Goal: Information Seeking & Learning: Compare options

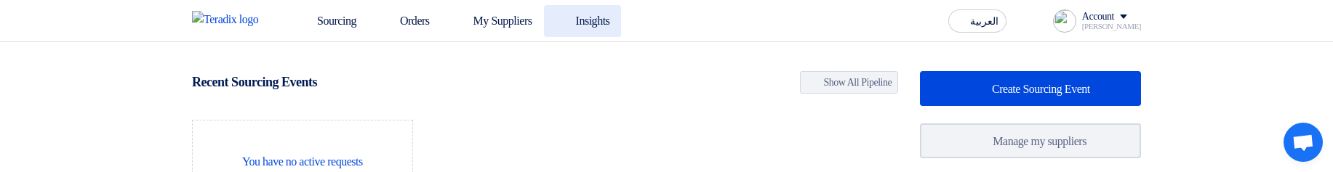
click at [618, 10] on link "Insights" at bounding box center [583, 21] width 78 height 32
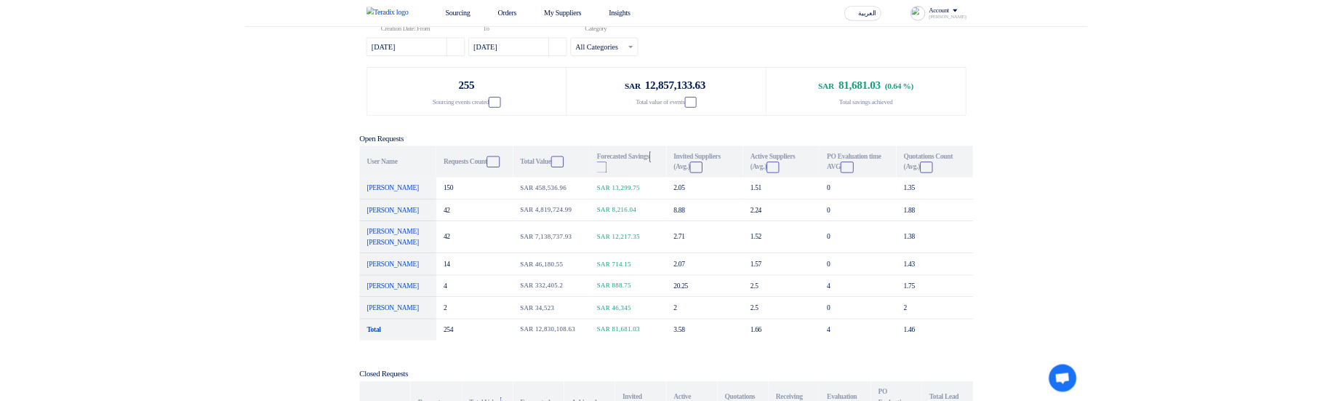
scroll to position [87, 0]
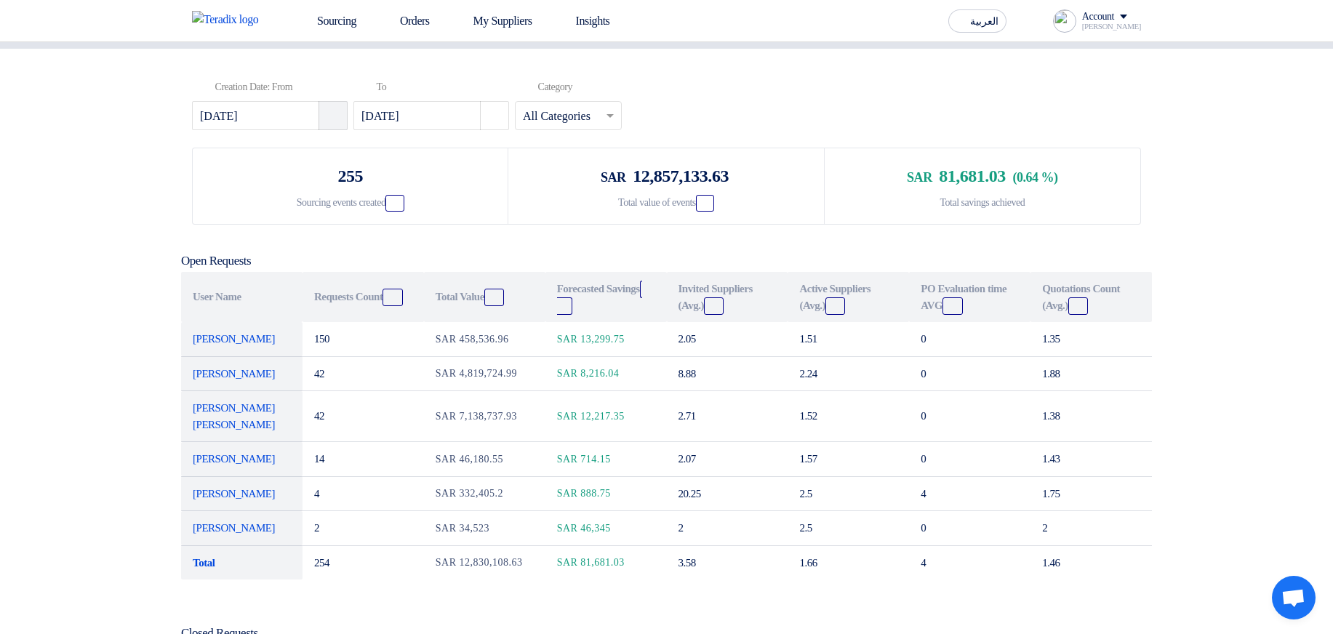
click at [333, 130] on button "Pick a date" at bounding box center [333, 115] width 29 height 29
select select "7"
select select "2025"
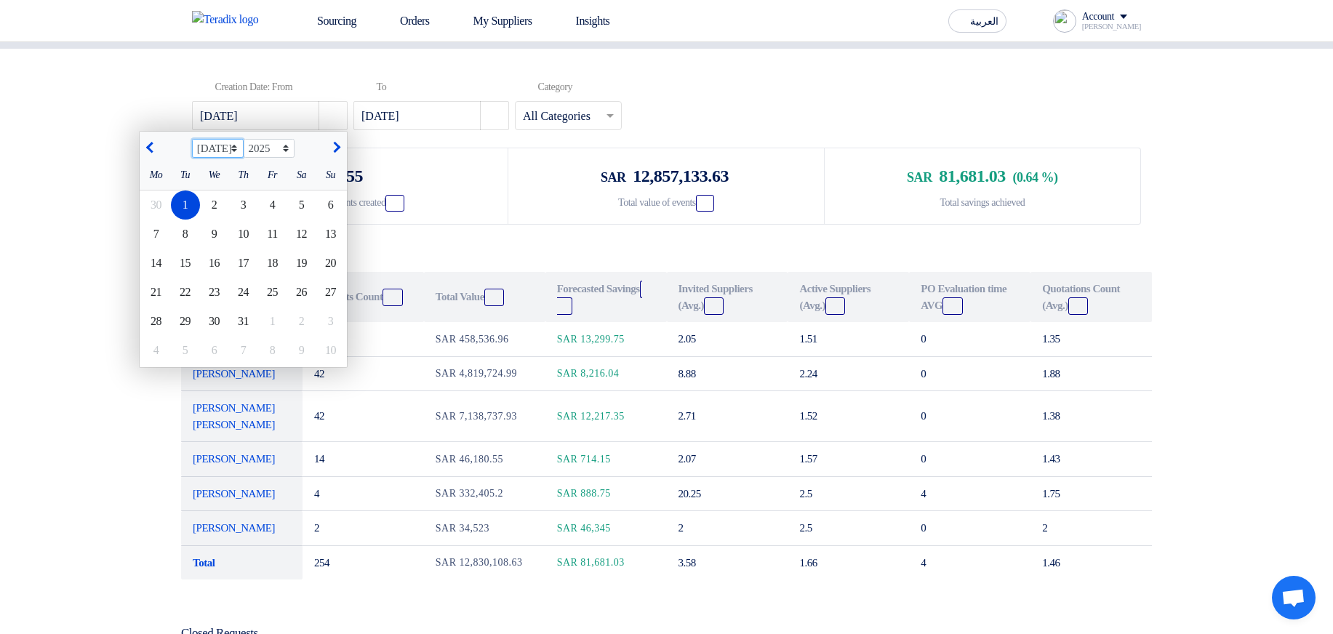
select select "4"
click at [196, 158] on select "Jan Feb Mar Apr May Jun Jul Aug Sep Oct Nov Dec" at bounding box center [218, 148] width 52 height 19
click at [195, 220] on div "1" at bounding box center [185, 205] width 29 height 29
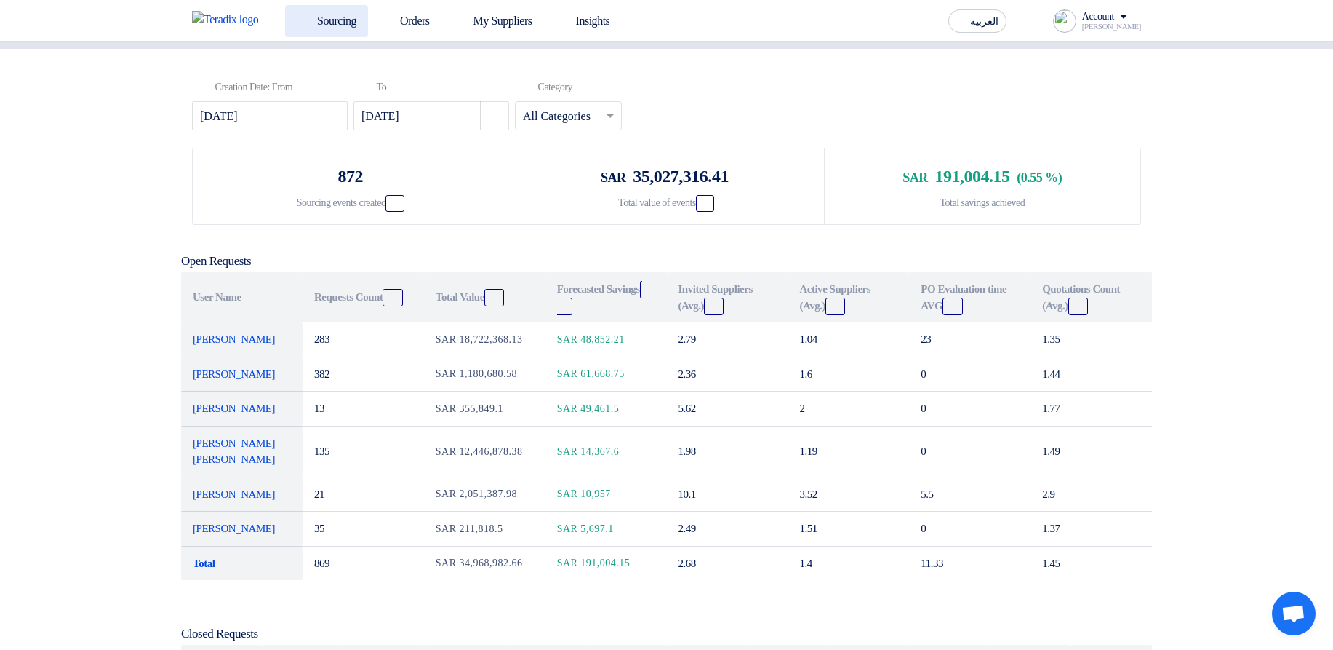
click at [327, 20] on link "Sourcing" at bounding box center [326, 21] width 83 height 32
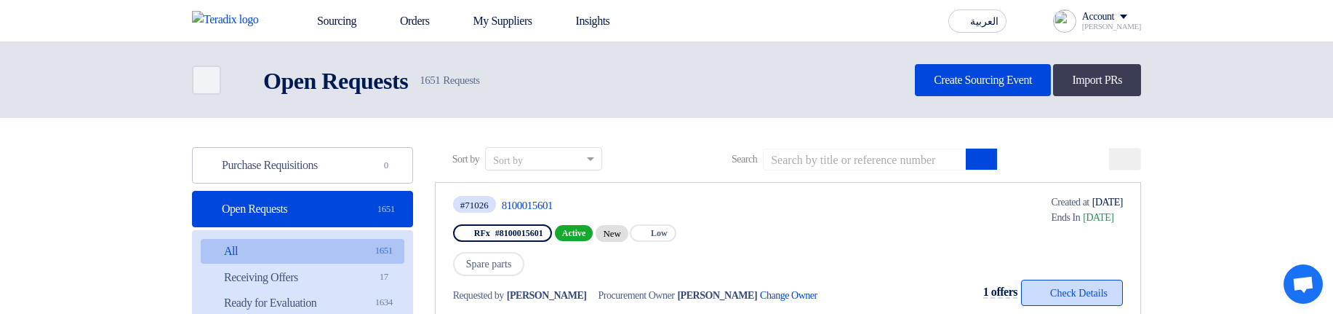
click at [1045, 282] on button "Check details Check Details" at bounding box center [1072, 292] width 102 height 26
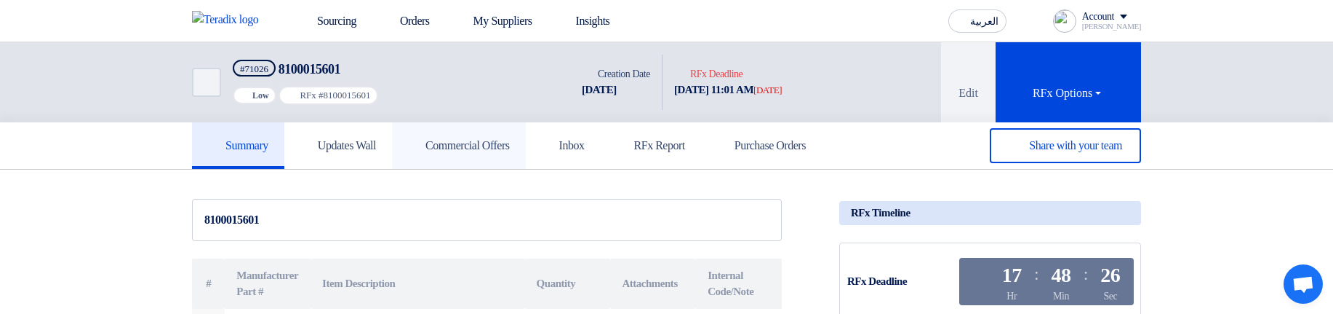
click at [463, 150] on h5 "Commercial Offers" at bounding box center [459, 145] width 102 height 15
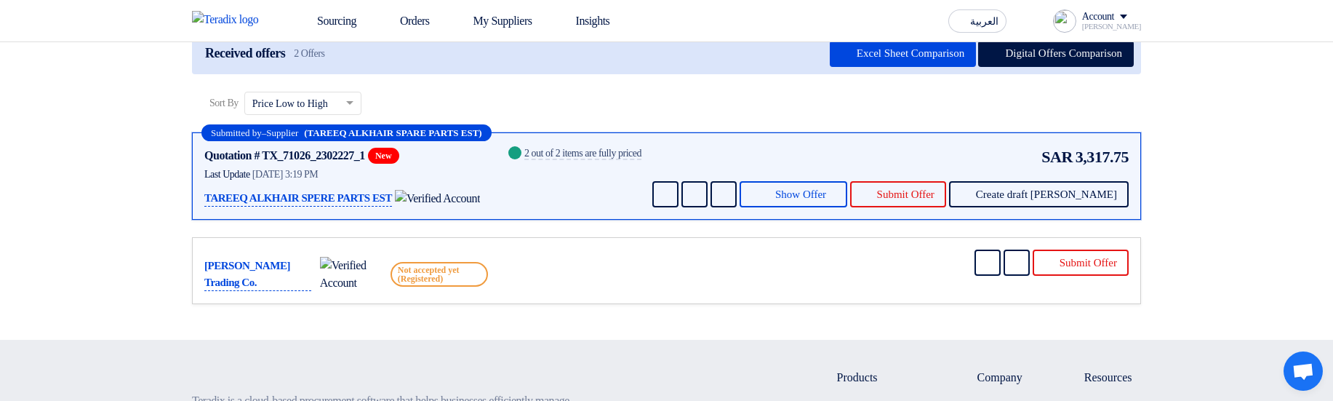
scroll to position [175, 0]
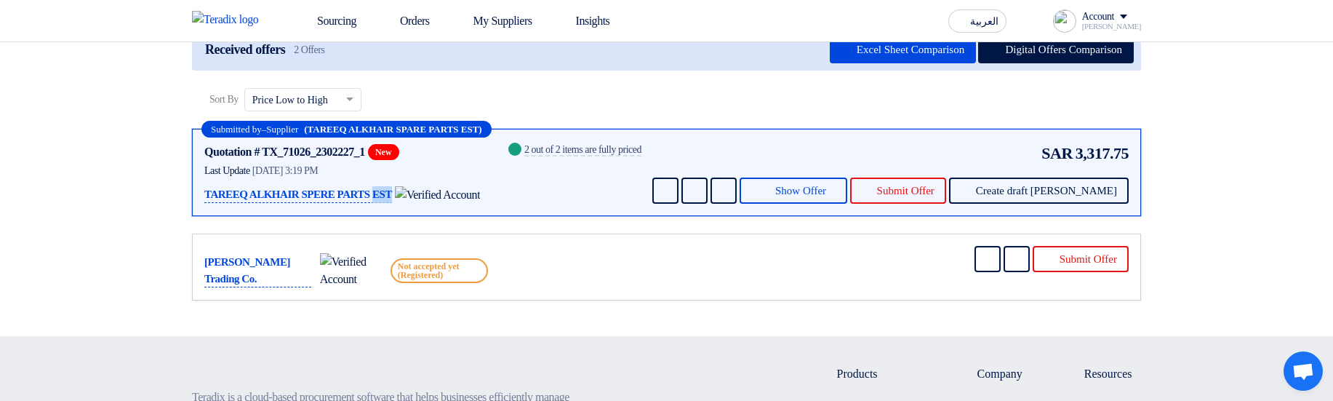
drag, startPoint x: 266, startPoint y: 188, endPoint x: 438, endPoint y: 187, distance: 171.7
click at [438, 187] on div "TAREEQ ALKHAIR SPERE PARTS EST" at bounding box center [346, 194] width 284 height 18
click at [549, 187] on div "Success 2 out of 2 items are fully priced" at bounding box center [574, 172] width 136 height 63
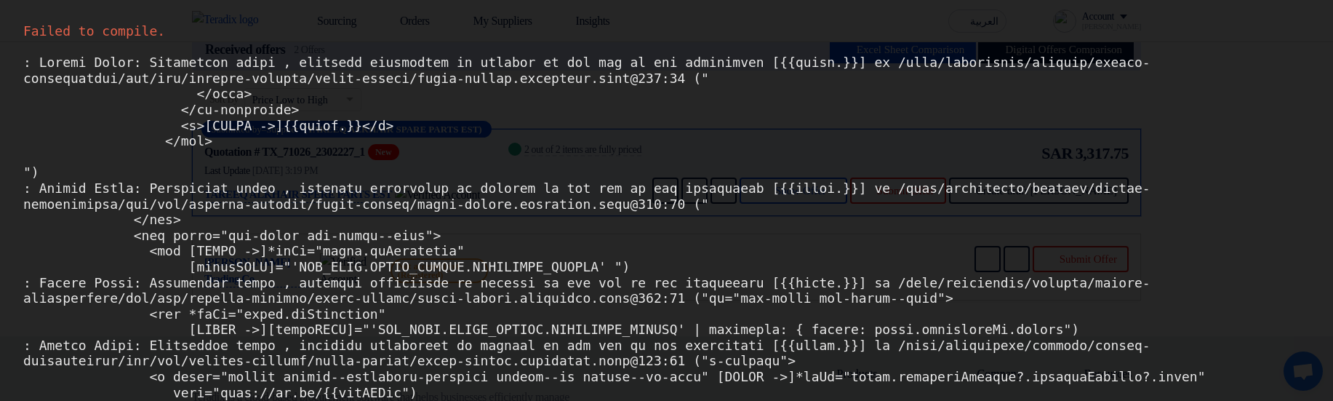
scroll to position [0, 0]
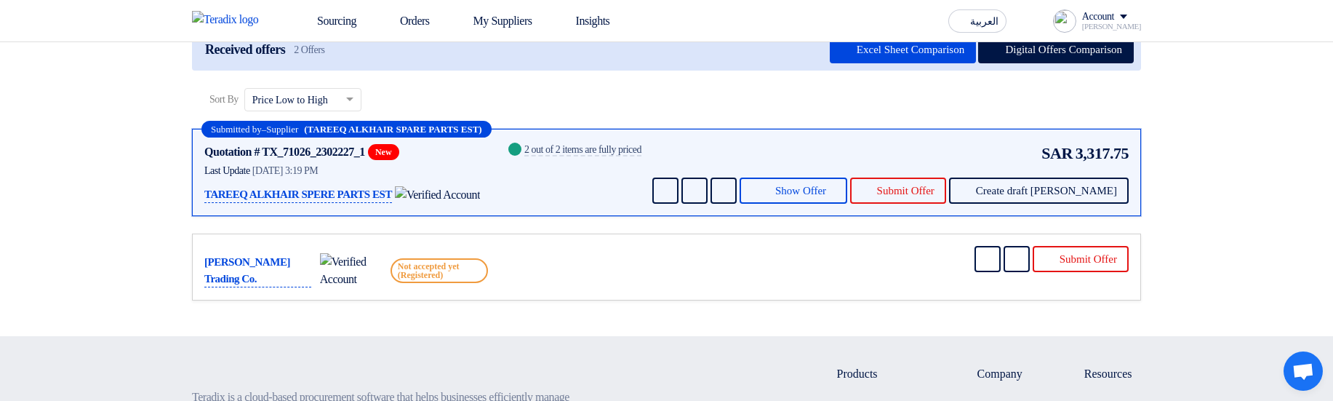
click at [399, 269] on span "Not accepted yet (Registered)" at bounding box center [439, 270] width 97 height 25
click at [582, 263] on div "Mohamed Jaber Trading Co. Not accepted yet (Registered) Send Message" at bounding box center [666, 267] width 925 height 42
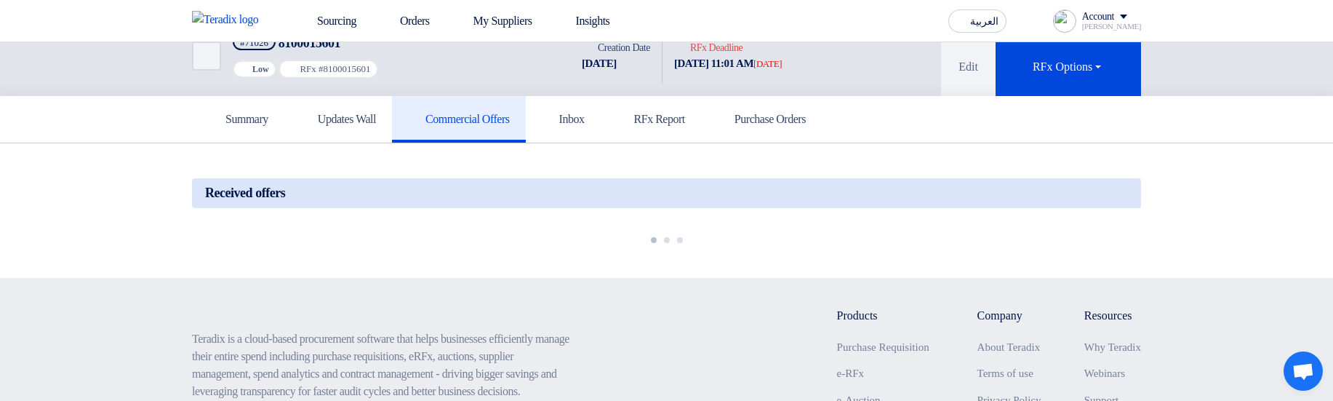
scroll to position [87, 0]
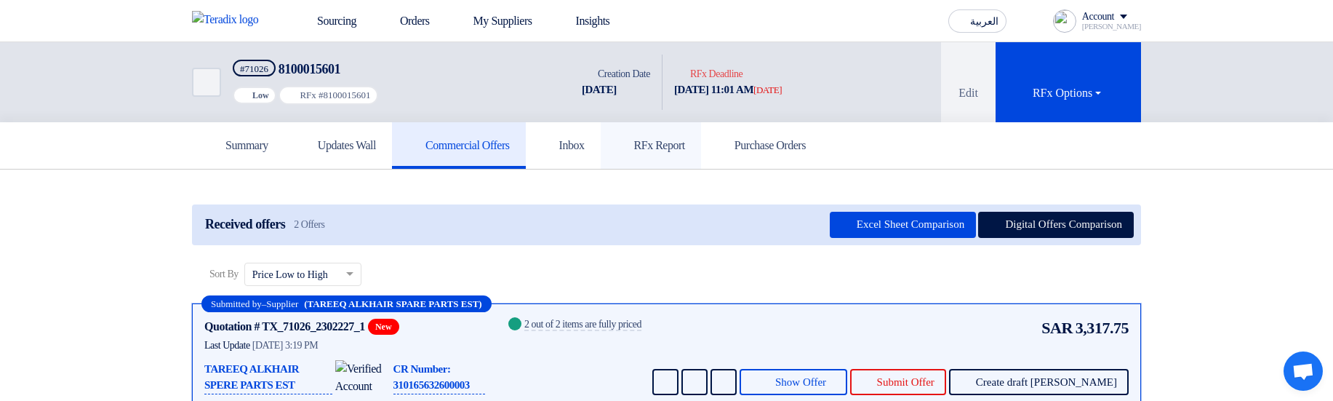
scroll to position [87, 0]
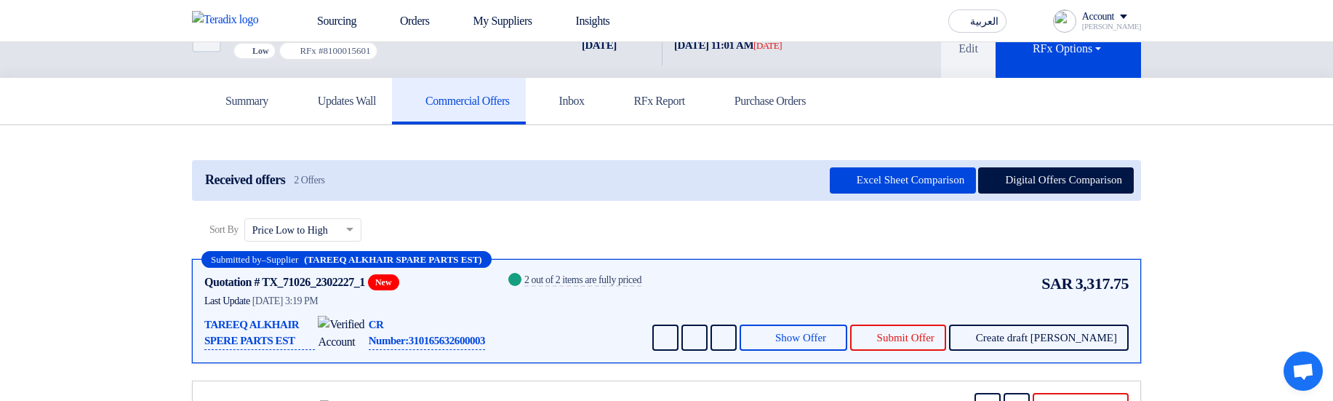
scroll to position [87, 0]
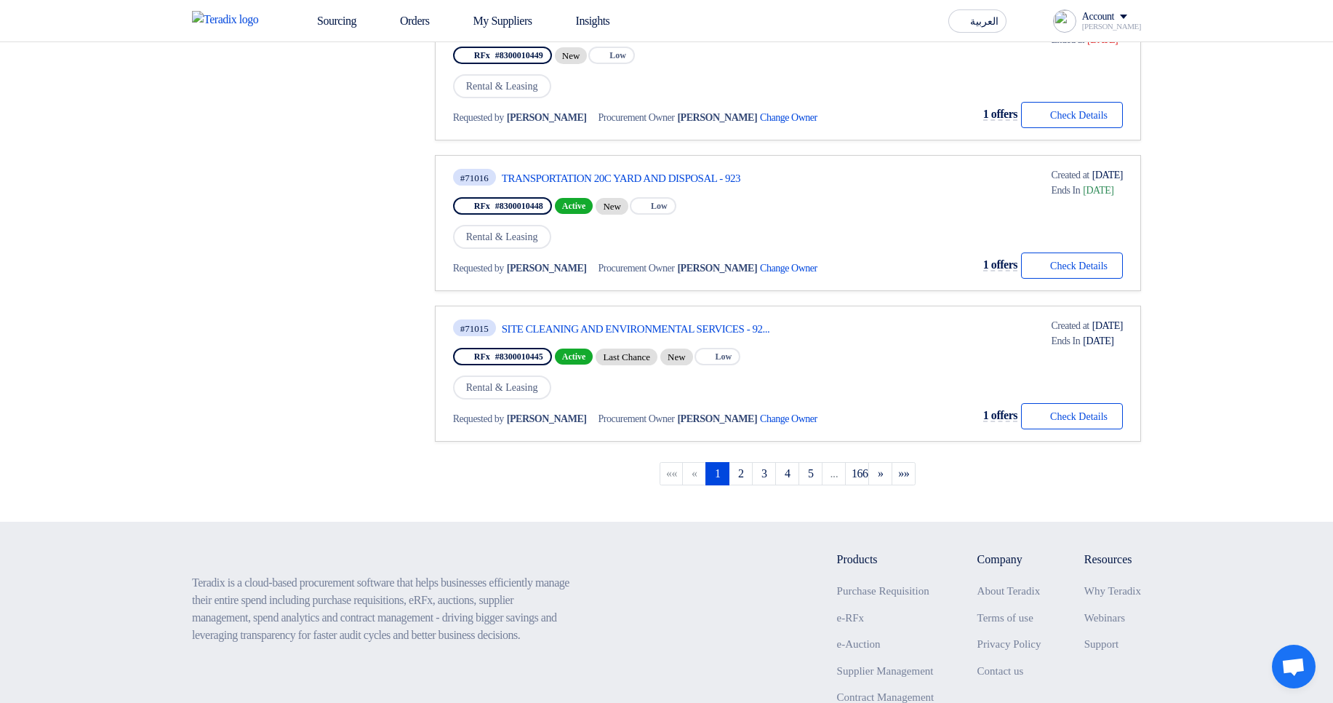
scroll to position [1380, 0]
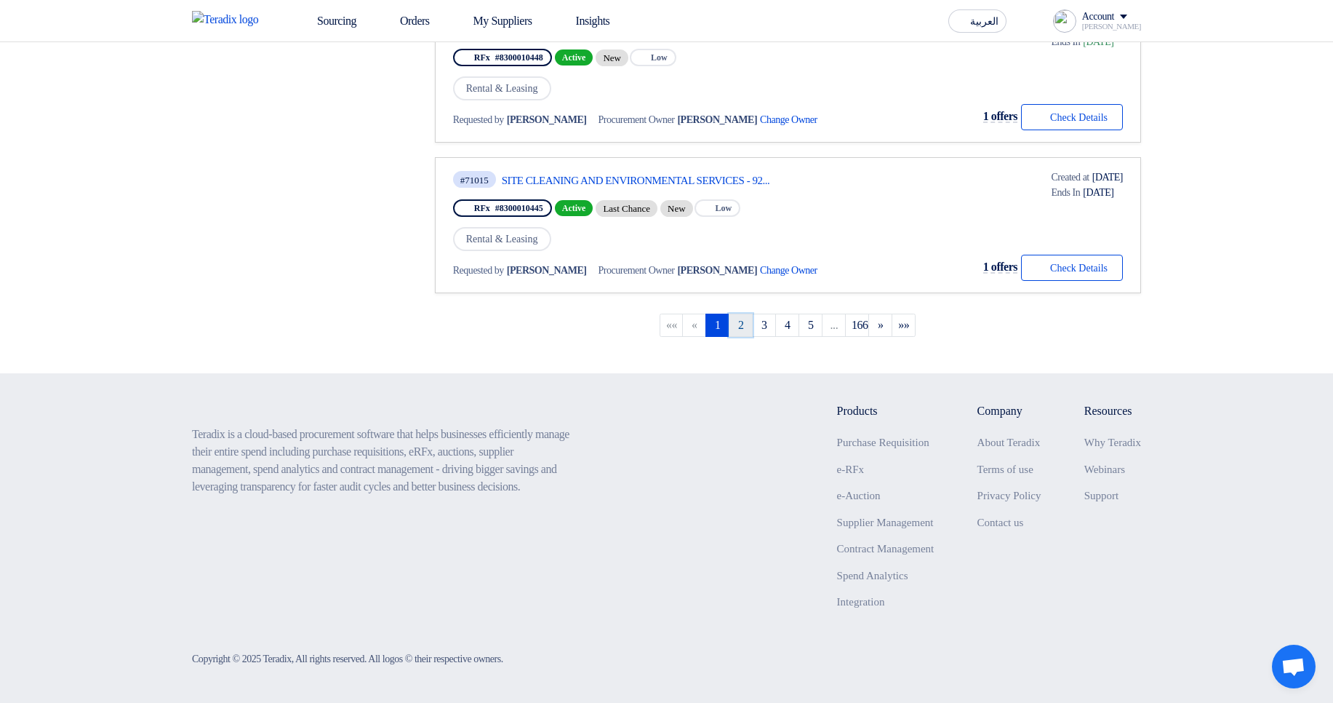
click at [741, 327] on link "2" at bounding box center [741, 325] width 24 height 23
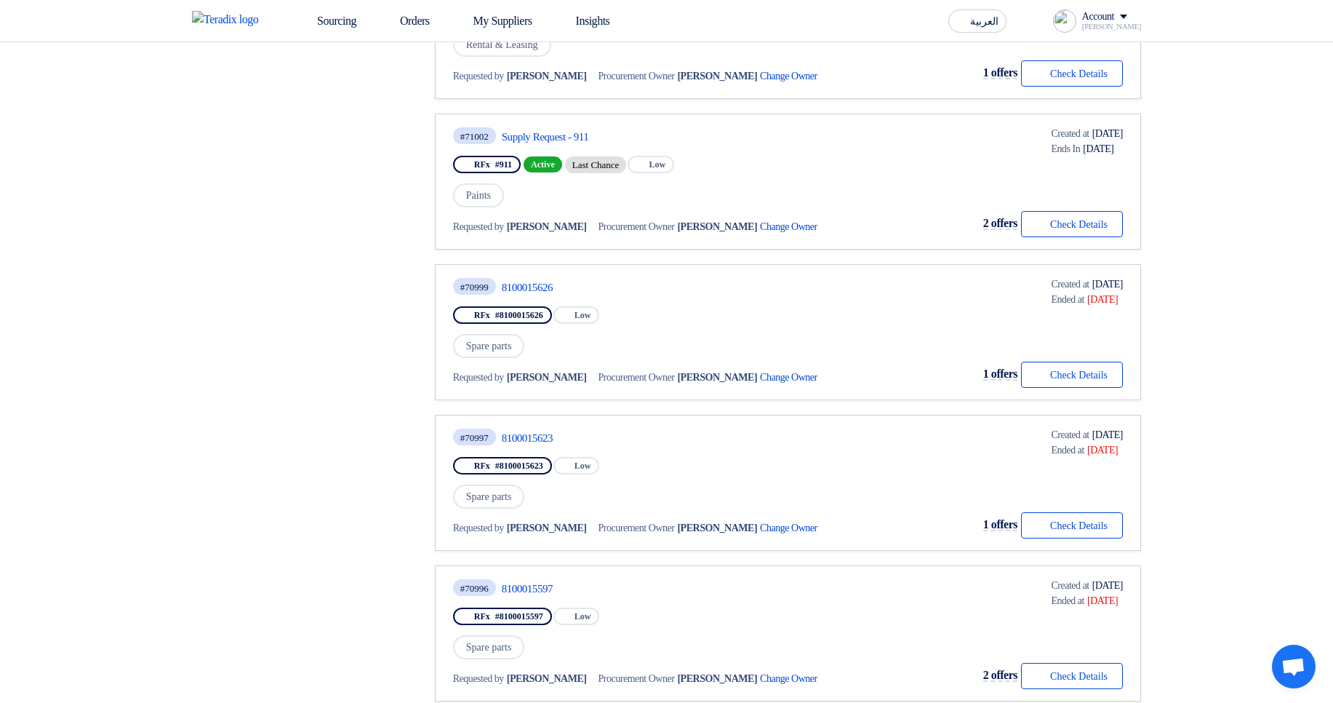
scroll to position [873, 0]
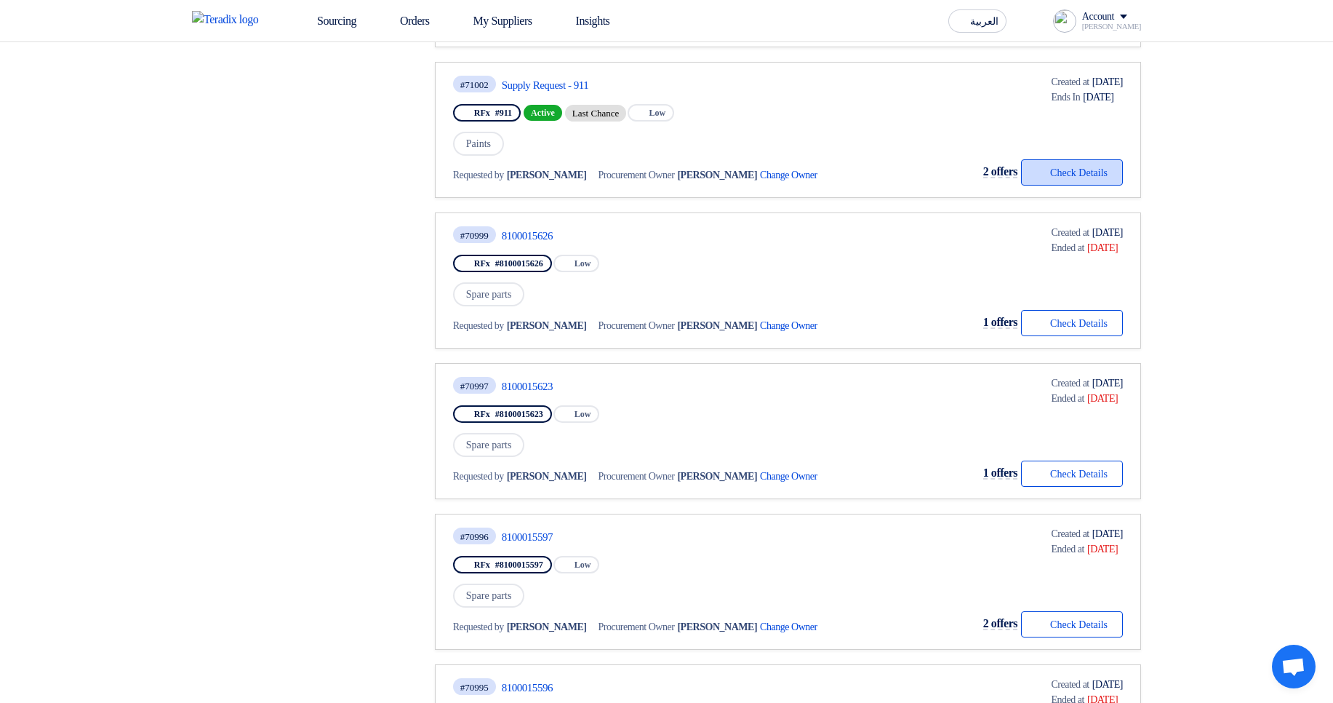
click at [1061, 177] on button "Check details Check Details" at bounding box center [1072, 172] width 102 height 26
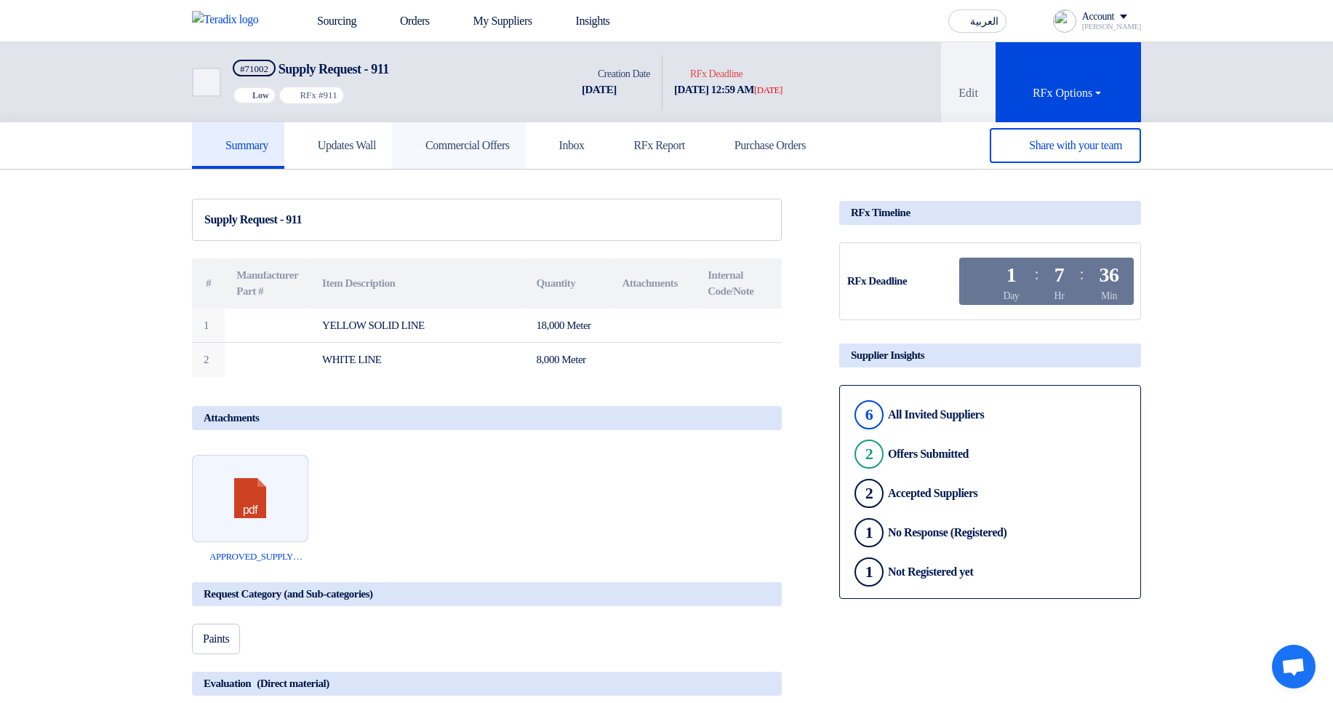
click at [495, 132] on link "Commercial Offers" at bounding box center [459, 145] width 134 height 47
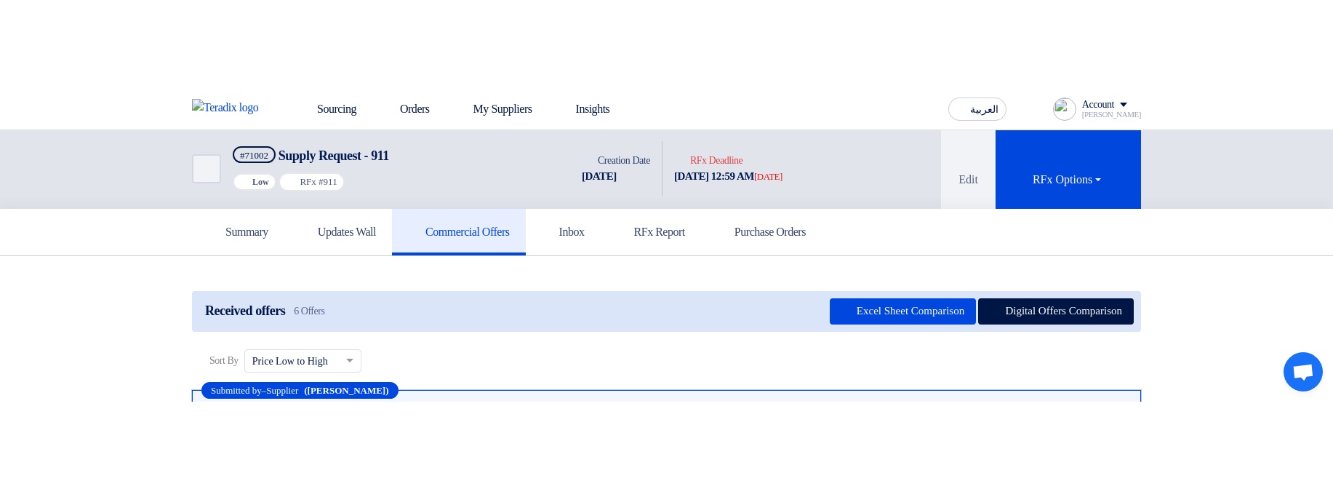
scroll to position [175, 0]
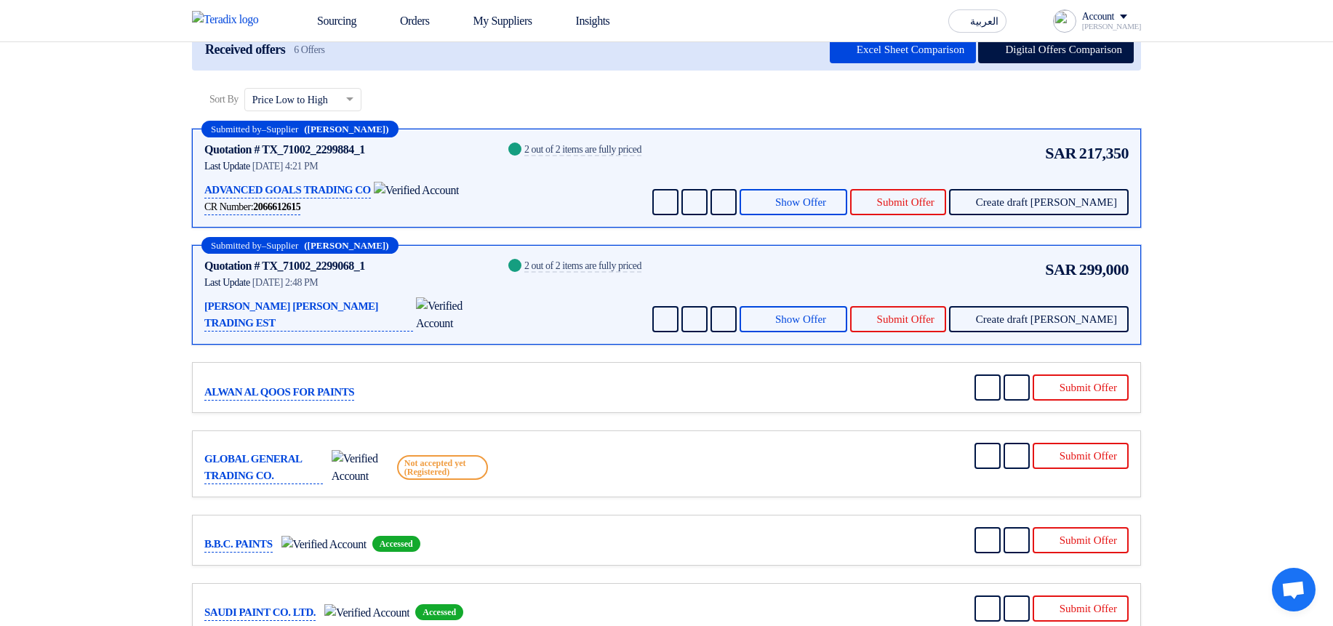
click at [1325, 254] on section "Received offers 6 Offers Excel Sheet Comparison Digital Offers Comparison Sort …" at bounding box center [666, 332] width 1333 height 675
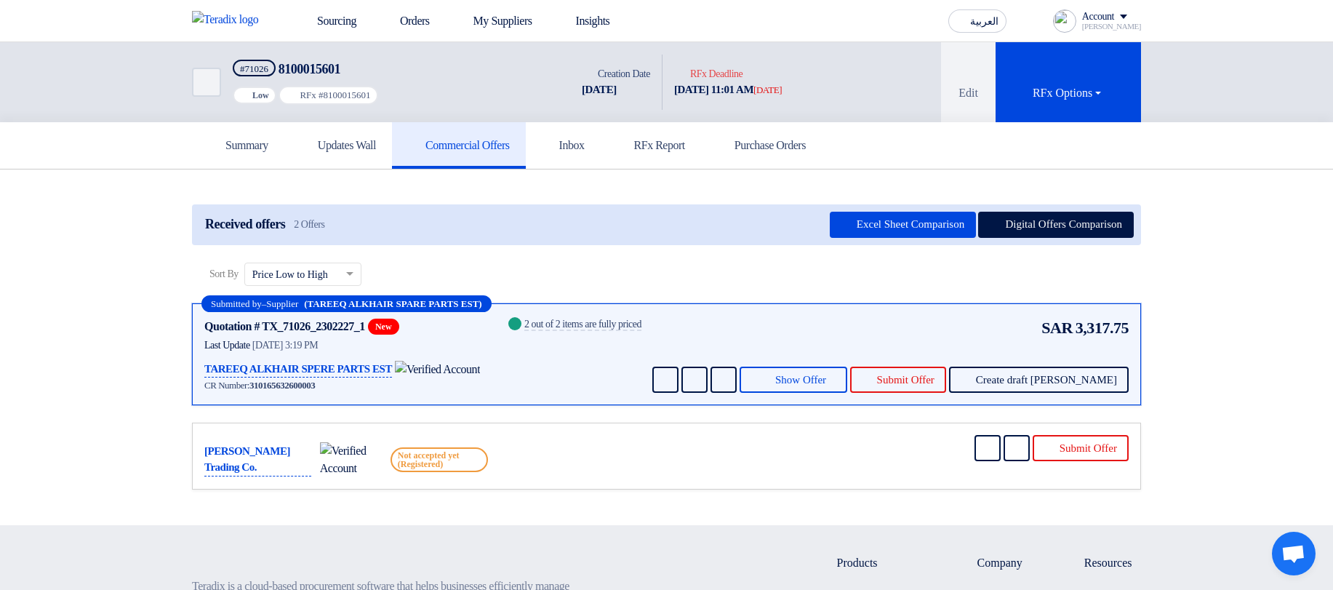
click at [503, 382] on div "Quotation # TX_71026_2302227_1 New Contacts Last Update 12 Aug 2025, 3:19 PM TA…" at bounding box center [422, 354] width 437 height 77
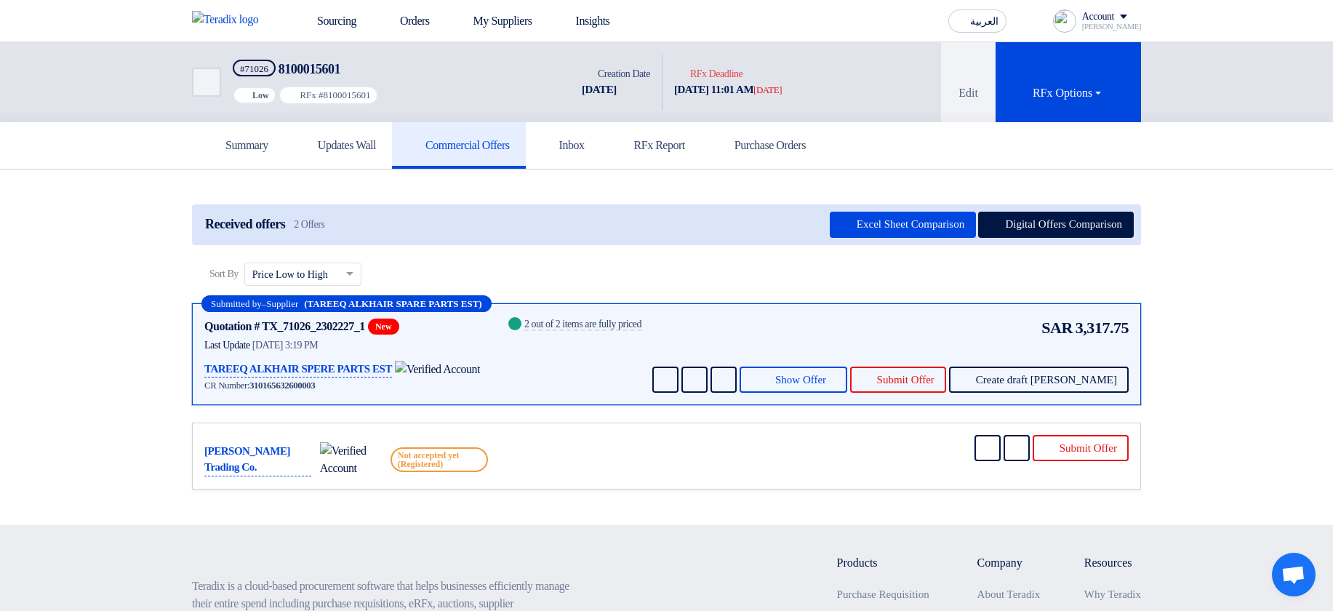
click at [463, 372] on div "TAREEQ ALKHAIR SPERE PARTS EST" at bounding box center [346, 369] width 284 height 18
click at [497, 333] on div "Quotation # TX_71026_2302227_1 New Contacts Last Update 12 Aug 2025, 3:19 PM TA…" at bounding box center [422, 354] width 437 height 77
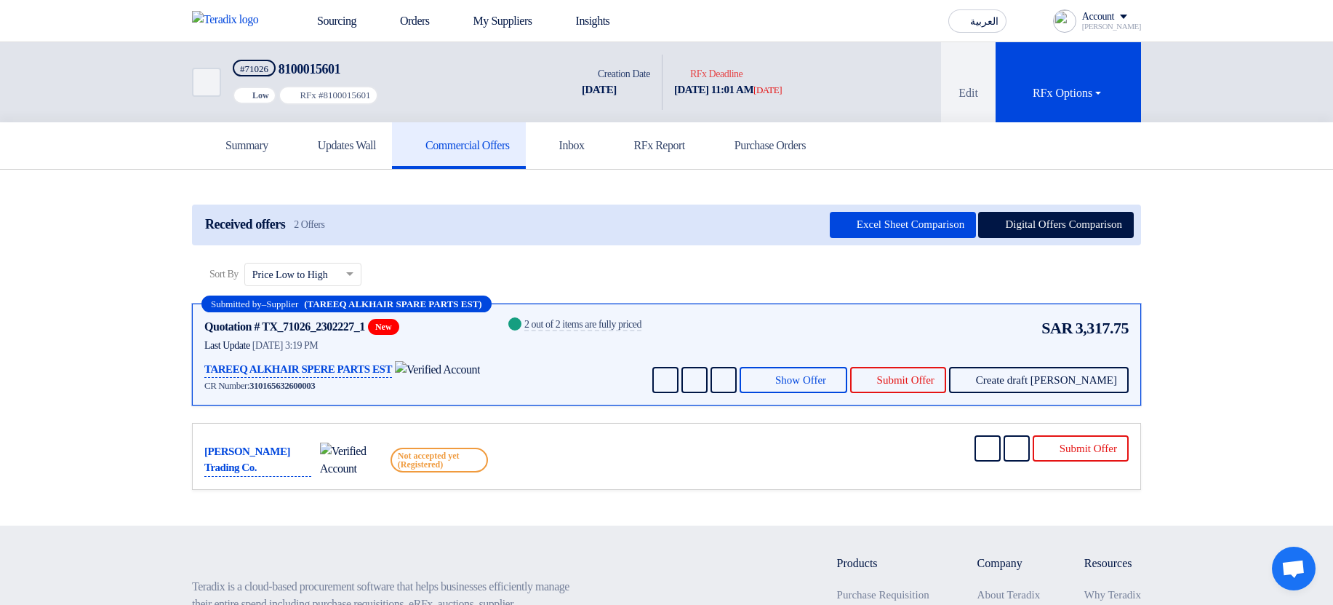
click at [610, 378] on div "Success 2 out of 2 items are fully priced" at bounding box center [574, 354] width 136 height 77
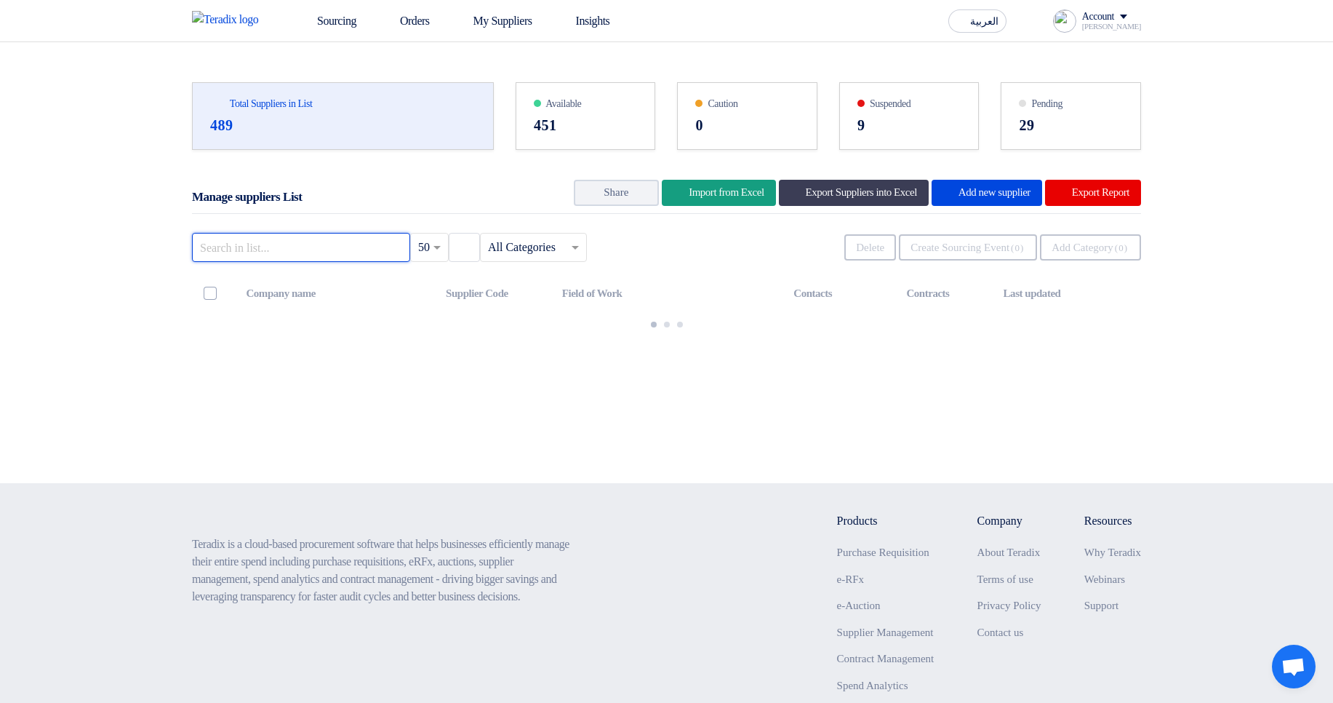
click at [350, 247] on input "text" at bounding box center [301, 247] width 218 height 29
paste input ""JULAN HAMAD ALHADDAD TRADING EST""
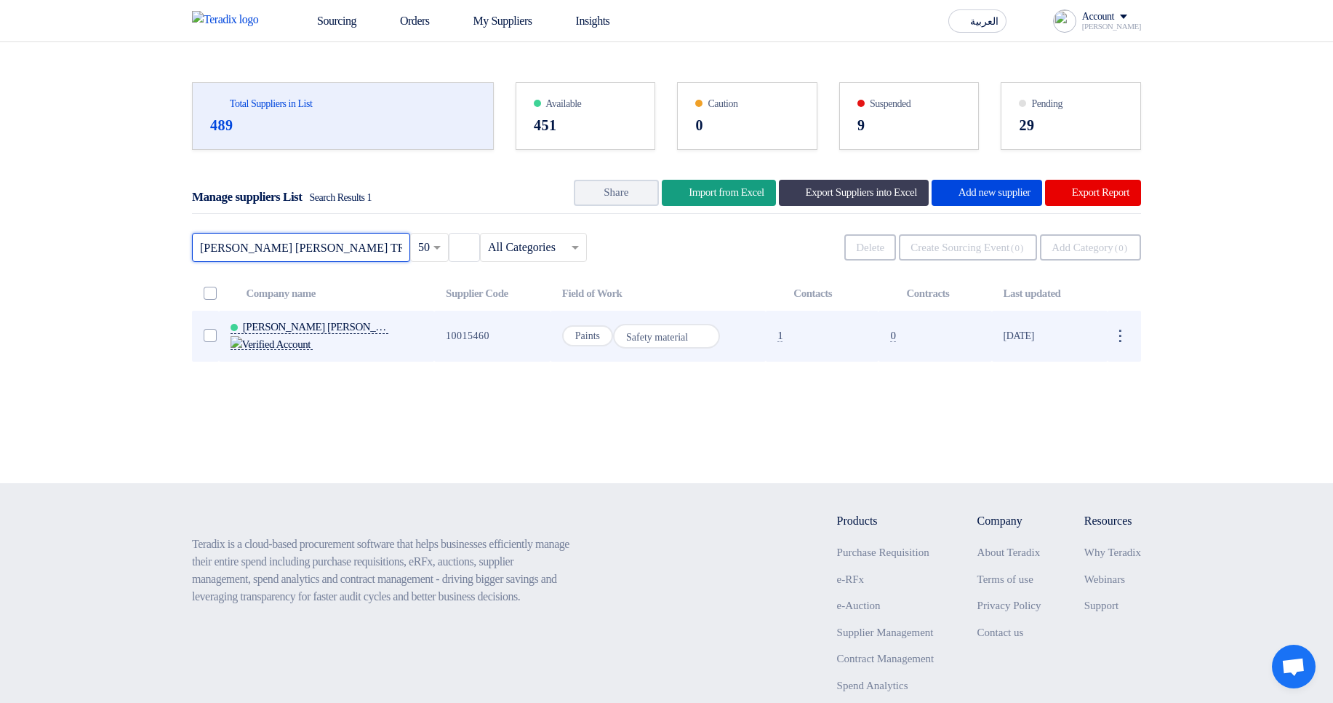
type input "JULAN HAMAD ALHADDAD TRADING EST"
click at [331, 329] on span "[PERSON_NAME] [PERSON_NAME] TRADING EST" at bounding box center [315, 327] width 145 height 12
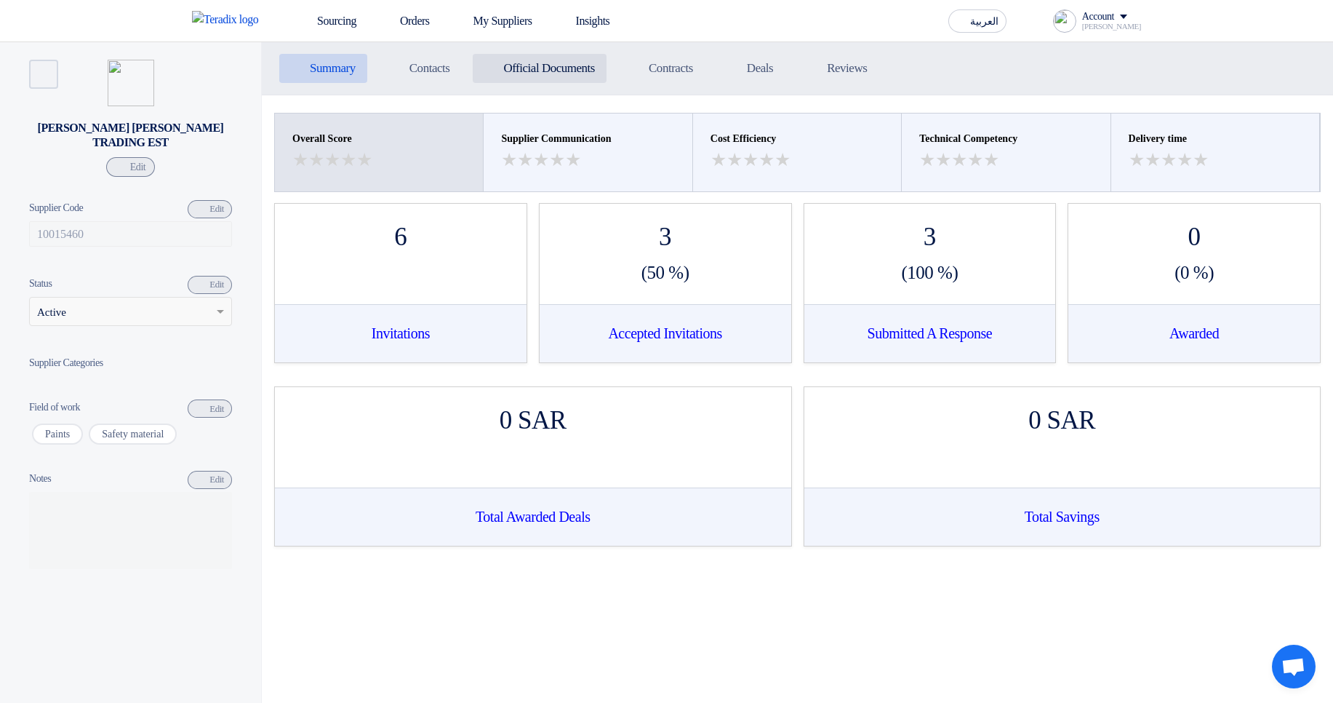
click at [556, 75] on h5 "Official Documents" at bounding box center [549, 68] width 92 height 15
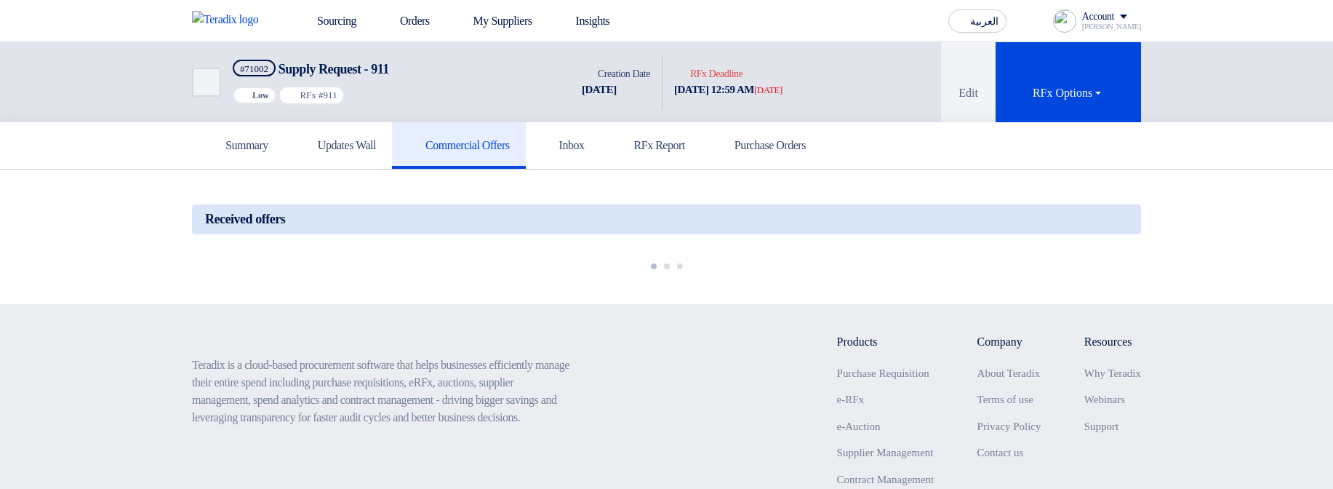
scroll to position [175, 0]
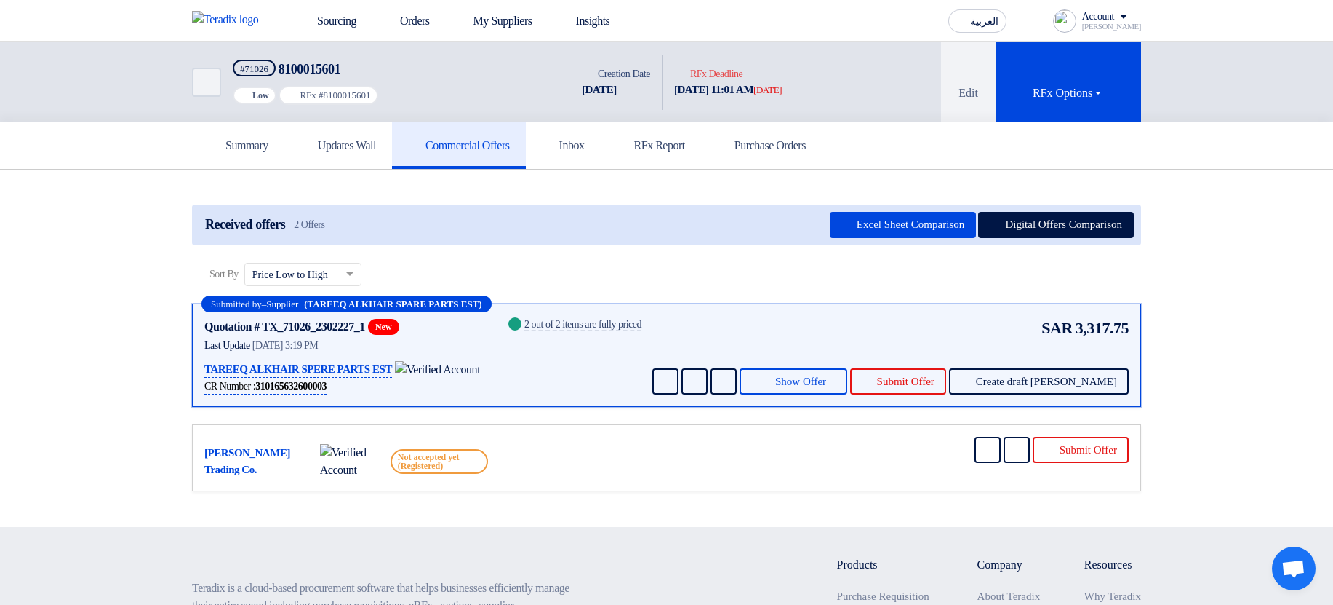
click at [1264, 261] on section "Received offers 2 Offers Excel Sheet Comparison Digital Offers Comparison Sort …" at bounding box center [666, 347] width 1333 height 357
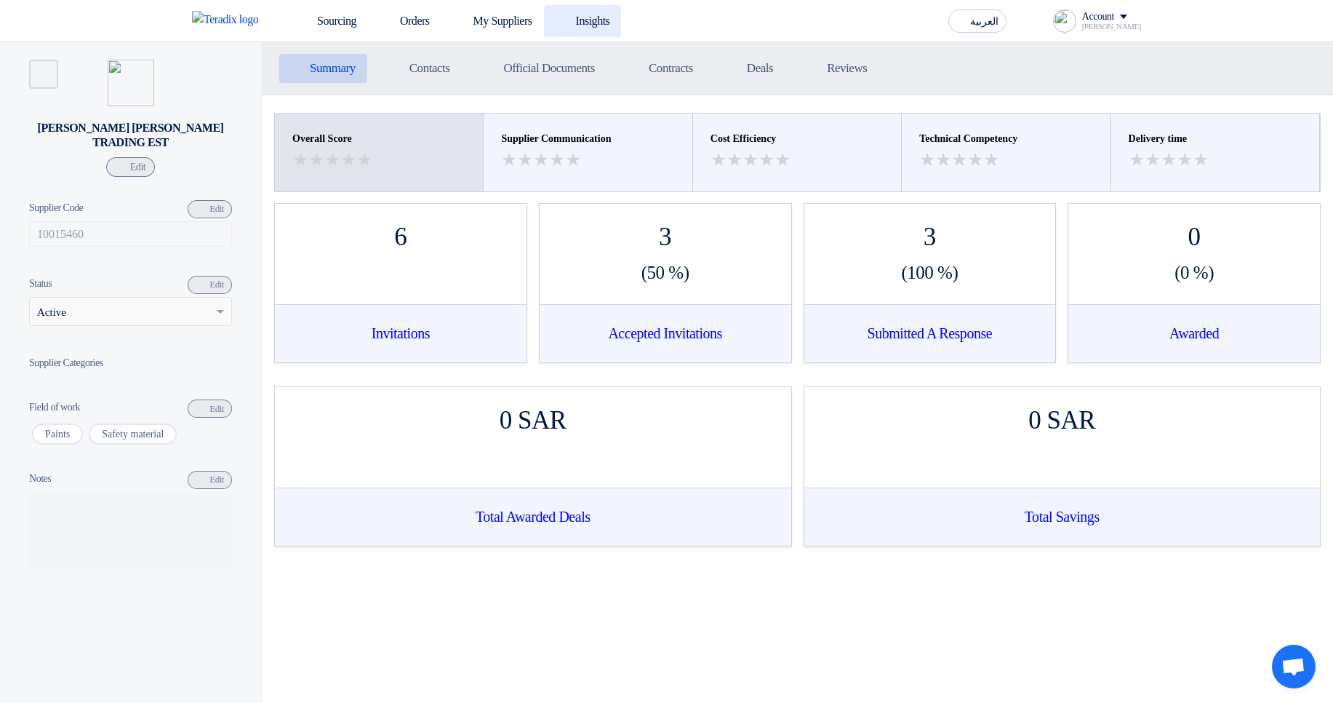
click at [600, 28] on link "Insights" at bounding box center [583, 21] width 78 height 32
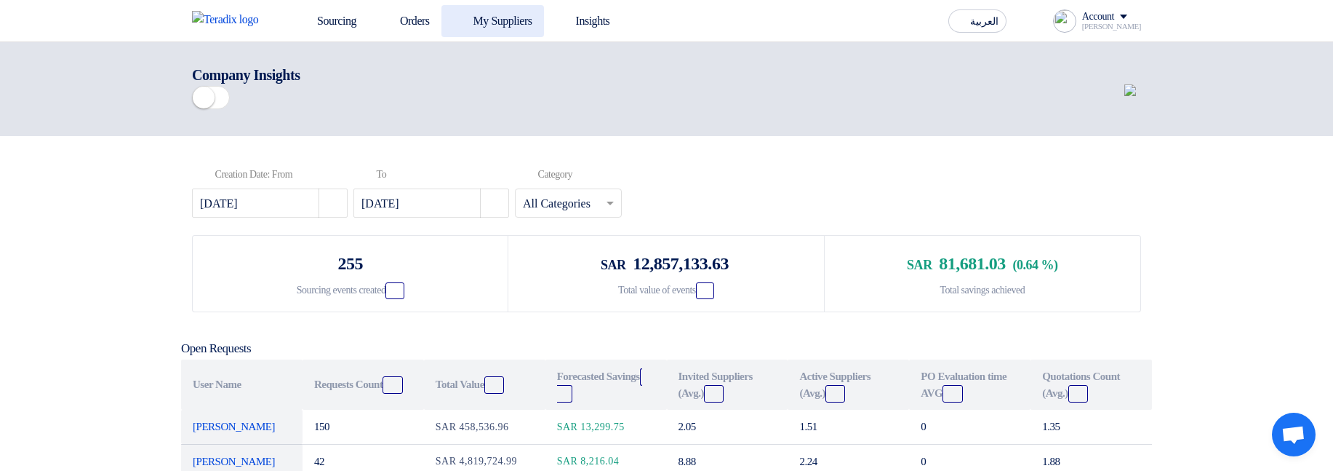
click at [498, 22] on link "My Suppliers" at bounding box center [493, 21] width 103 height 32
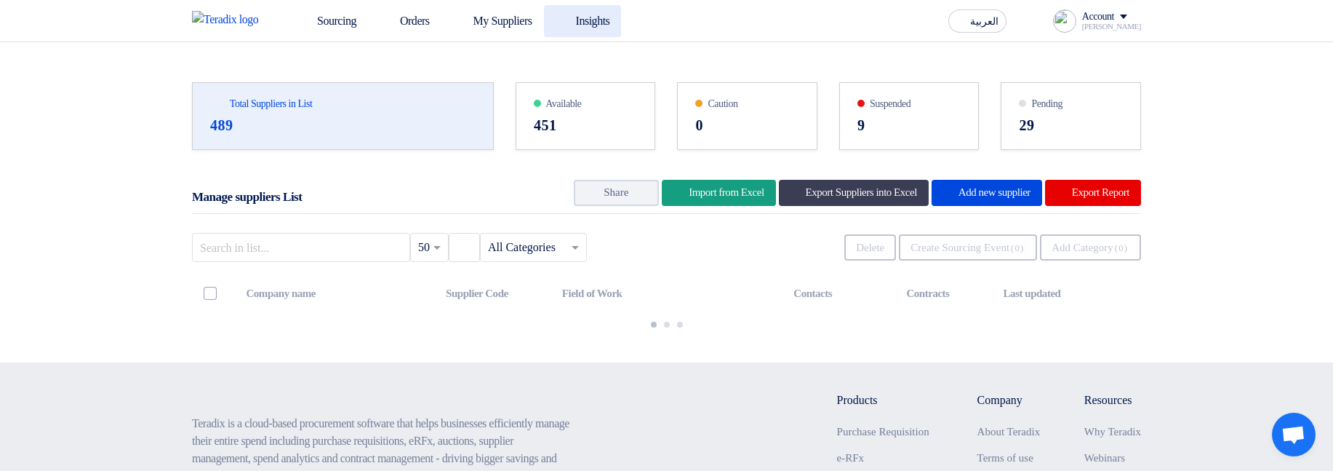
click at [609, 25] on link "Insights" at bounding box center [583, 21] width 78 height 32
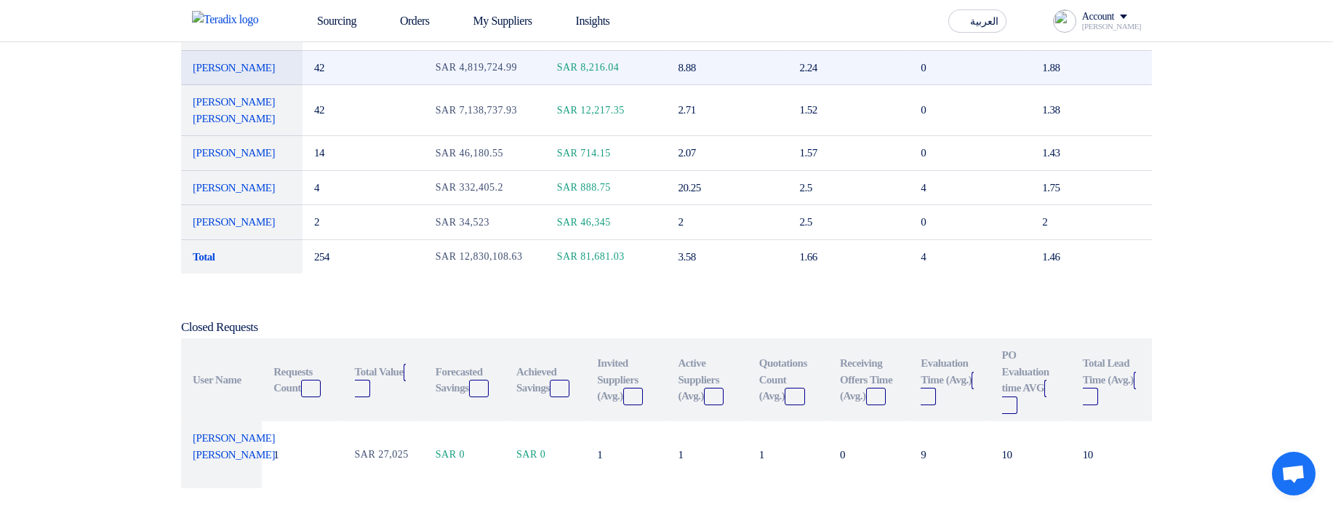
scroll to position [175, 0]
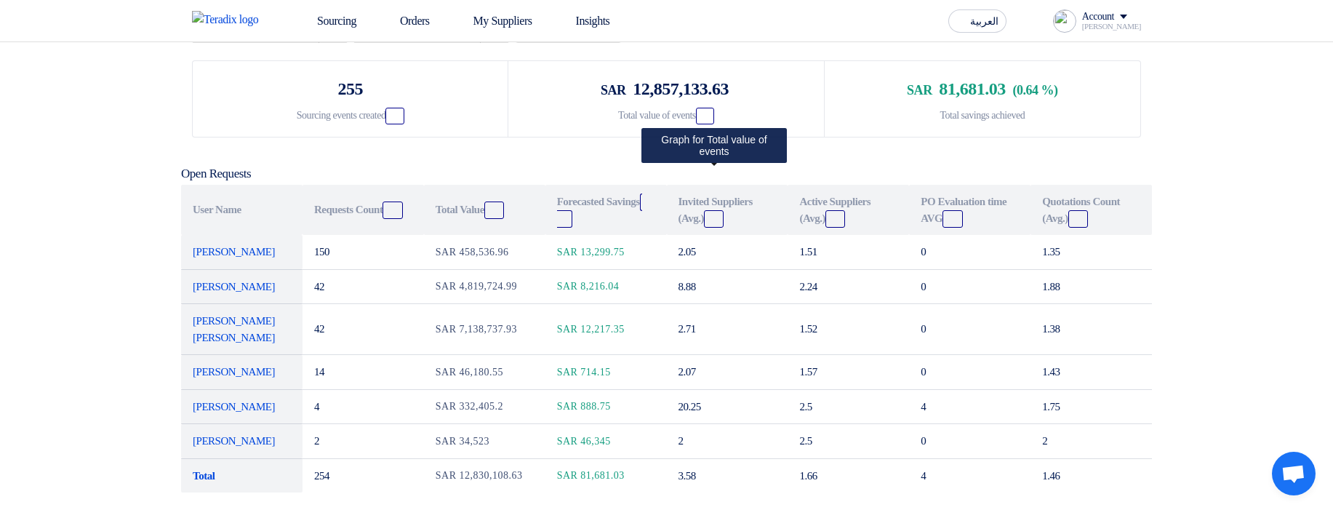
click at [701, 111] on use at bounding box center [701, 111] width 0 height 0
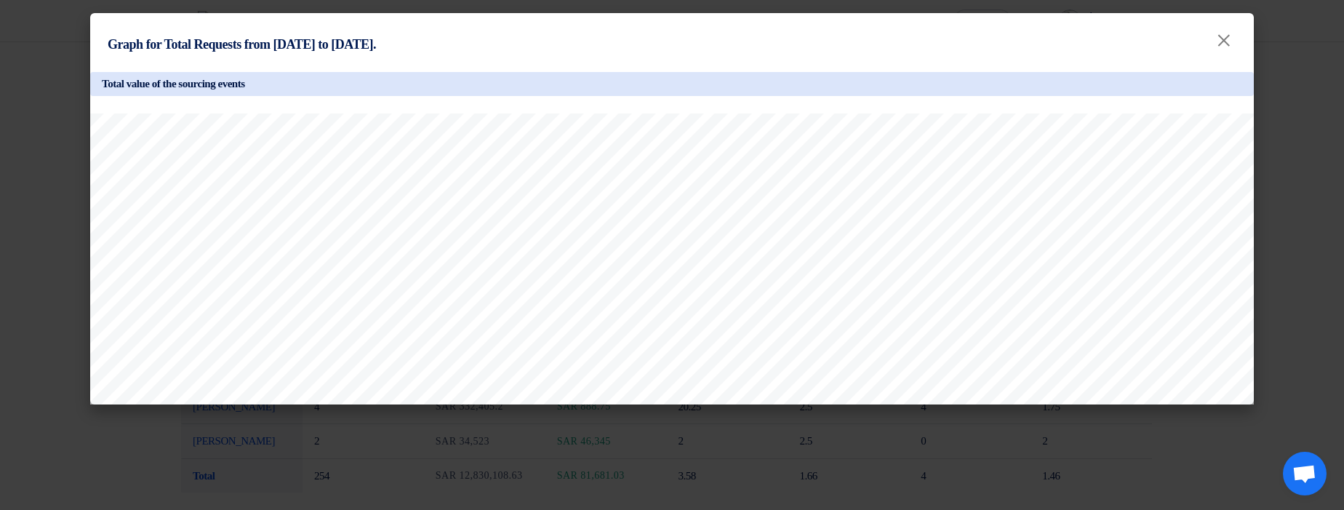
click at [1261, 180] on modal-container "Graph for Total Requests from 2025-07-01 to 2025-08-12. × Total value of the so…" at bounding box center [672, 255] width 1344 height 510
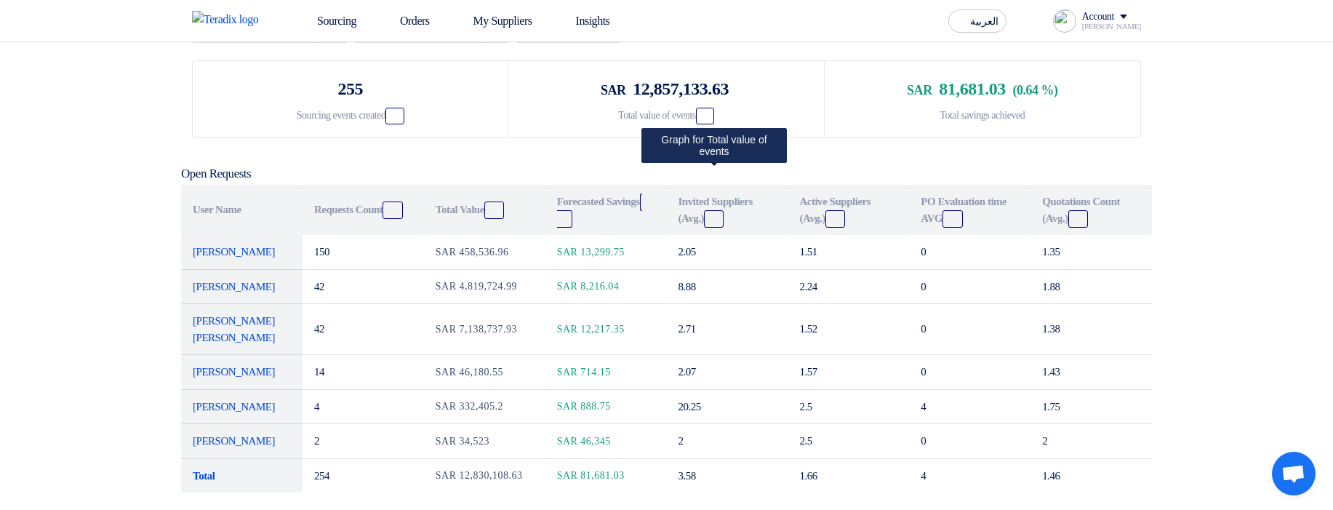
click at [712, 124] on span "Graph" at bounding box center [705, 116] width 18 height 17
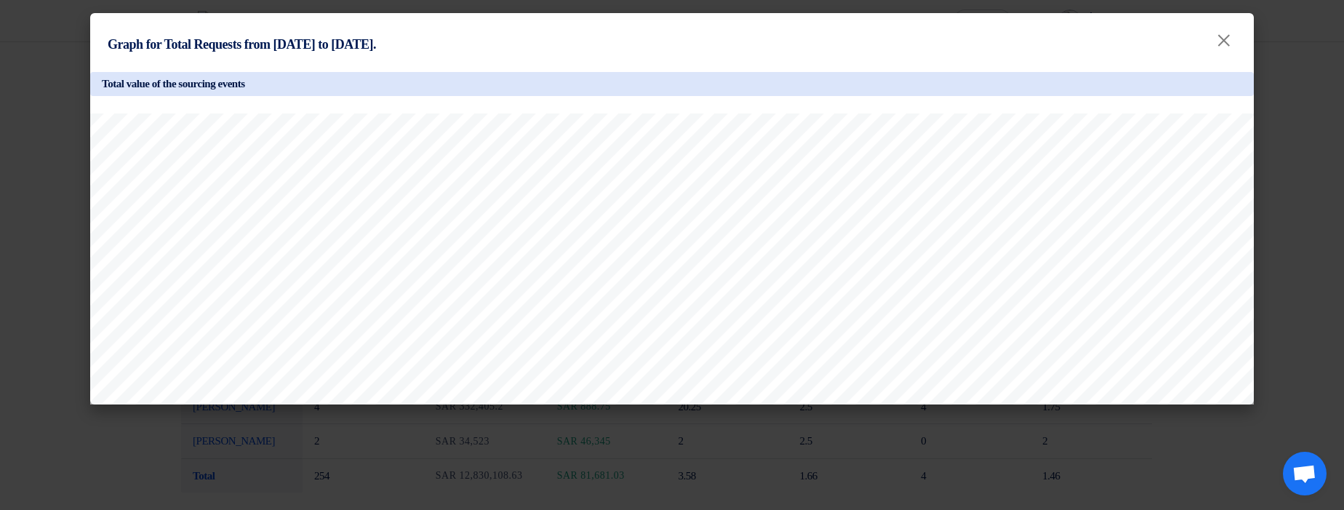
click at [1298, 220] on modal-container "Graph for Total Requests from 2025-07-01 to 2025-08-12. × Total value of the so…" at bounding box center [672, 255] width 1344 height 510
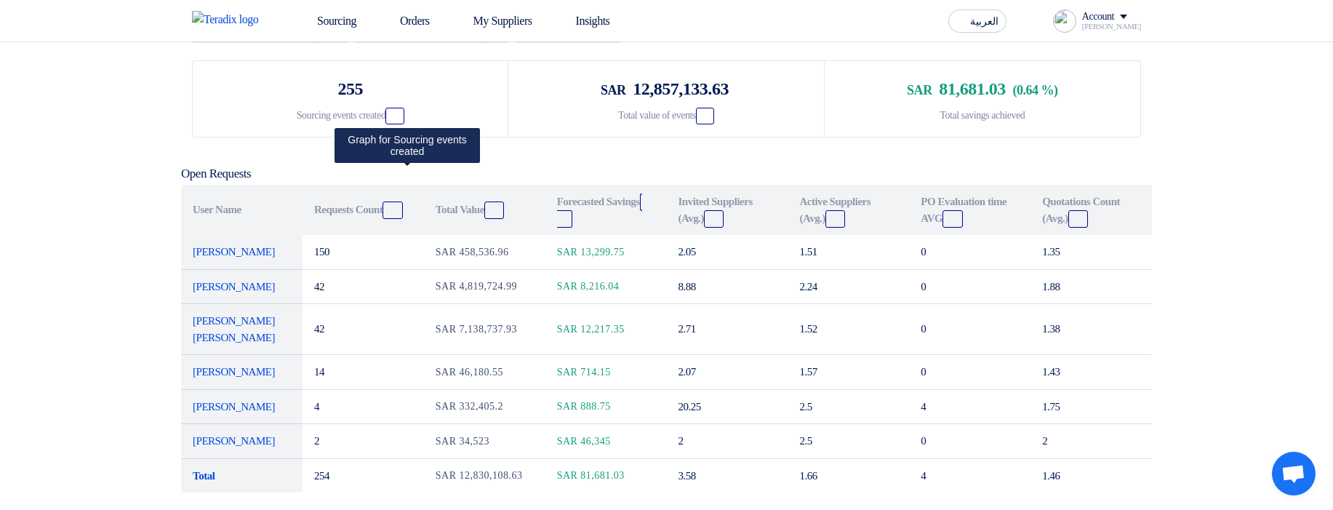
click at [391, 111] on use at bounding box center [391, 111] width 0 height 0
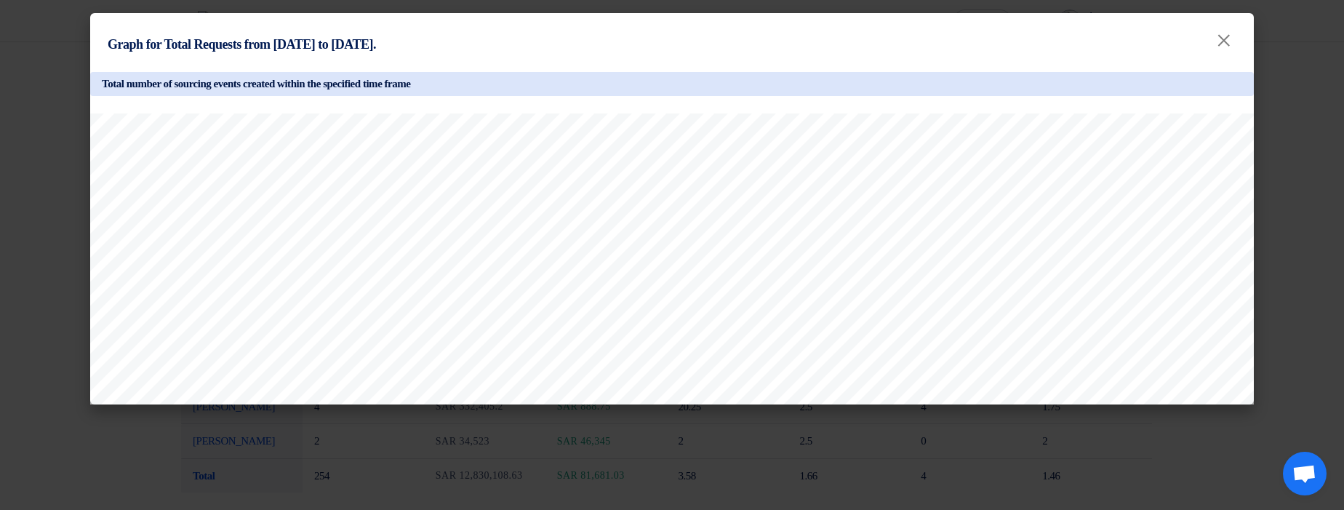
click at [1266, 189] on modal-container "Graph for Total Requests from 2025-07-01 to 2025-08-12. × Total number of sourc…" at bounding box center [672, 255] width 1344 height 510
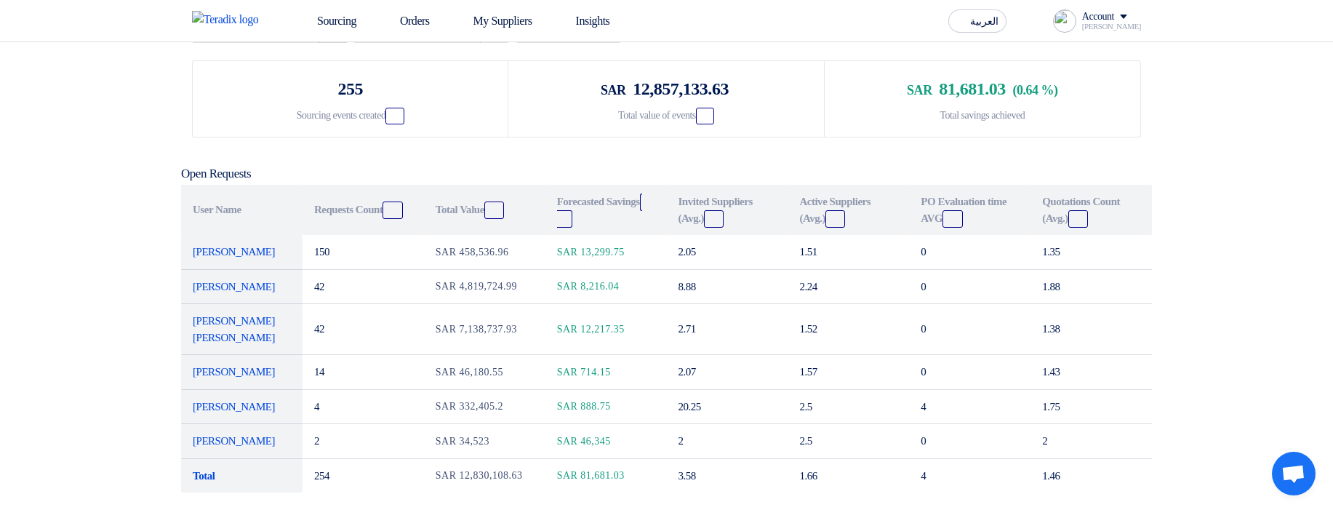
click at [338, 43] on button "Pick a date" at bounding box center [333, 28] width 29 height 29
select select "7"
select select "2025"
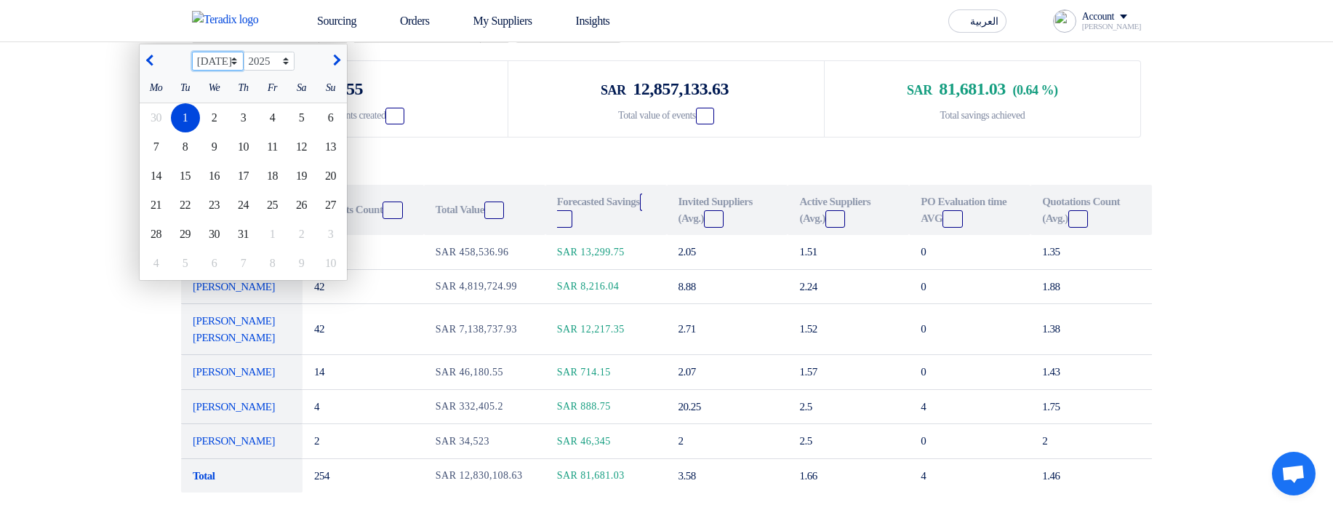
select select "6"
click at [196, 71] on select "Jan Feb Mar Apr May Jun Jul Aug Sep Oct Nov Dec" at bounding box center [218, 61] width 52 height 19
click at [330, 132] on div "1" at bounding box center [330, 117] width 29 height 29
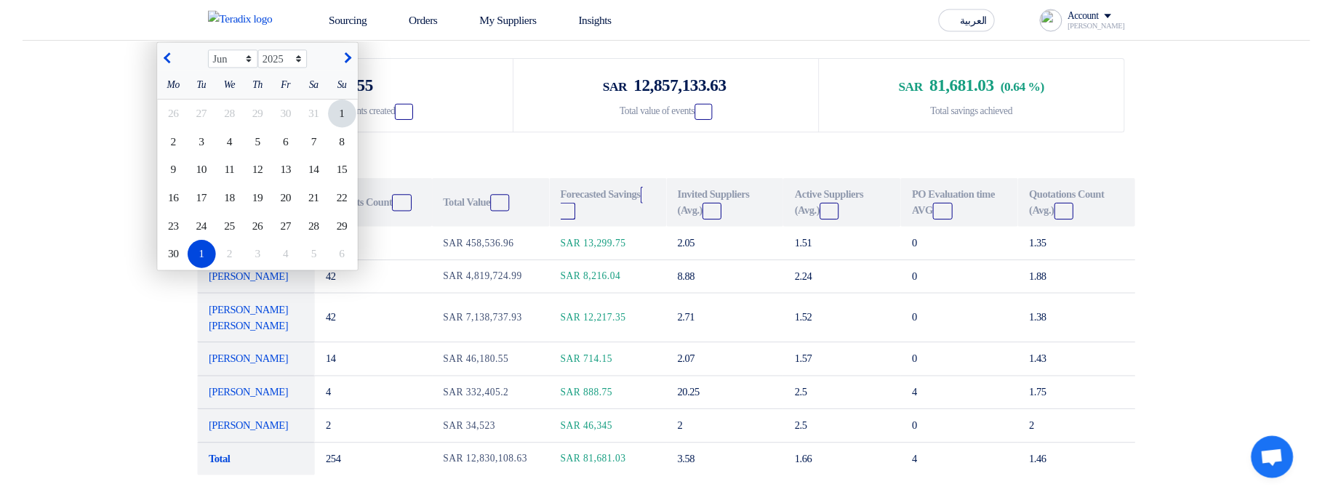
scroll to position [110, 0]
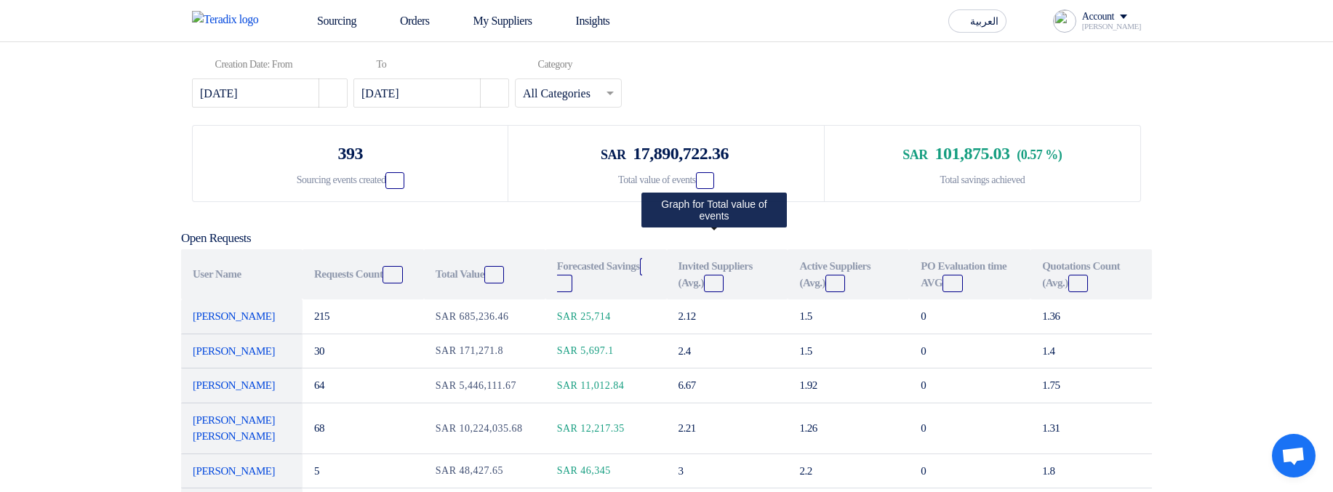
click at [708, 188] on icon "Graph" at bounding box center [707, 182] width 12 height 12
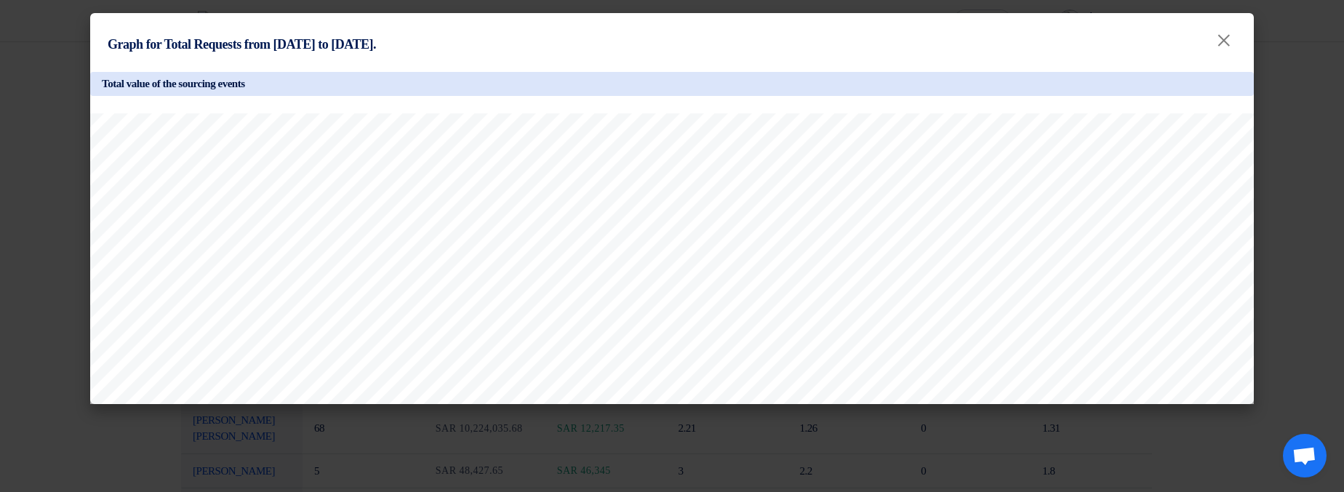
click at [1323, 201] on modal-container "Graph for Total Requests from 2025-06-01 to 2025-08-12. × Total value of the so…" at bounding box center [672, 246] width 1344 height 492
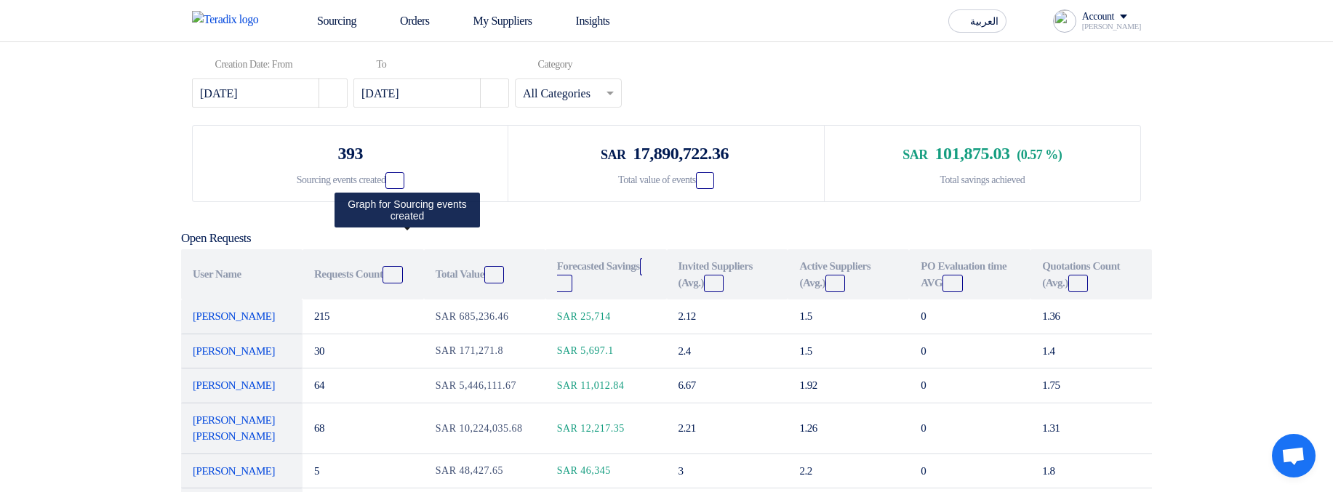
click at [402, 188] on icon "Graph" at bounding box center [397, 182] width 12 height 12
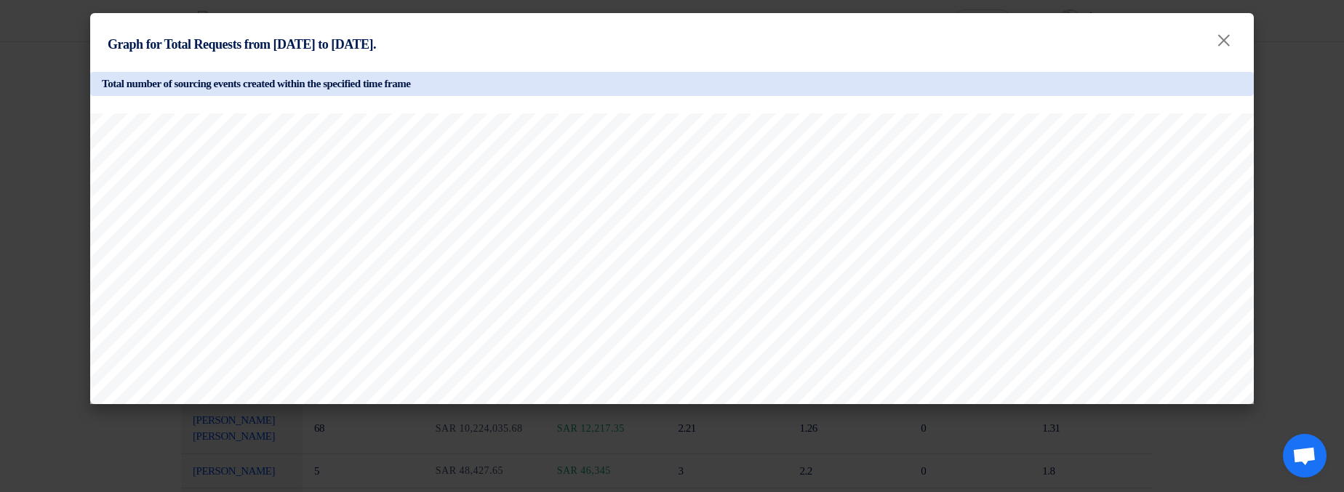
click at [1331, 161] on modal-container "Graph for Total Requests from 2025-06-01 to 2025-08-12. × Total number of sourc…" at bounding box center [672, 246] width 1344 height 492
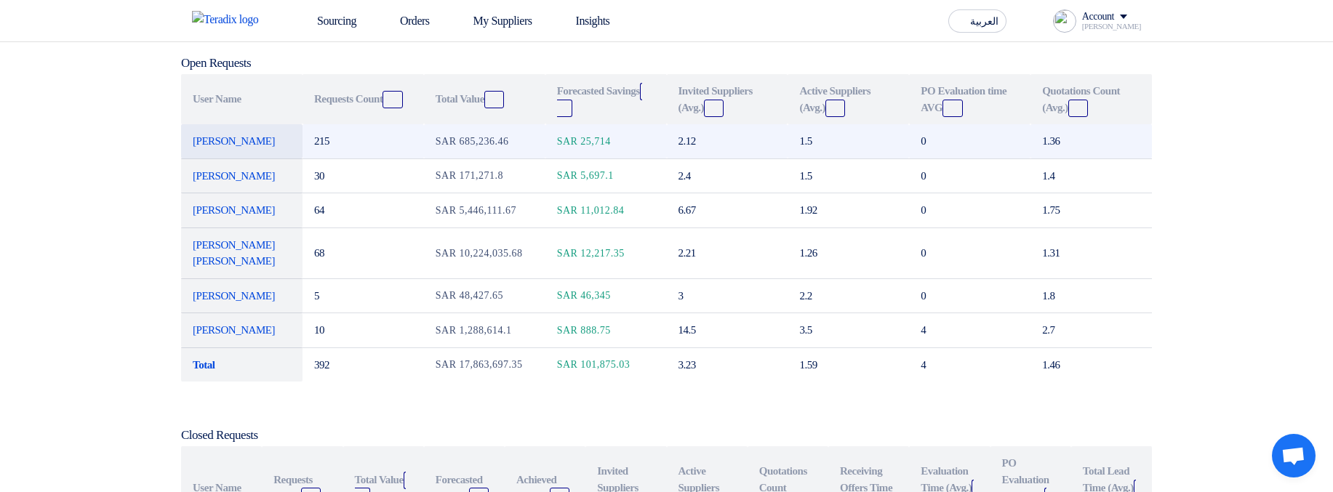
scroll to position [284, 0]
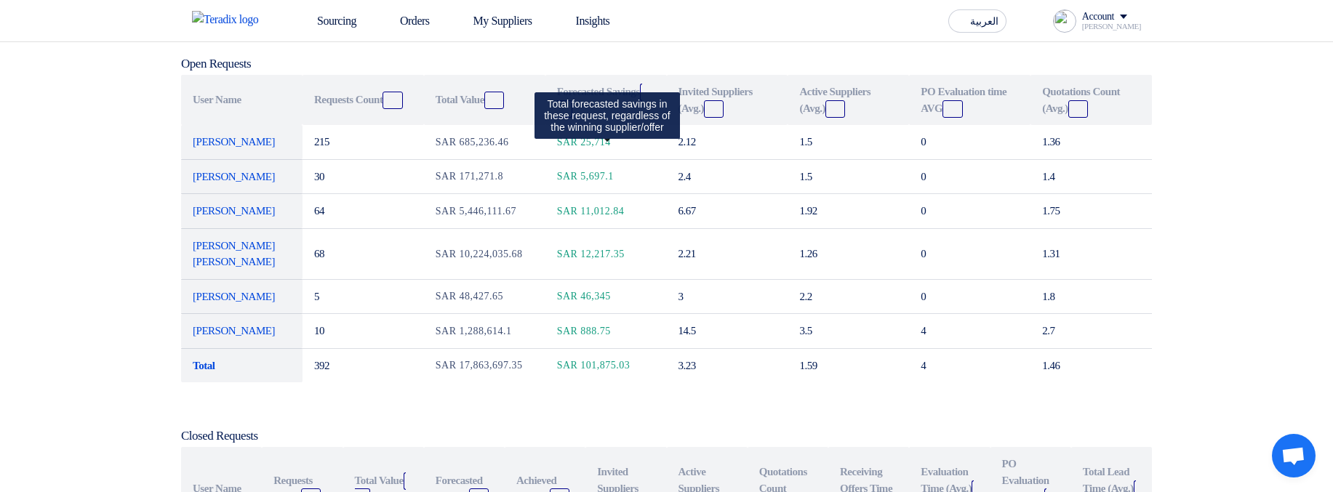
click at [566, 116] on icon "Graph" at bounding box center [564, 110] width 12 height 12
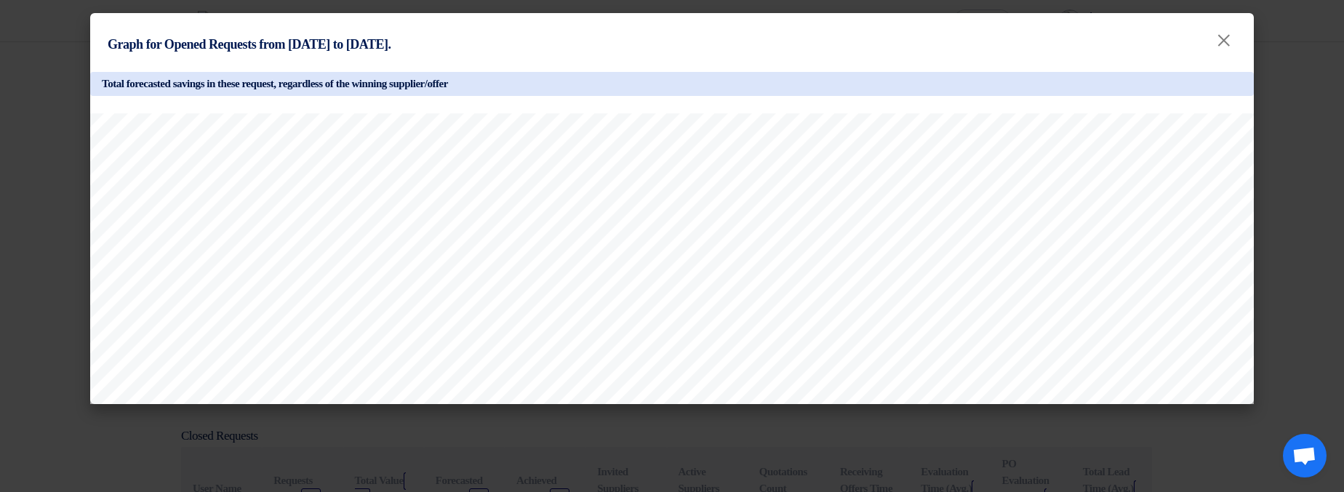
click at [1282, 143] on modal-container "Graph for Opened Requests from 2025-06-01 to 2025-08-12. × Total forecasted sav…" at bounding box center [672, 246] width 1344 height 492
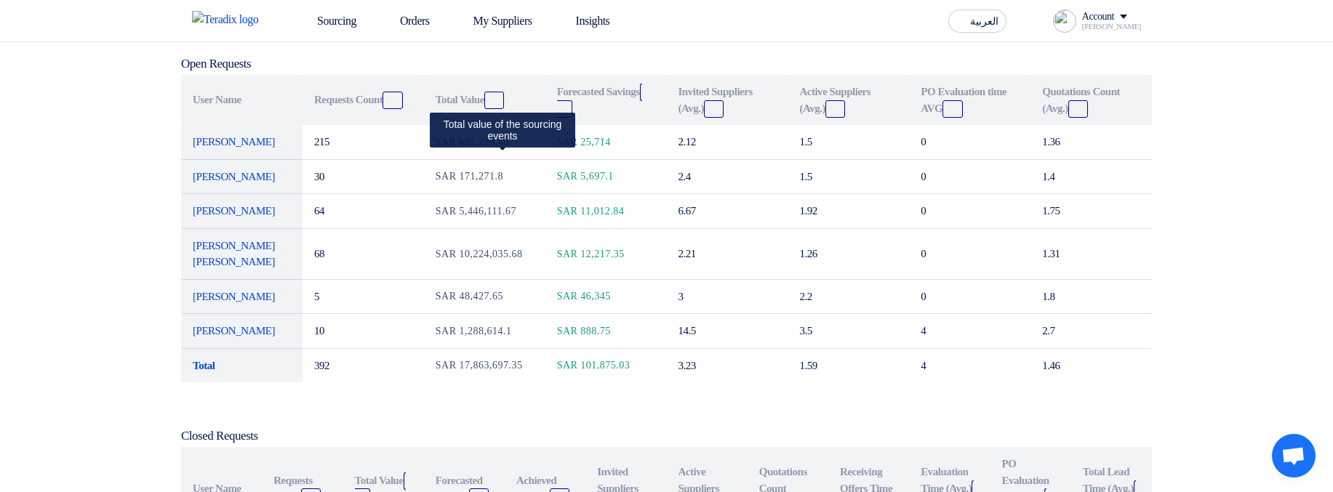
click at [490, 96] on use at bounding box center [490, 96] width 0 height 0
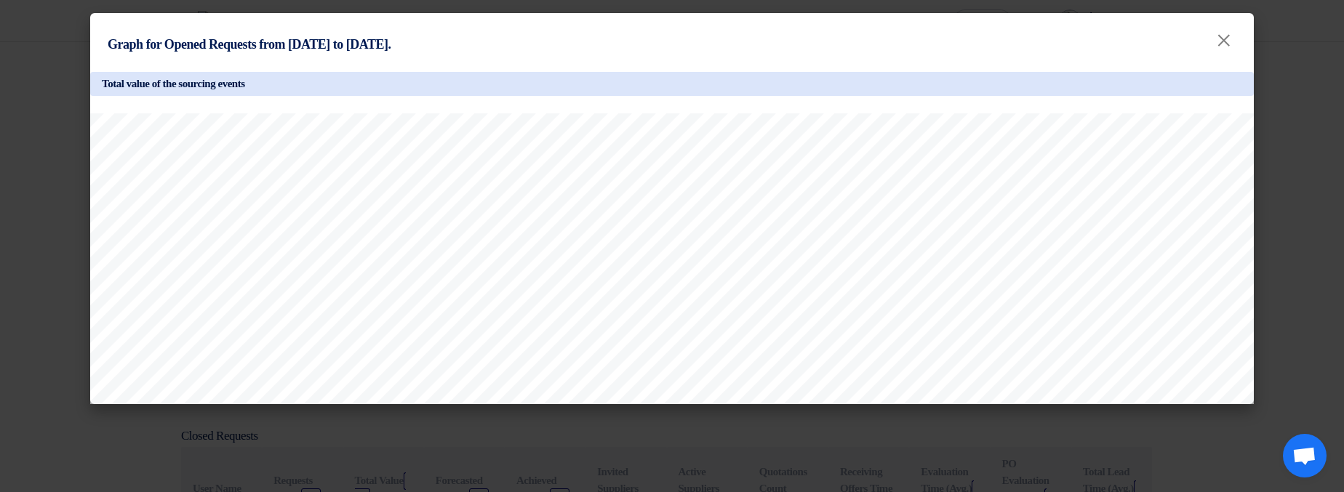
click at [1302, 148] on modal-container "Graph for Opened Requests from 2025-06-01 to 2025-08-12. × Total value of the s…" at bounding box center [672, 246] width 1344 height 492
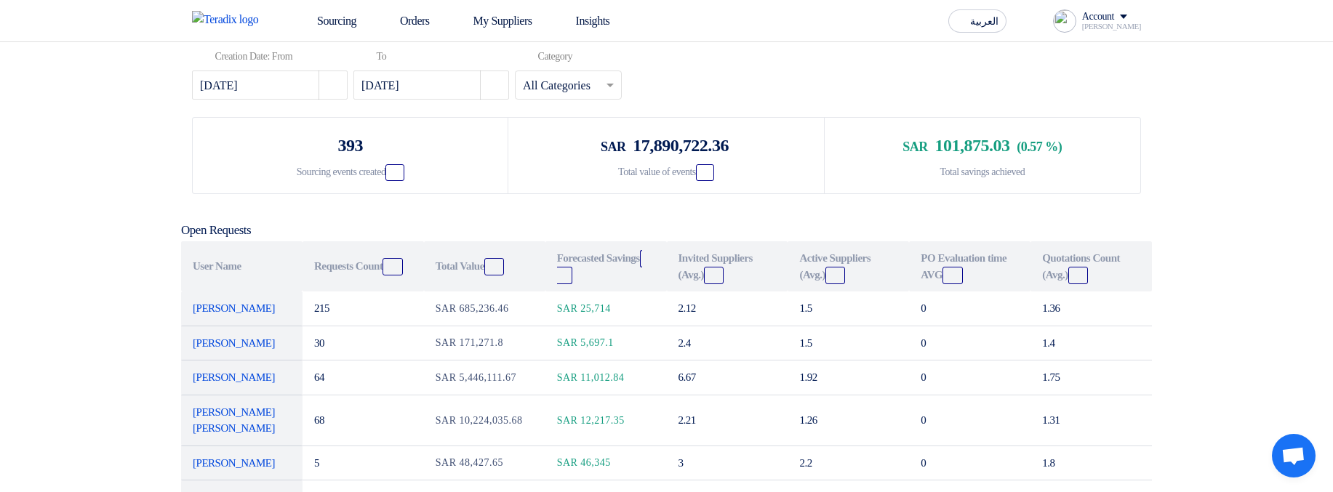
scroll to position [0, 0]
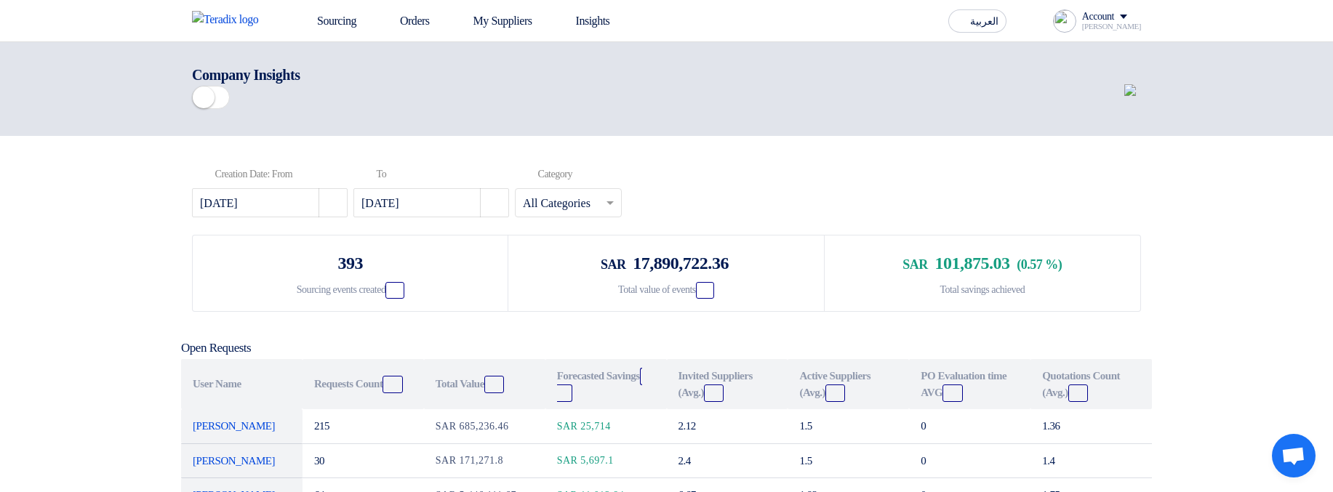
click at [573, 217] on input "text" at bounding box center [561, 205] width 76 height 24
click at [328, 218] on button "Pick a date" at bounding box center [333, 202] width 29 height 29
select select "6"
select select "2025"
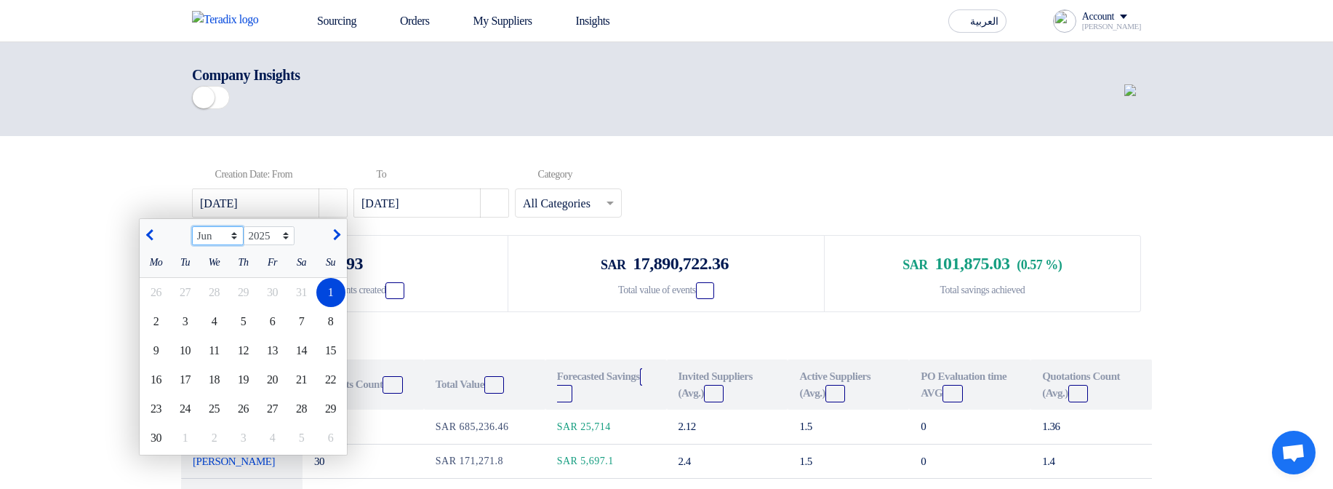
select select "5"
click at [196, 245] on select "Jan Feb Mar Apr May Jun Jul Aug Sep Oct Nov Dec" at bounding box center [218, 235] width 52 height 19
click at [244, 307] on div "1" at bounding box center [243, 292] width 29 height 29
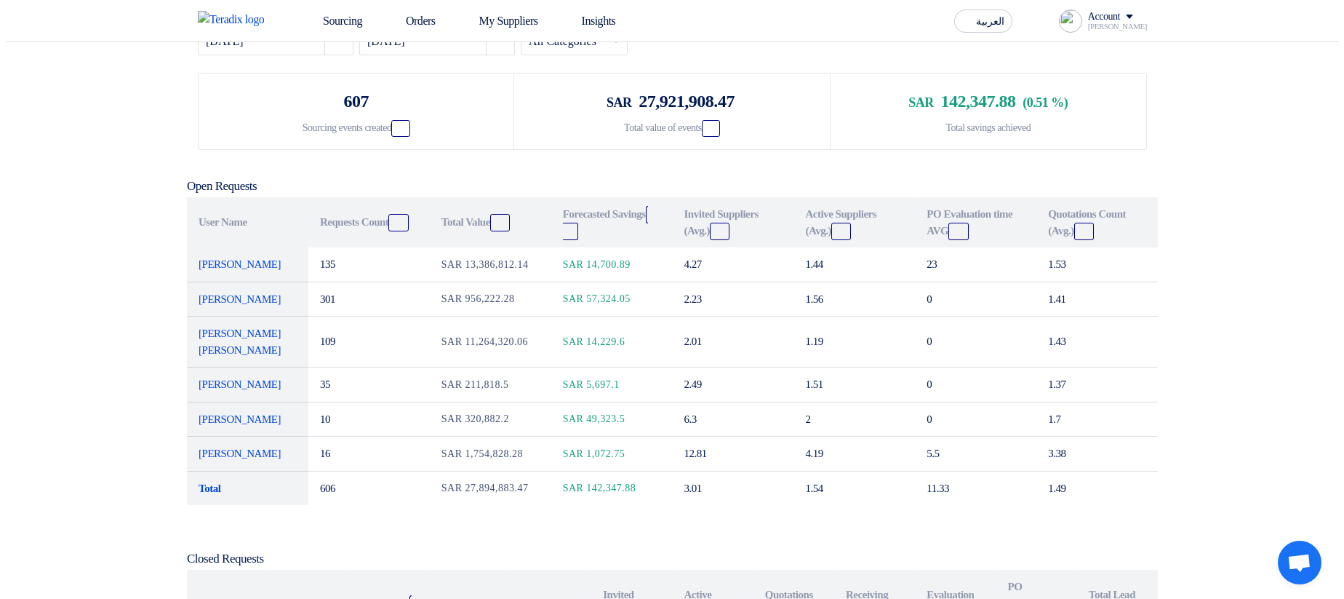
scroll to position [175, 0]
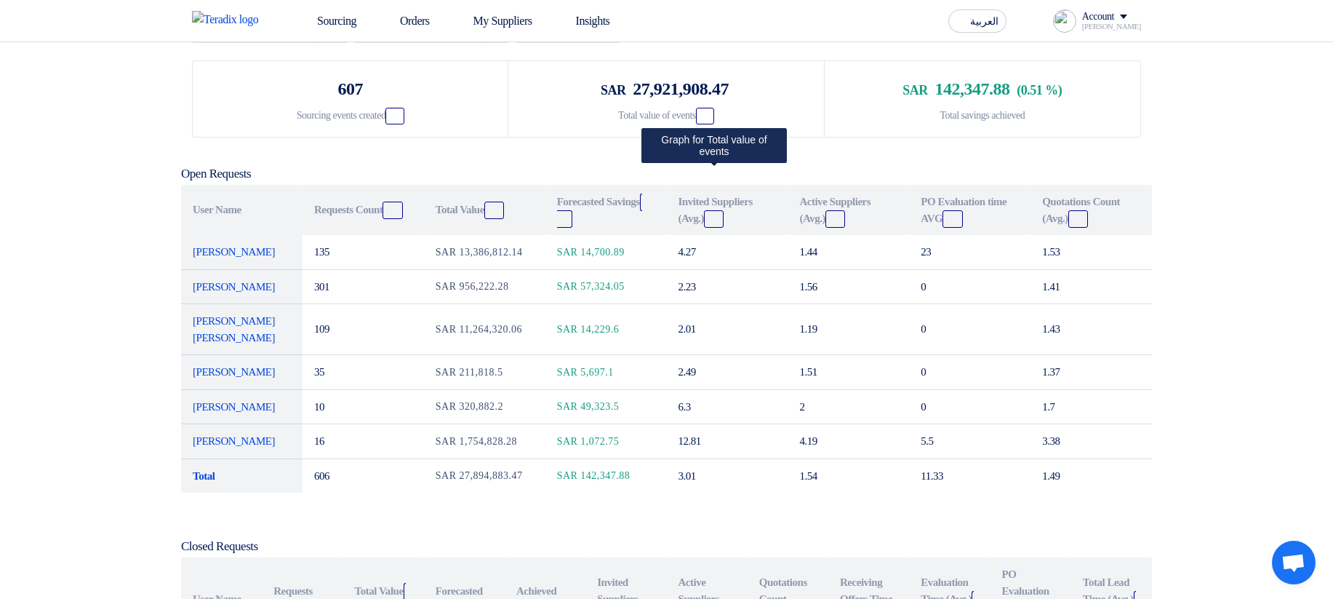
click at [701, 111] on use at bounding box center [701, 111] width 0 height 0
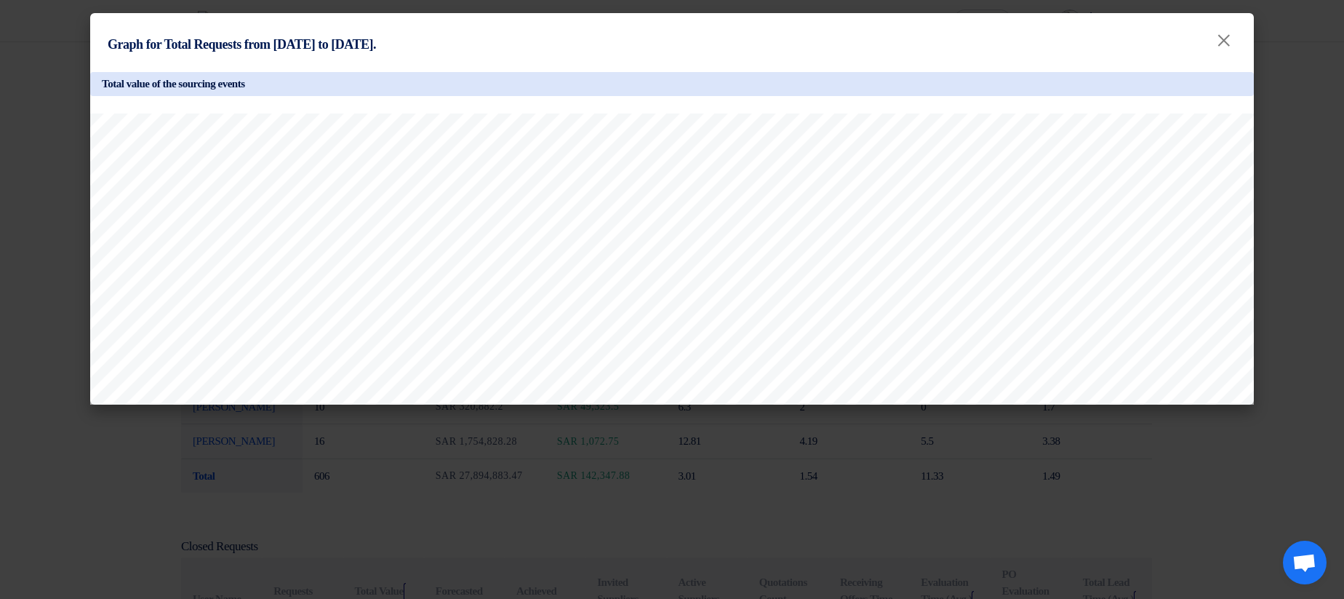
click at [1316, 265] on modal-container "Graph for Total Requests from 2025-05-01 to 2025-08-12. × Total value of the so…" at bounding box center [672, 299] width 1344 height 599
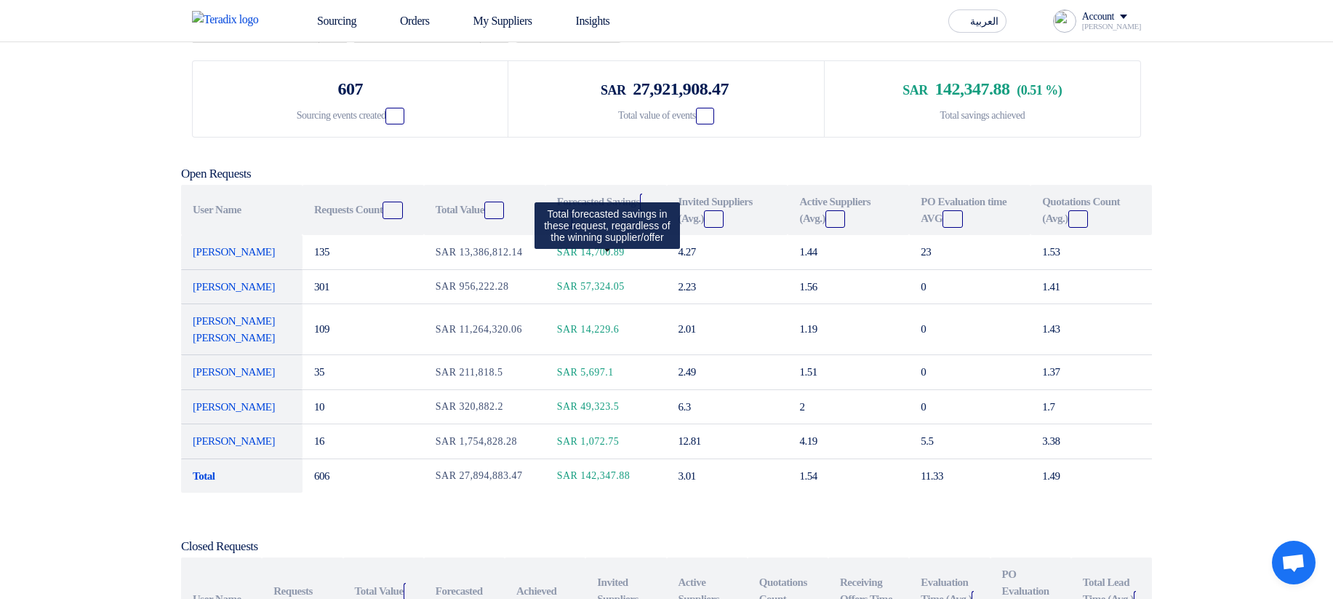
click at [560, 226] on icon "Graph" at bounding box center [564, 220] width 12 height 12
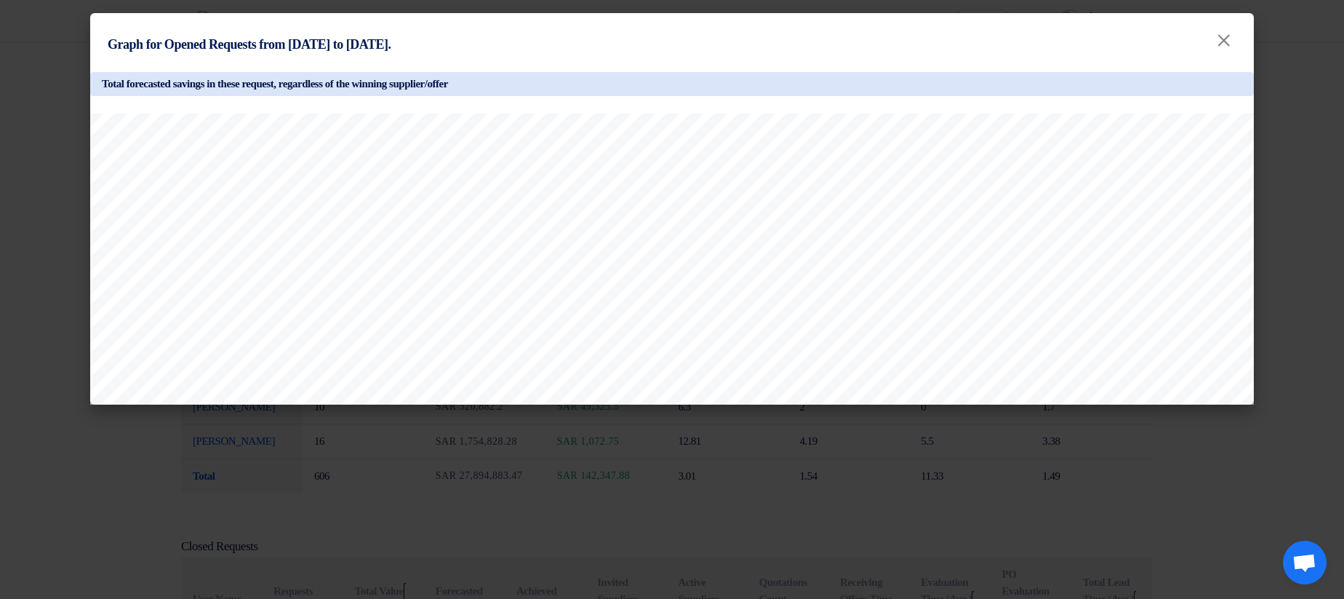
click at [1317, 143] on modal-container "Graph for Opened Requests from 2025-05-01 to 2025-08-12. × Total forecasted sav…" at bounding box center [672, 299] width 1344 height 599
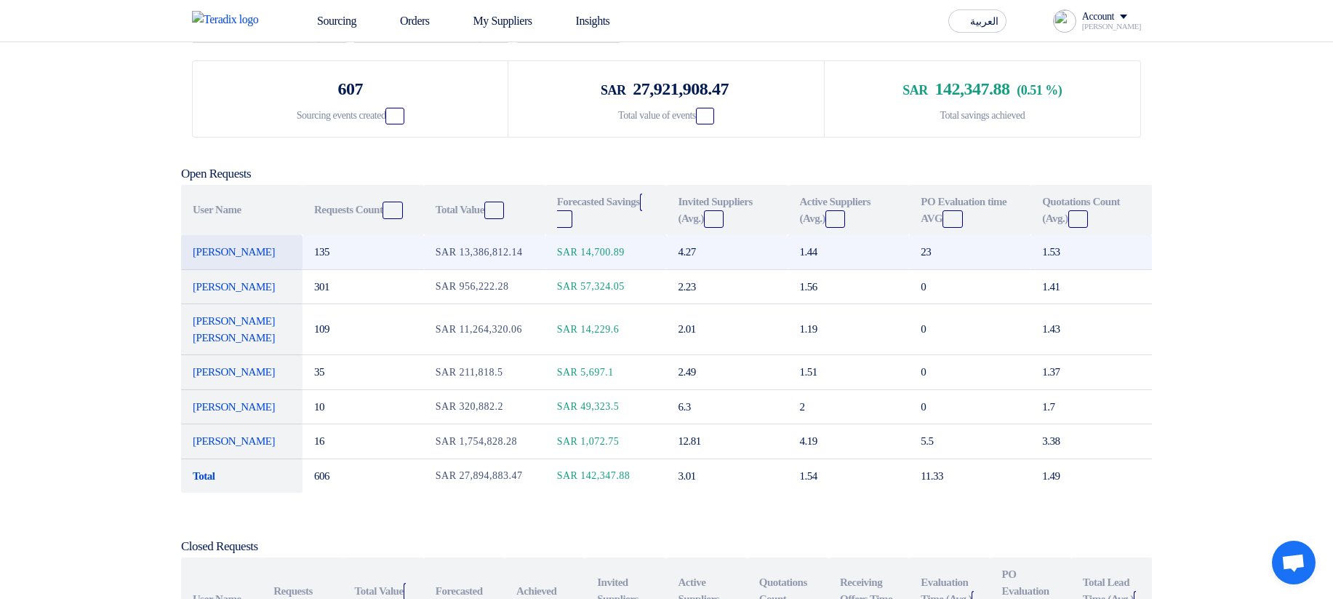
click at [593, 258] on span "14,700.89" at bounding box center [603, 252] width 44 height 11
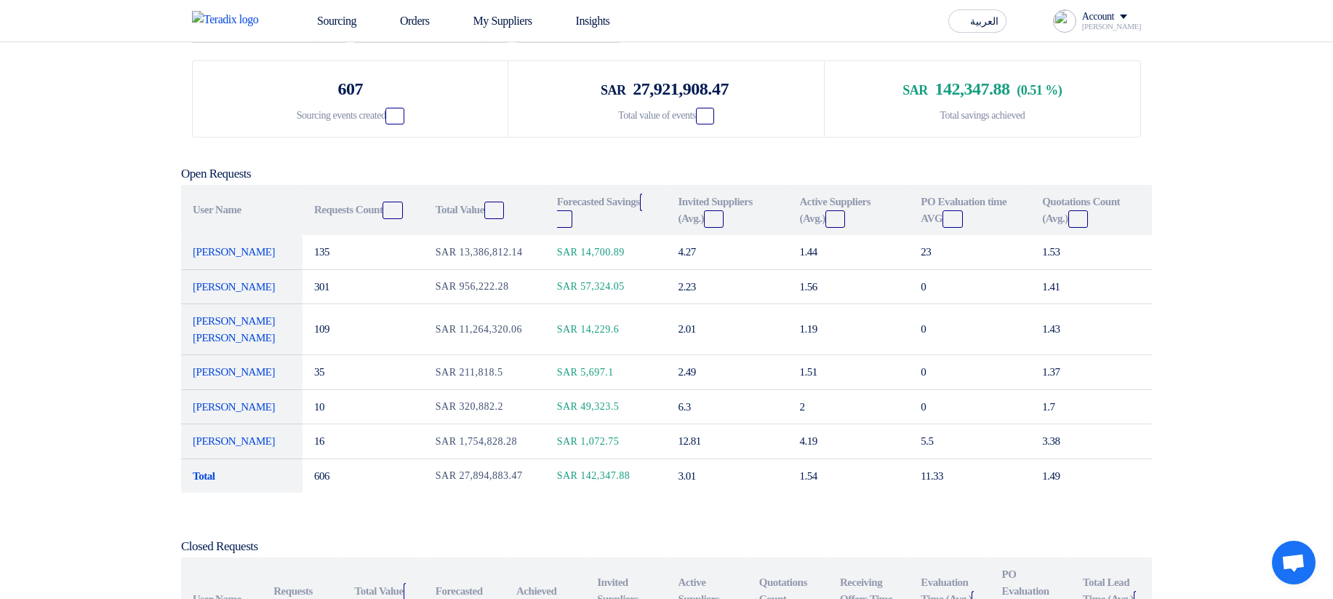
click at [639, 235] on th "Forecasted Savings Graph" at bounding box center [606, 210] width 121 height 50
click at [562, 226] on icon "Graph" at bounding box center [564, 220] width 12 height 12
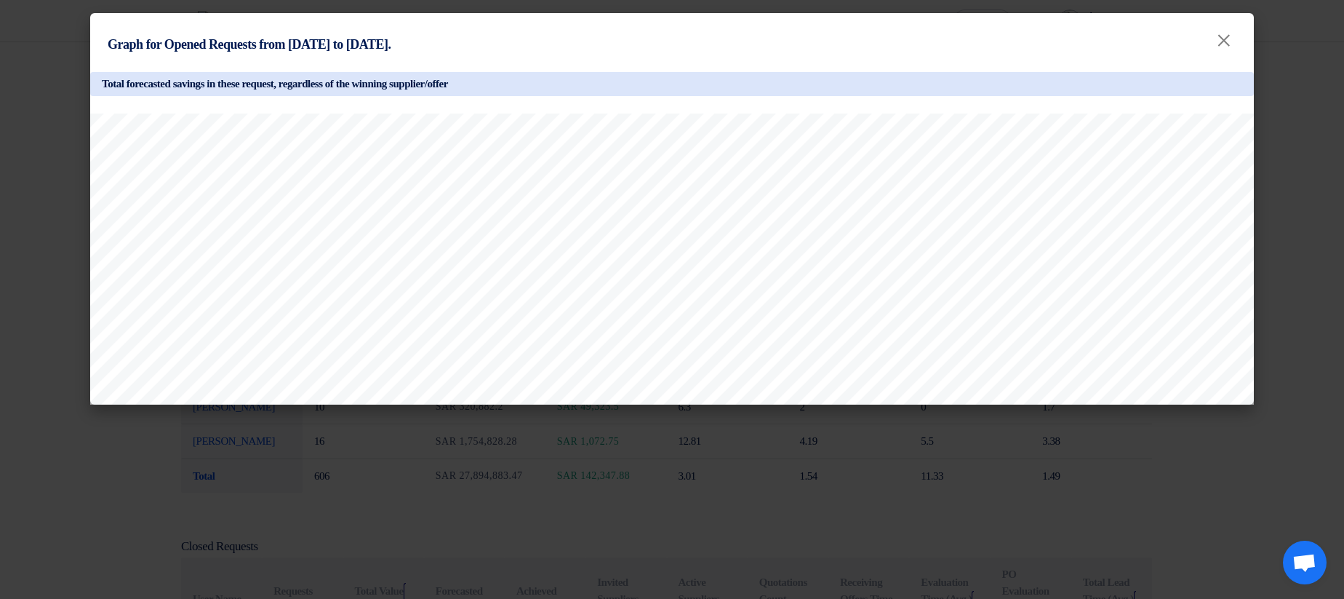
click at [821, 462] on modal-container "Graph for Opened Requests from 2025-05-01 to 2025-08-12. × Total forecasted sav…" at bounding box center [672, 299] width 1344 height 599
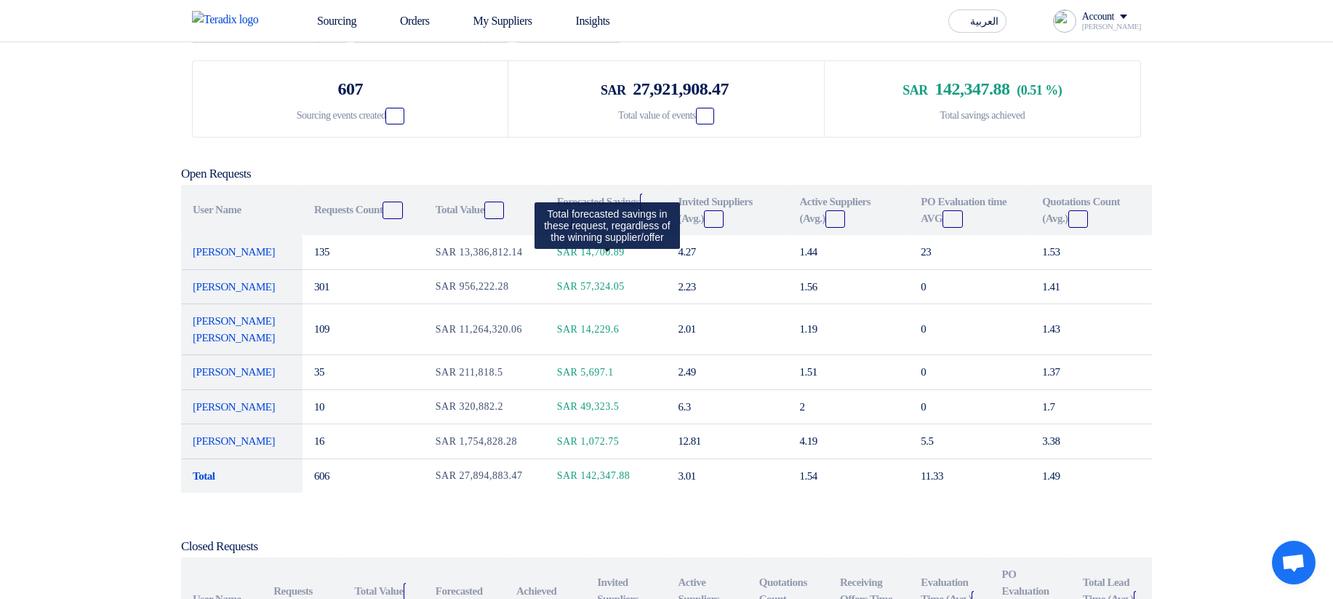
click at [561, 226] on icon "Graph" at bounding box center [564, 220] width 12 height 12
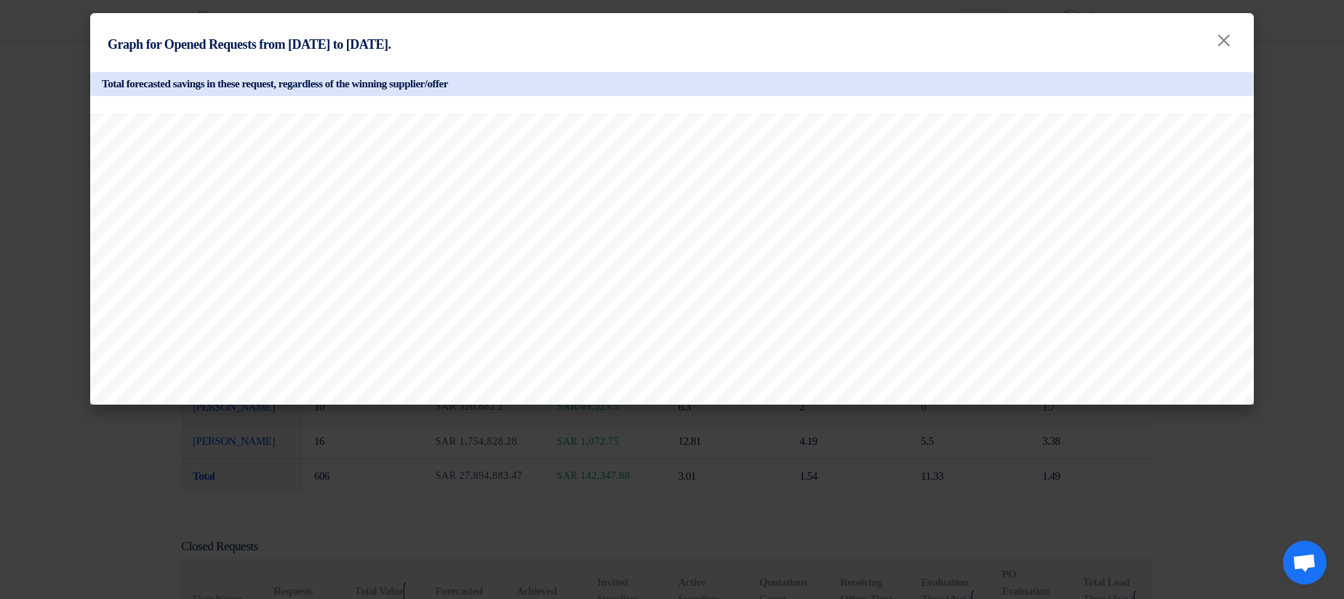
click at [1314, 156] on modal-container "Graph for Opened Requests from 2025-05-01 to 2025-08-12. × Total forecasted sav…" at bounding box center [672, 299] width 1344 height 599
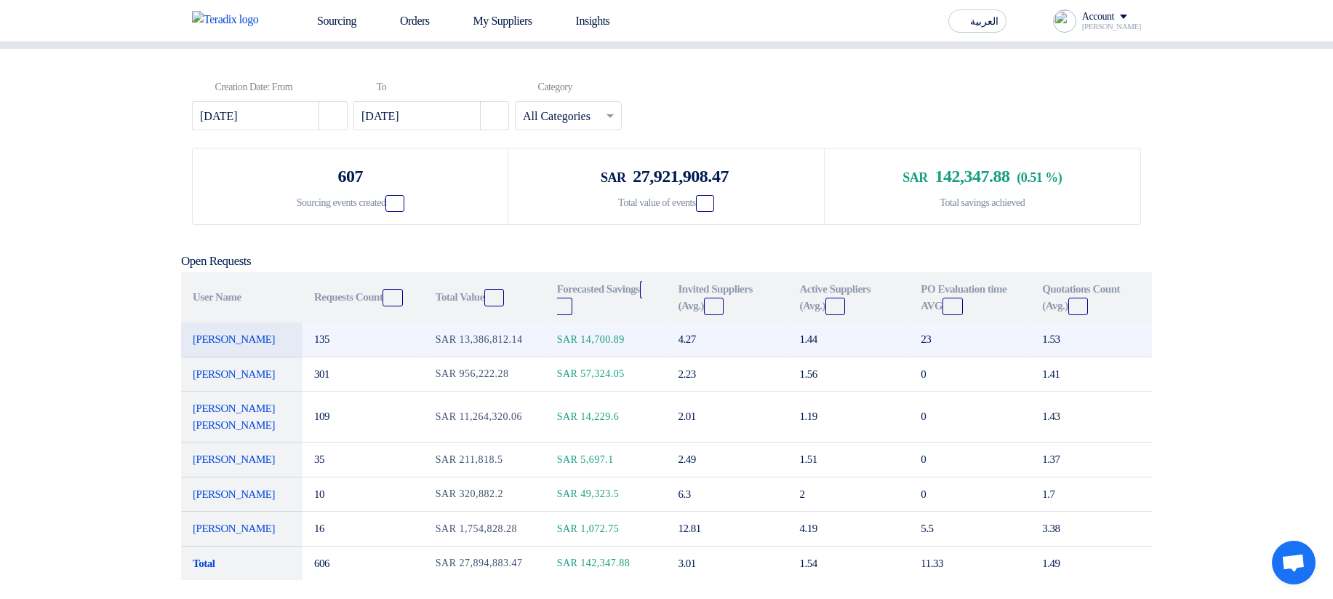
scroll to position [0, 0]
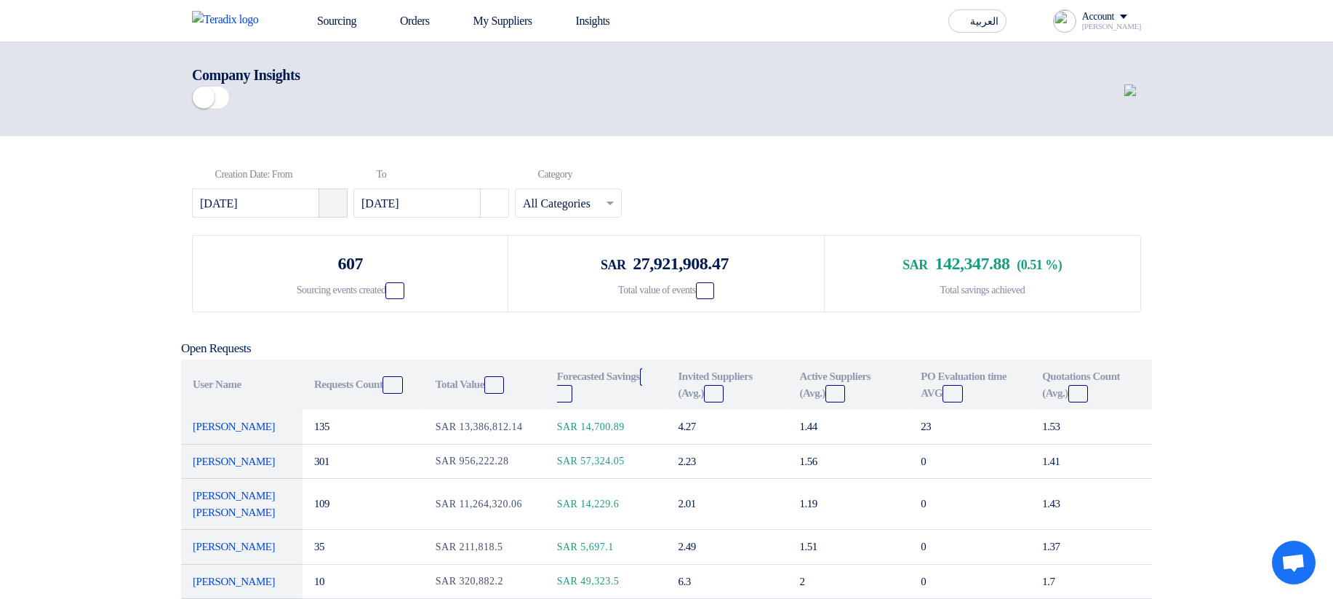
click at [327, 196] on use "button" at bounding box center [327, 196] width 0 height 0
select select "5"
select select "2025"
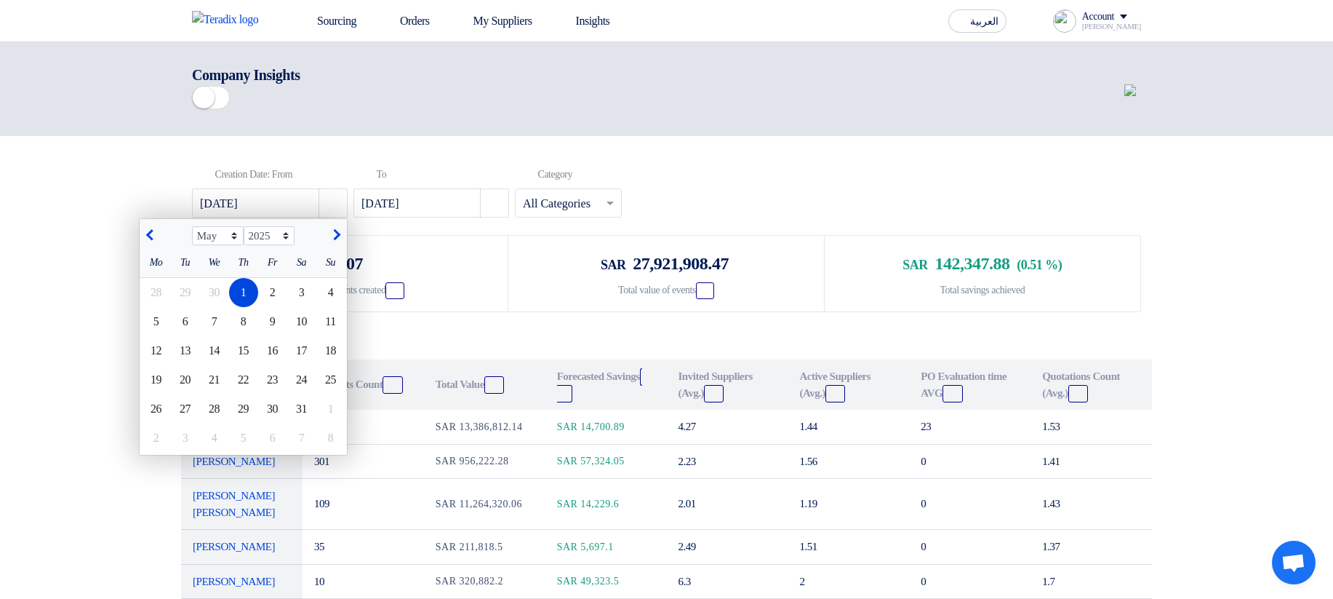
click at [558, 114] on div "Company Insights" at bounding box center [666, 89] width 949 height 50
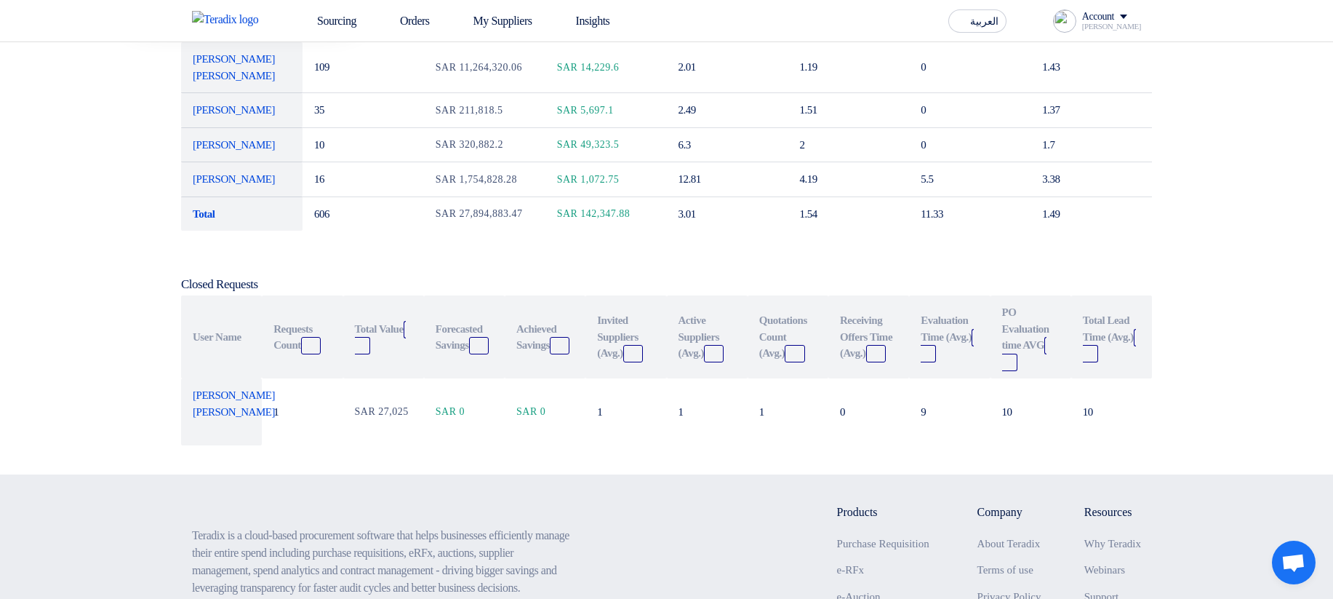
click at [1260, 236] on section "Pick a date Creation Date: From 2025-05-01 Jan Feb Mar Apr May Jun Jul Aug Sep …" at bounding box center [666, 87] width 1333 height 775
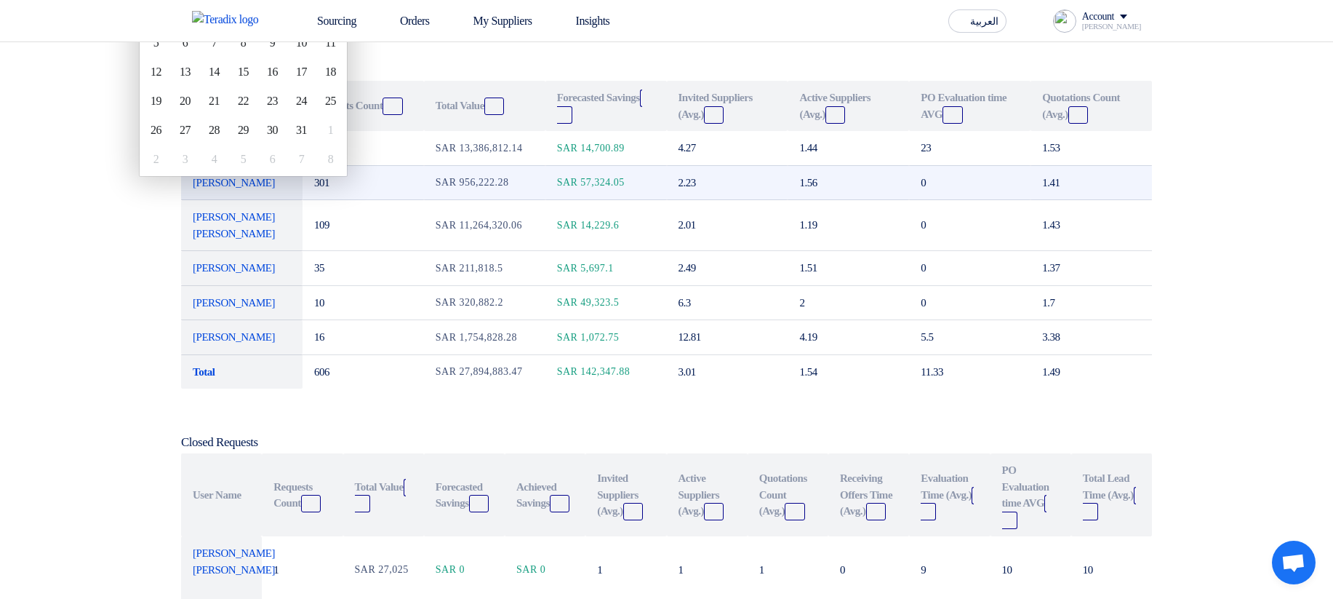
scroll to position [242, 0]
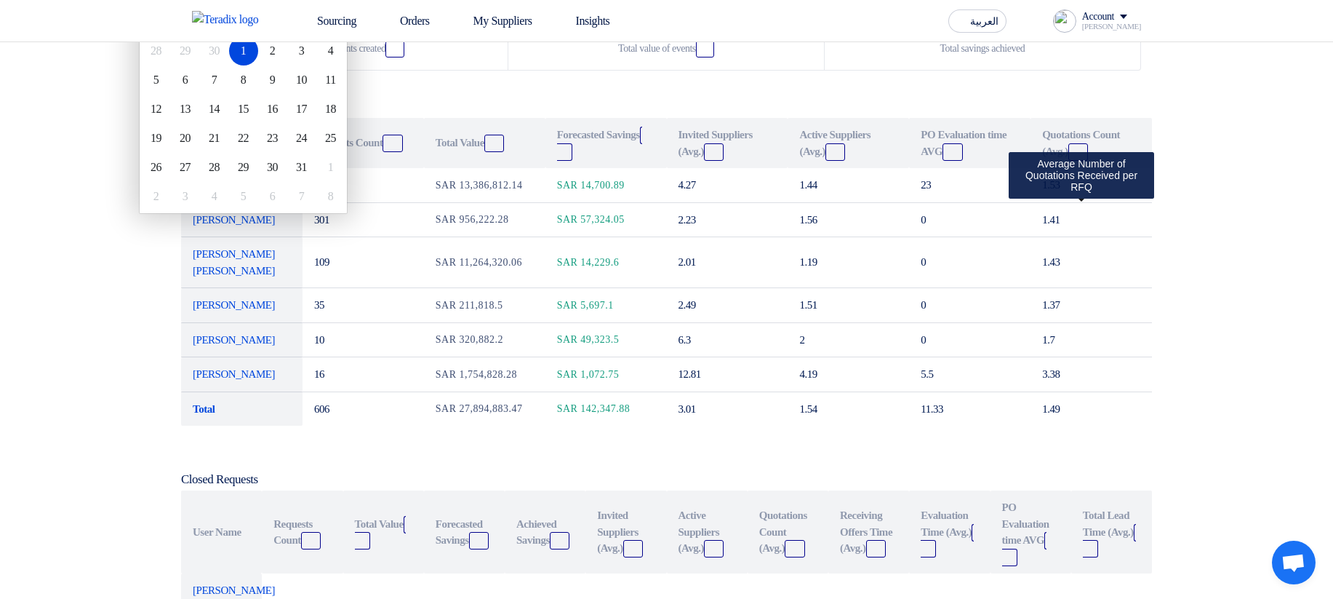
click at [1074, 147] on use at bounding box center [1074, 147] width 0 height 0
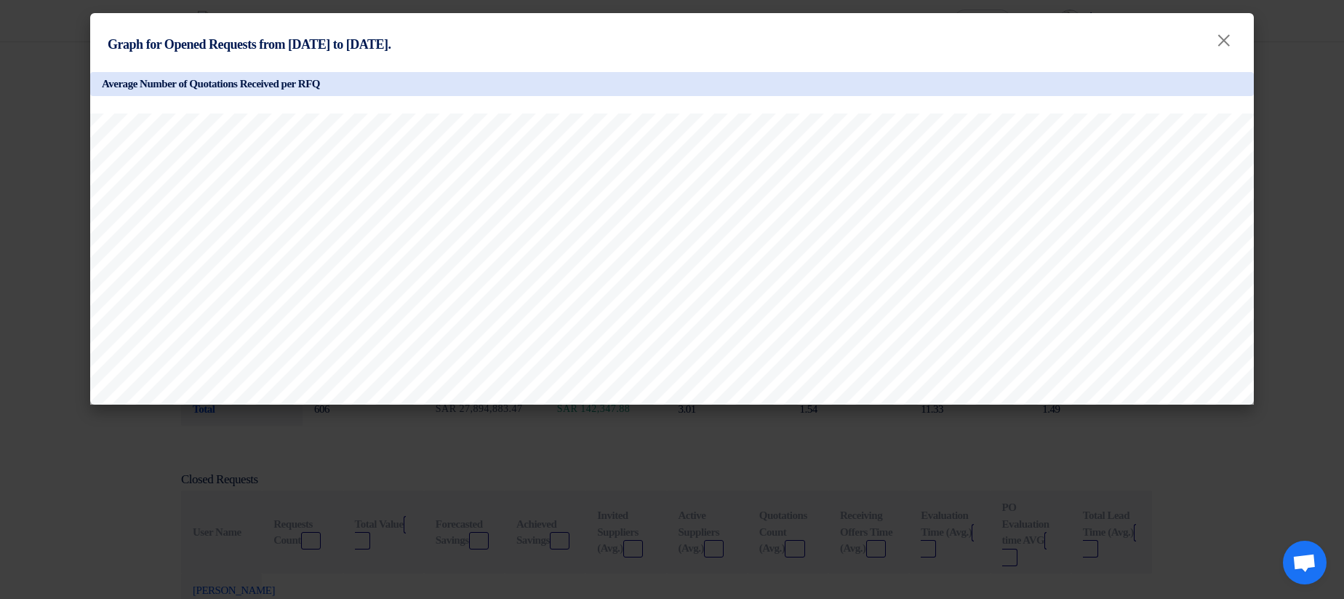
drag, startPoint x: 153, startPoint y: 87, endPoint x: 422, endPoint y: 86, distance: 268.4
click at [422, 86] on h5 "Average Number of Quotations Received per RFQ" at bounding box center [672, 84] width 1164 height 24
click at [439, 82] on h5 "Average Number of Quotations Received per RFQ" at bounding box center [672, 84] width 1164 height 24
click at [1278, 171] on modal-container "Graph for Opened Requests from 2025-05-01 to 2025-08-12. × Average Number of Qu…" at bounding box center [672, 299] width 1344 height 599
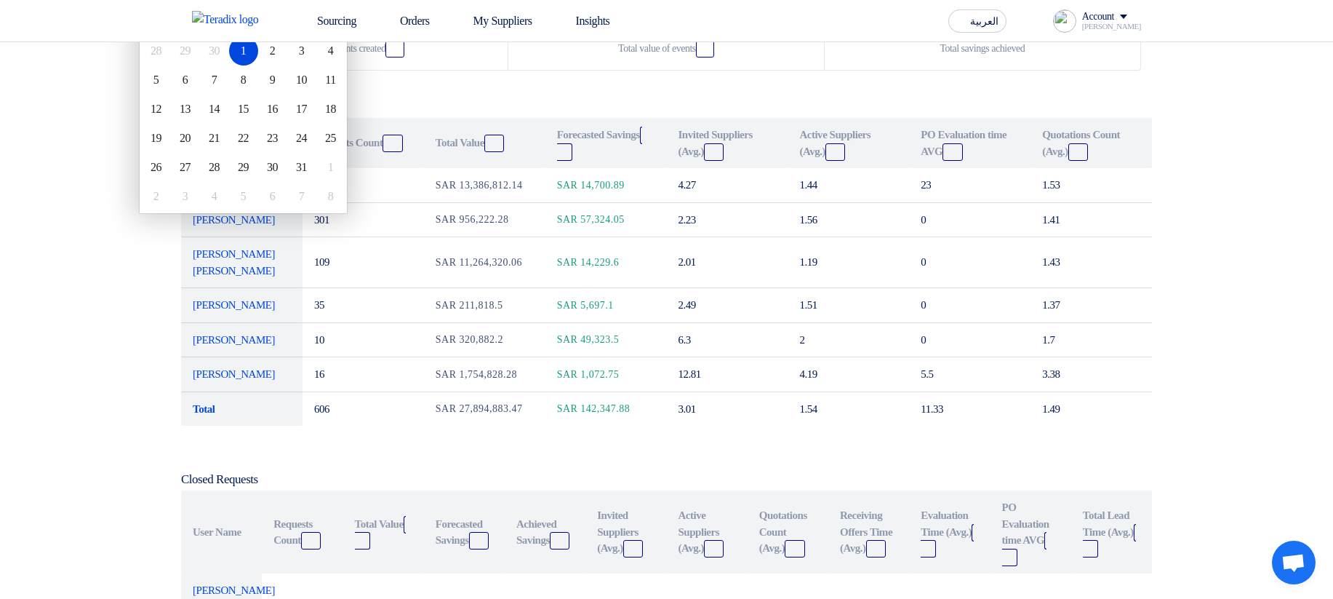
click at [553, 114] on h5 "Open Requests" at bounding box center [666, 107] width 971 height 15
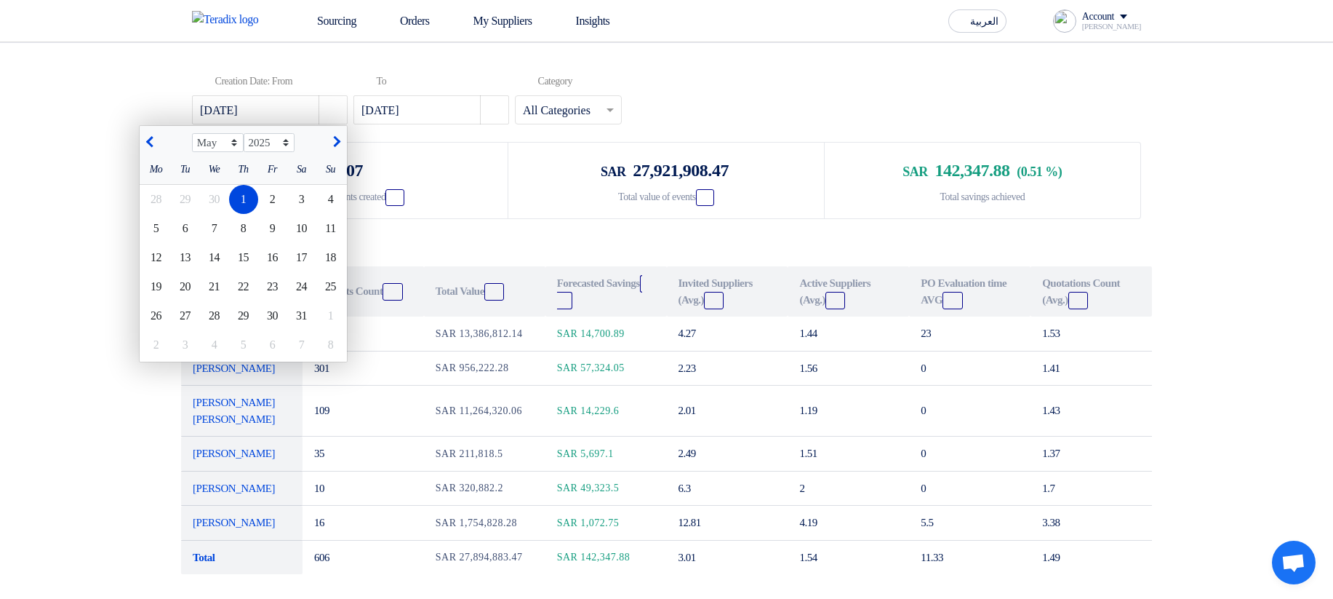
scroll to position [0, 0]
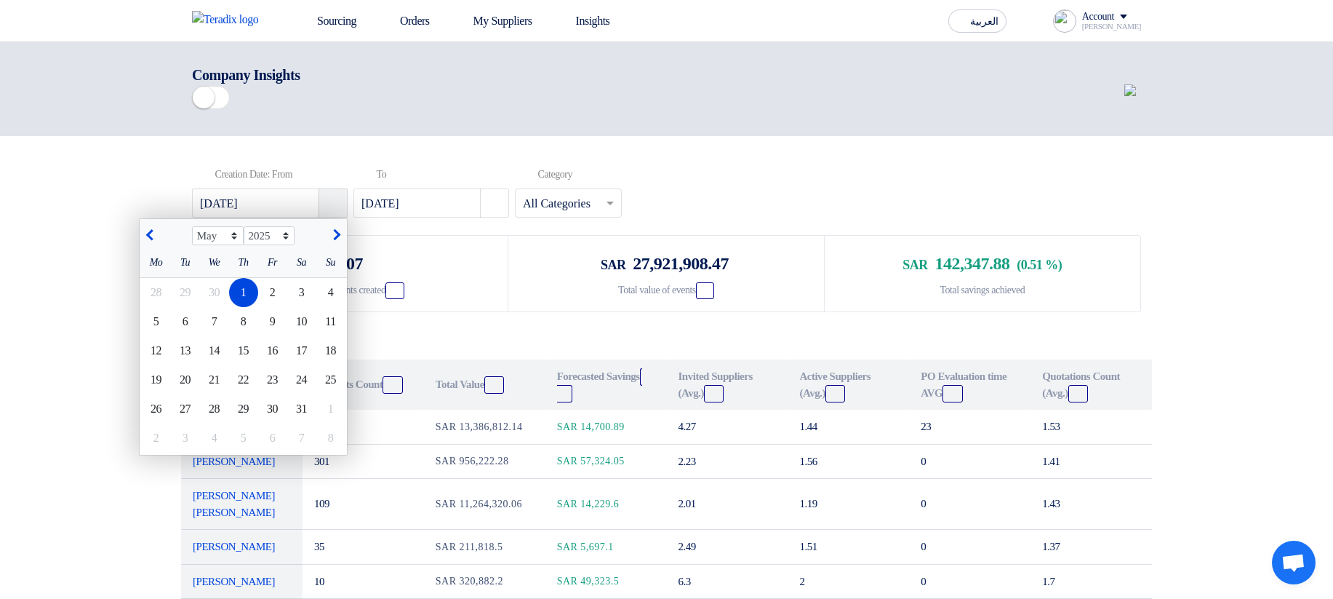
click at [334, 210] on icon "Pick a date" at bounding box center [334, 203] width 15 height 15
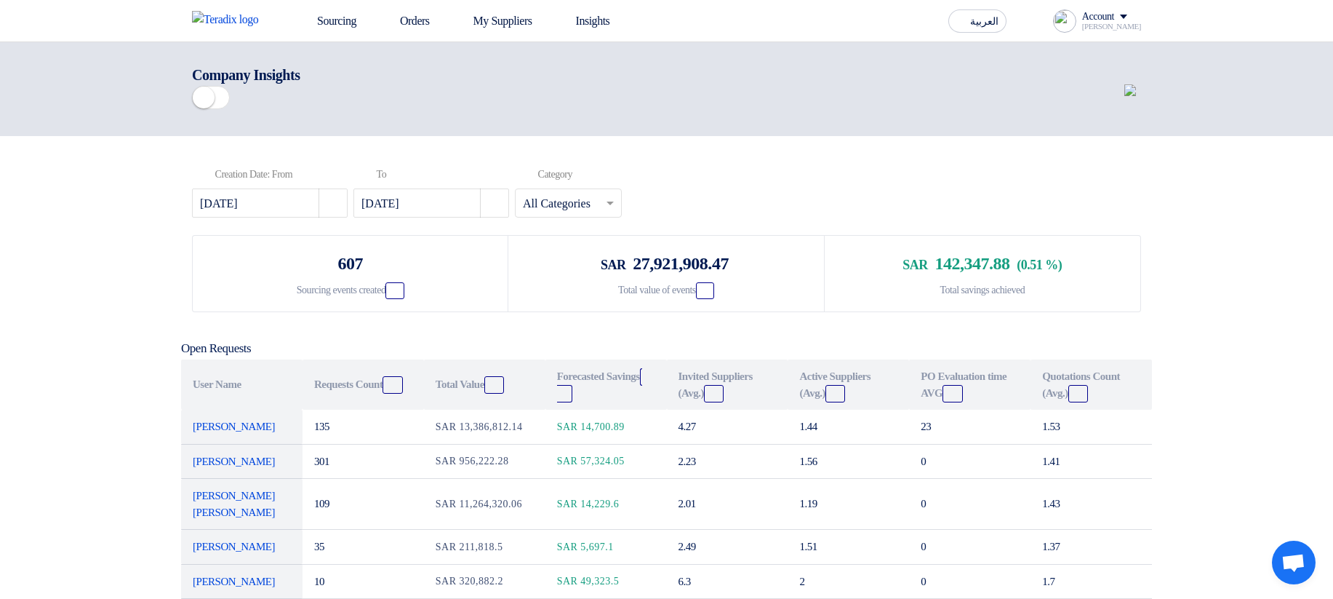
click at [749, 114] on div "Company Insights" at bounding box center [666, 89] width 949 height 50
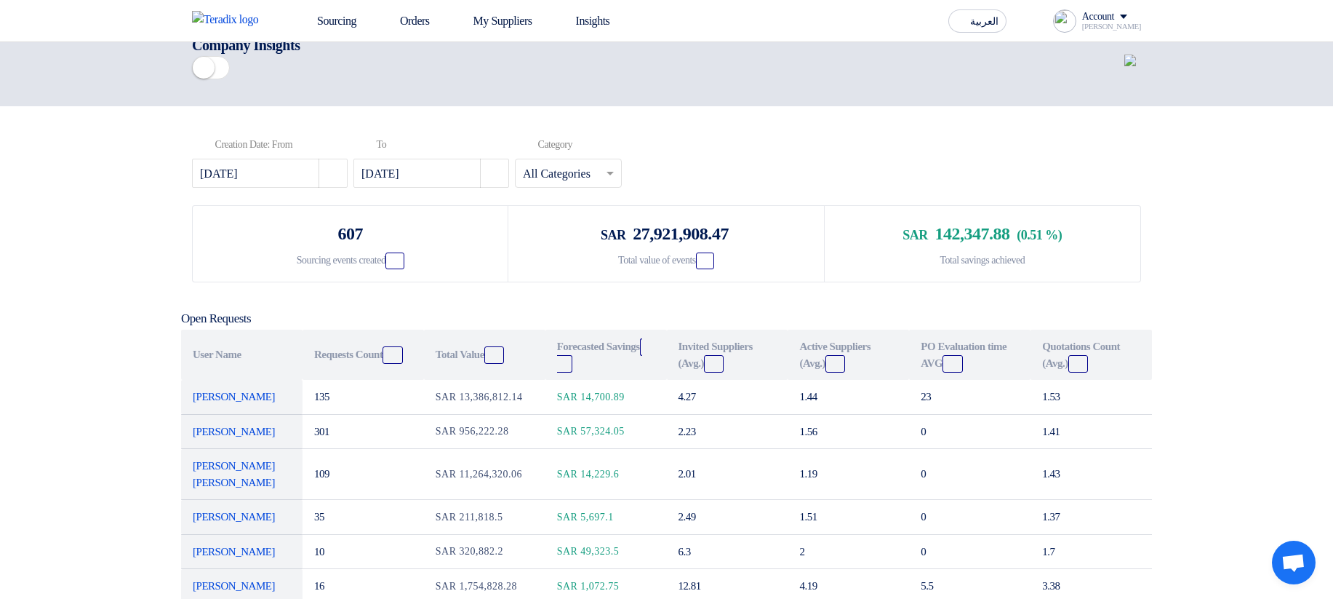
scroll to position [175, 0]
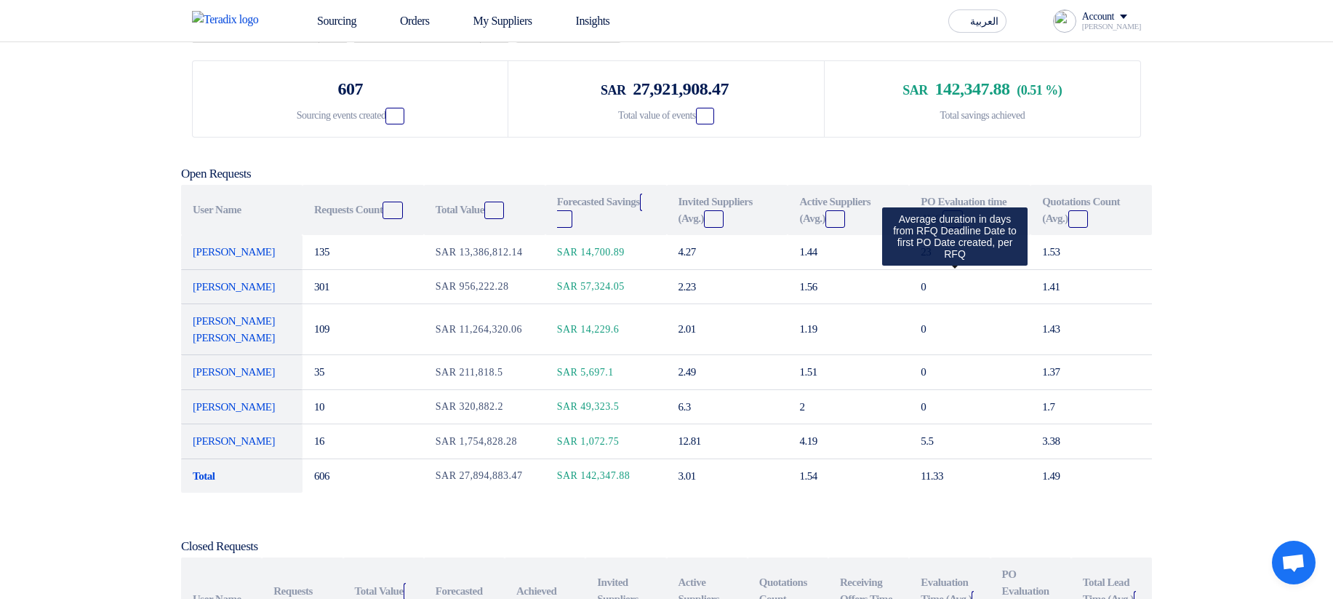
click at [949, 214] on use at bounding box center [949, 214] width 0 height 0
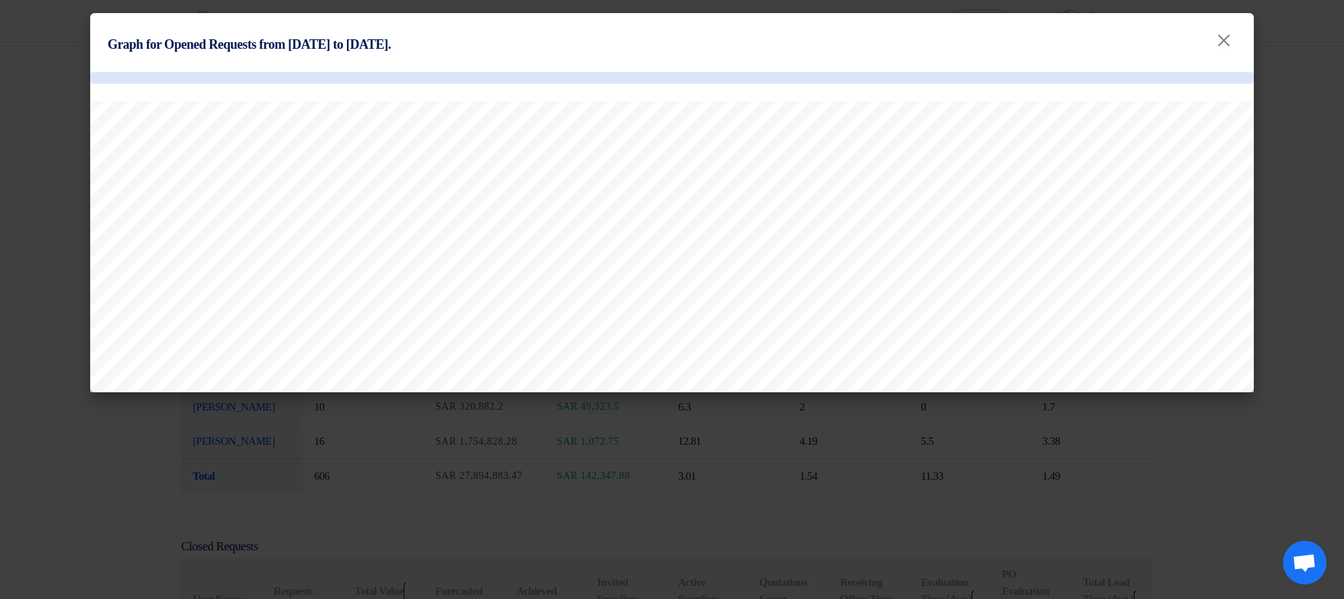
click at [759, 439] on modal-container "Graph for Opened Requests from 2025-05-01 to 2025-08-12. × Mirghani Ali 2025 Ma…" at bounding box center [672, 299] width 1344 height 599
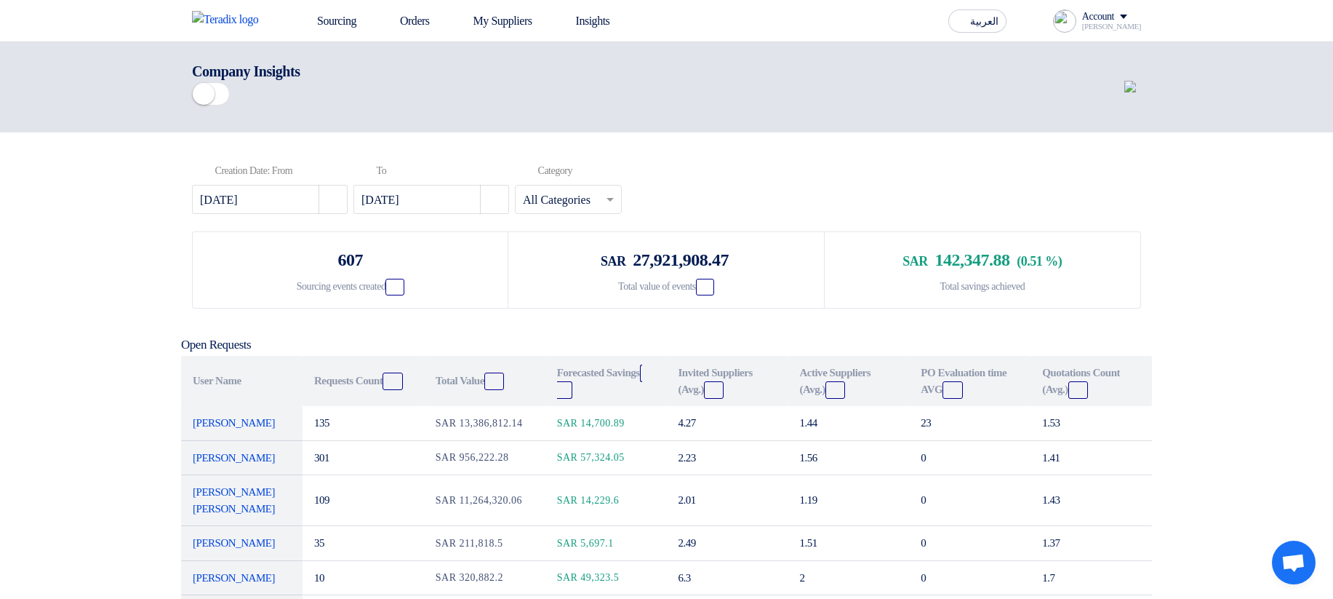
scroll to position [0, 0]
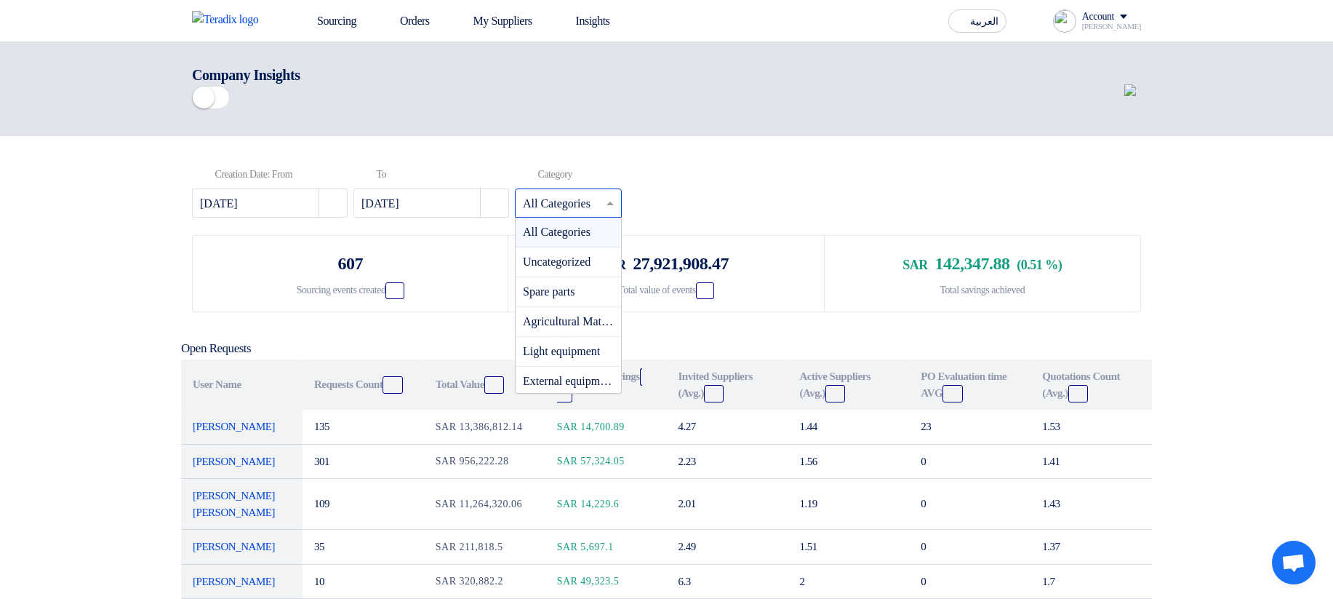
click at [572, 217] on input "text" at bounding box center [561, 205] width 76 height 24
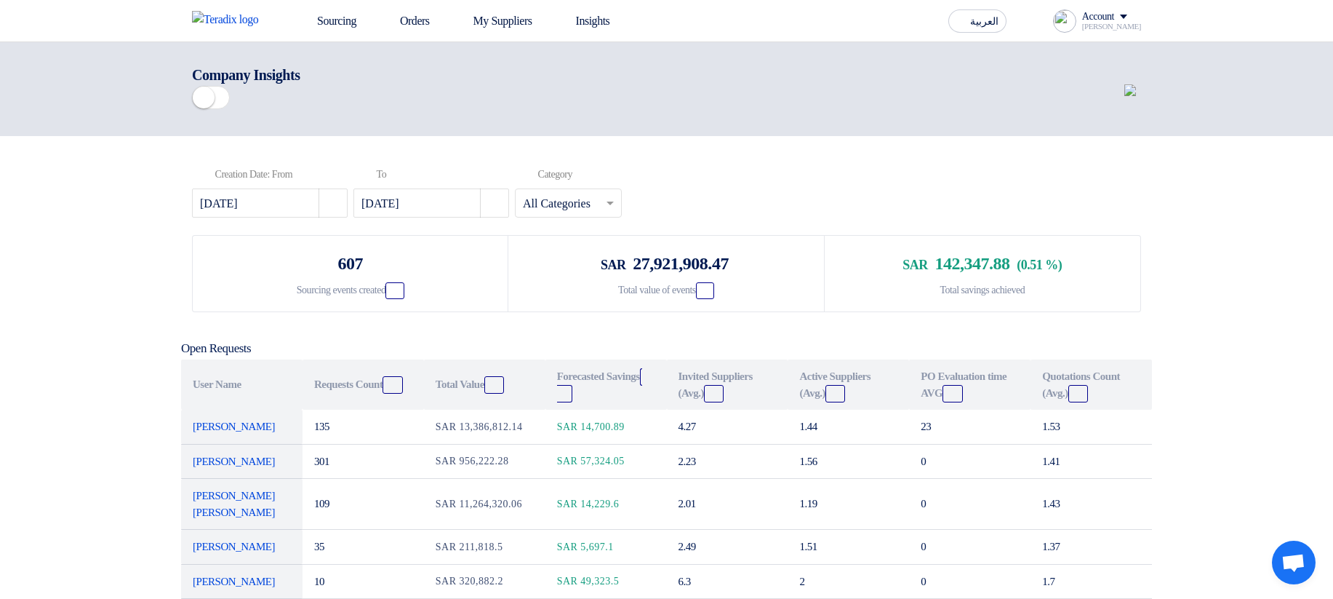
click at [843, 223] on div "Pick a date Creation Date: From 2025-05-01 Pick a date Pick a date To 2025-08-1…" at bounding box center [666, 194] width 949 height 58
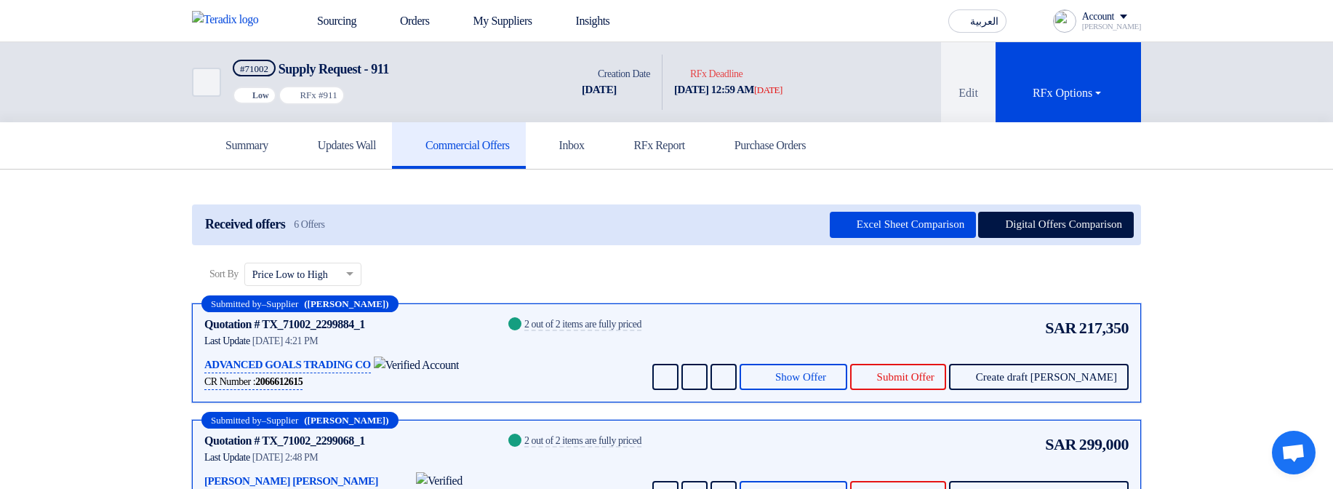
scroll to position [87, 0]
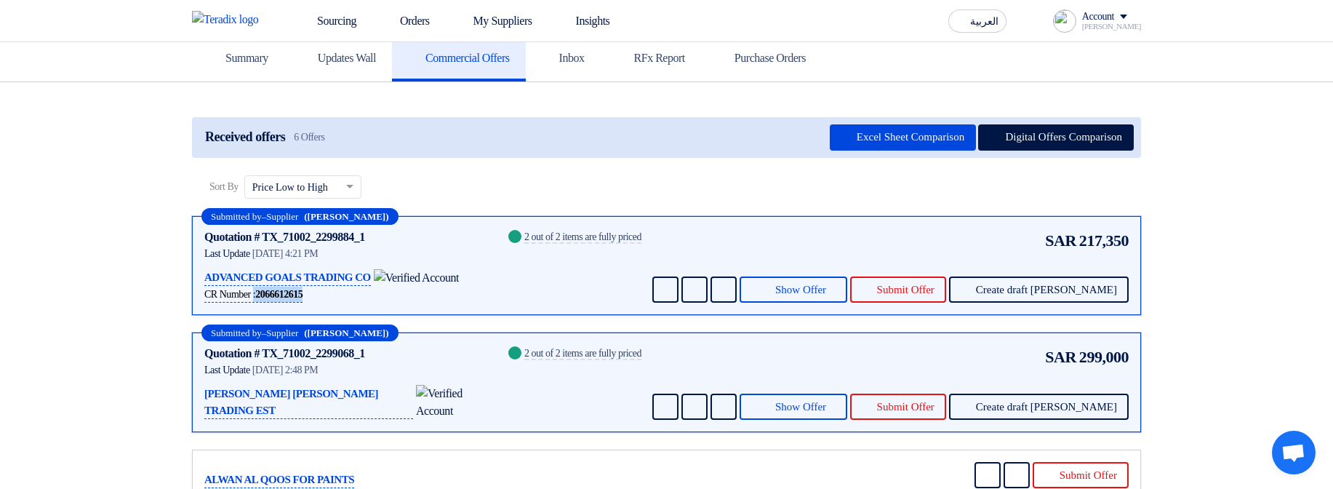
drag, startPoint x: 254, startPoint y: 290, endPoint x: 330, endPoint y: 294, distance: 76.5
click at [330, 294] on div "CR Number : 2066612615" at bounding box center [346, 295] width 284 height 16
click at [343, 293] on div "CR Number : 2066612615" at bounding box center [346, 295] width 284 height 16
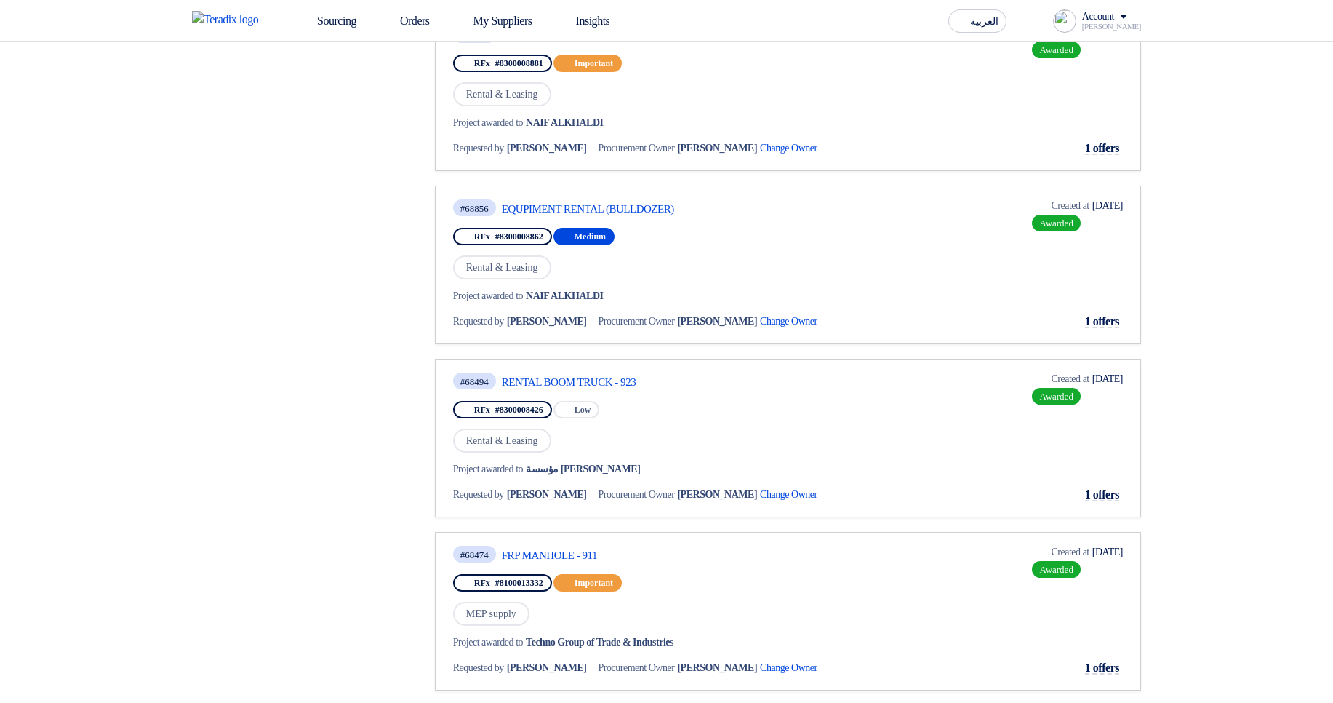
scroll to position [1309, 0]
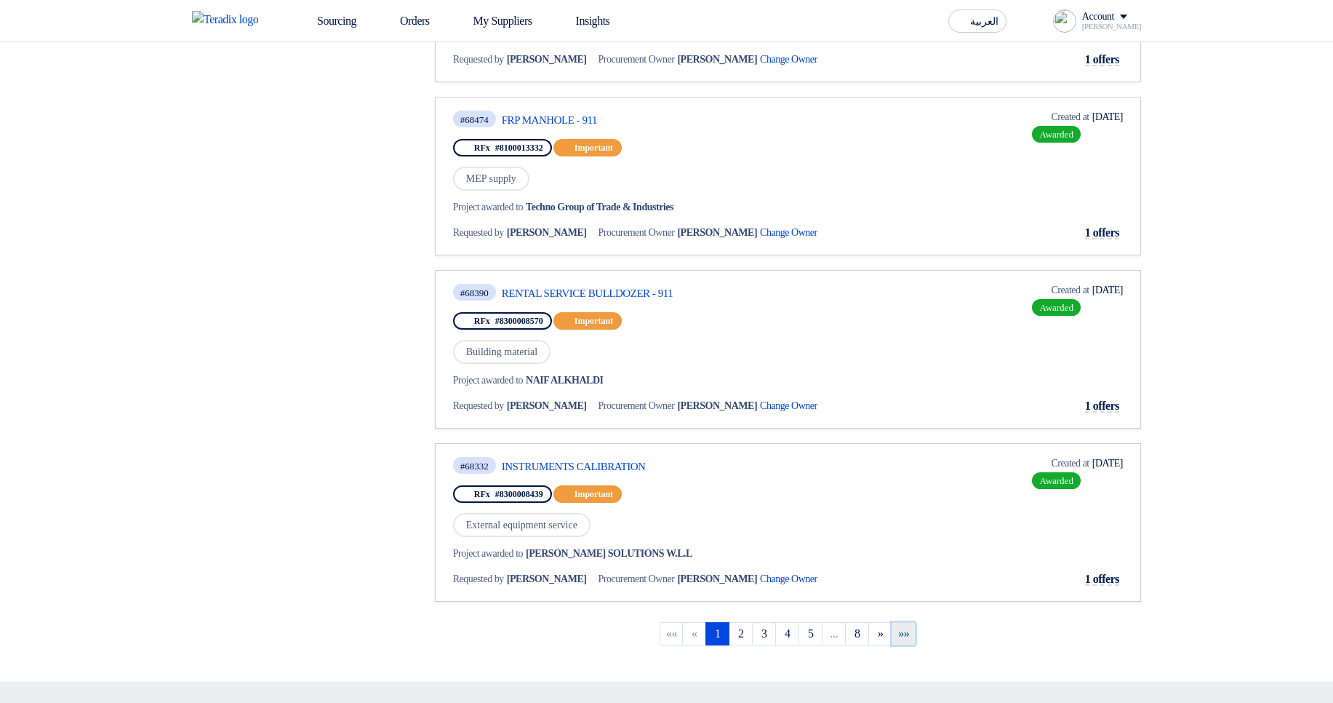
click at [906, 639] on span "»»" at bounding box center [903, 633] width 11 height 12
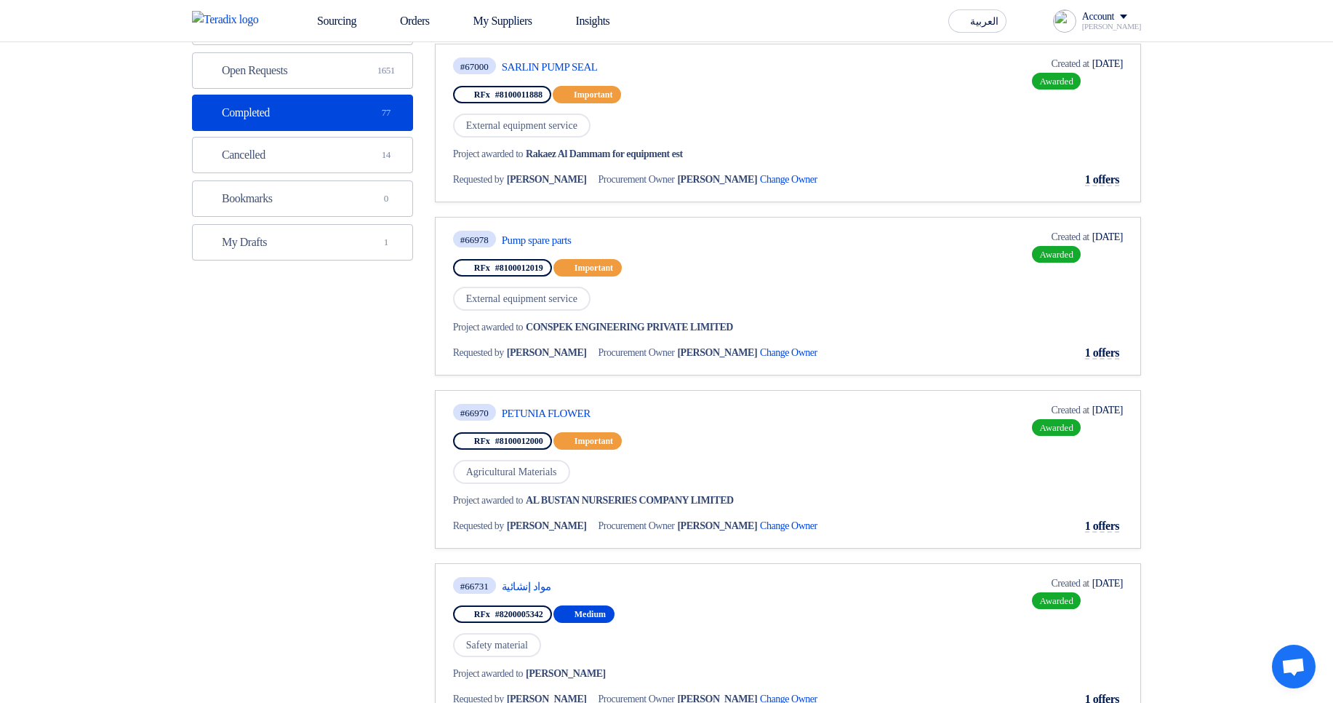
scroll to position [175, 0]
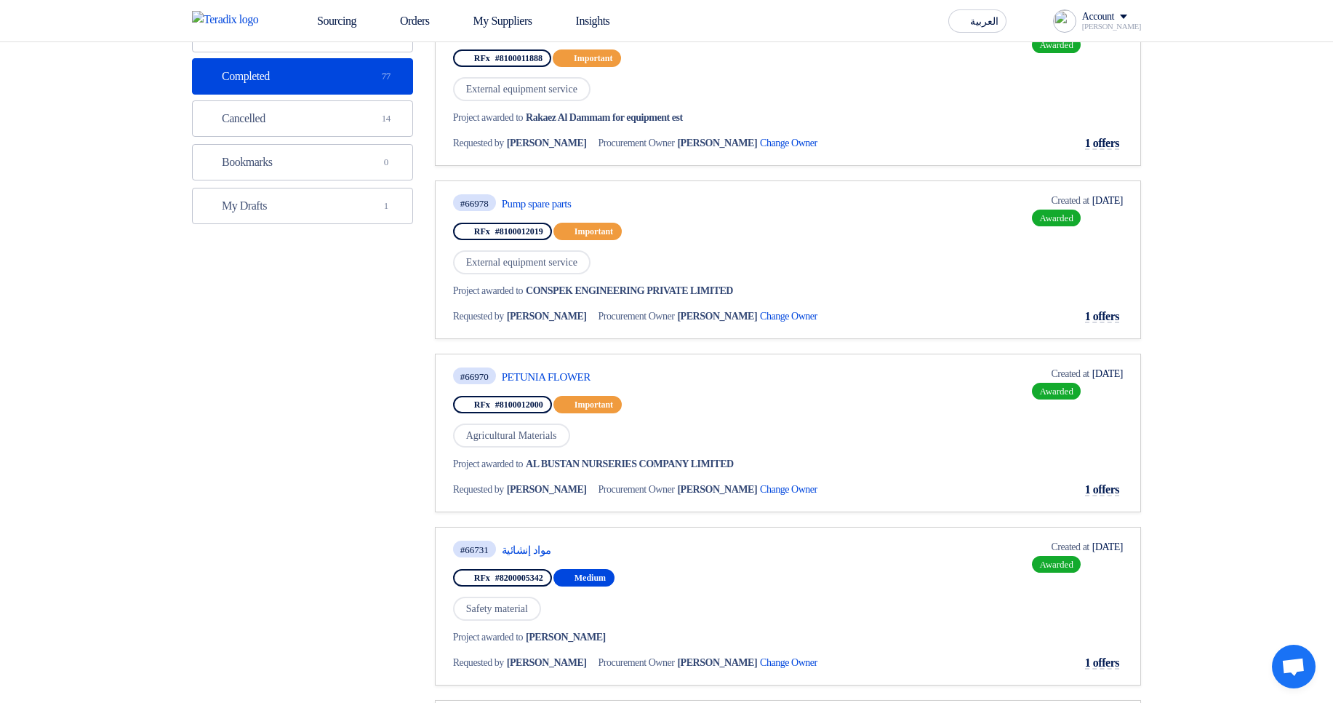
drag, startPoint x: 1071, startPoint y: 204, endPoint x: 1119, endPoint y: 200, distance: 48.1
click at [1119, 200] on div "Deadline Created at [DATE]" at bounding box center [1077, 200] width 92 height 15
click at [1240, 235] on section "Purchase Requisitions Purchase Requisitions 0 Open Requests Open Requests 1651 …" at bounding box center [666, 613] width 1333 height 1341
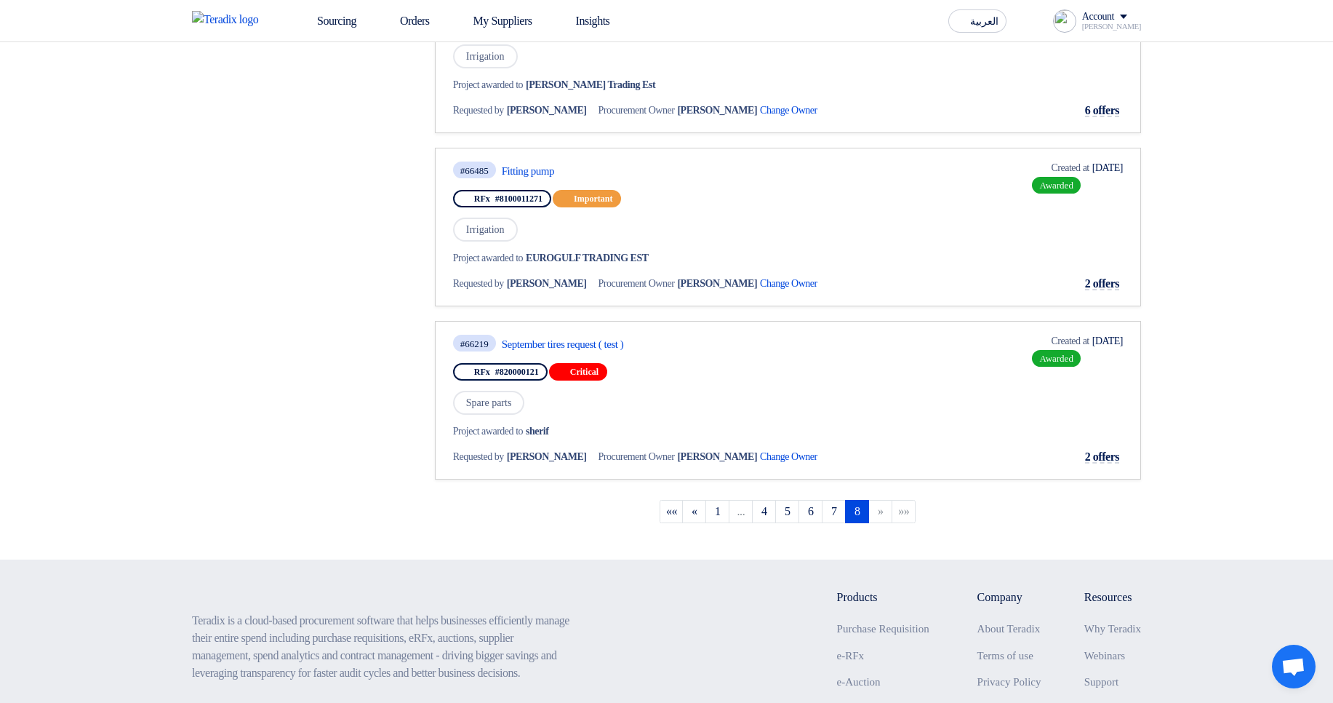
scroll to position [1086, 0]
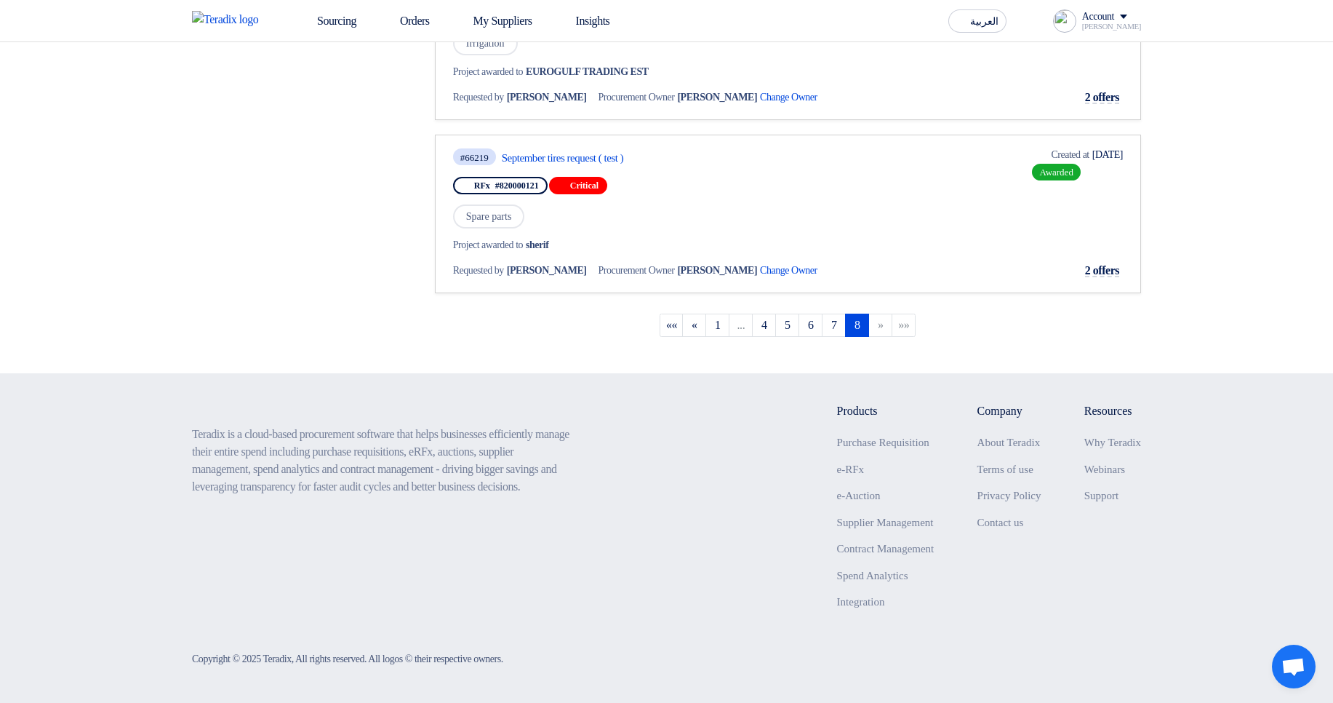
drag, startPoint x: 1080, startPoint y: 150, endPoint x: 1117, endPoint y: 149, distance: 37.8
click at [1117, 149] on div "Deadline Created at Sep 11, 2024" at bounding box center [1077, 154] width 92 height 15
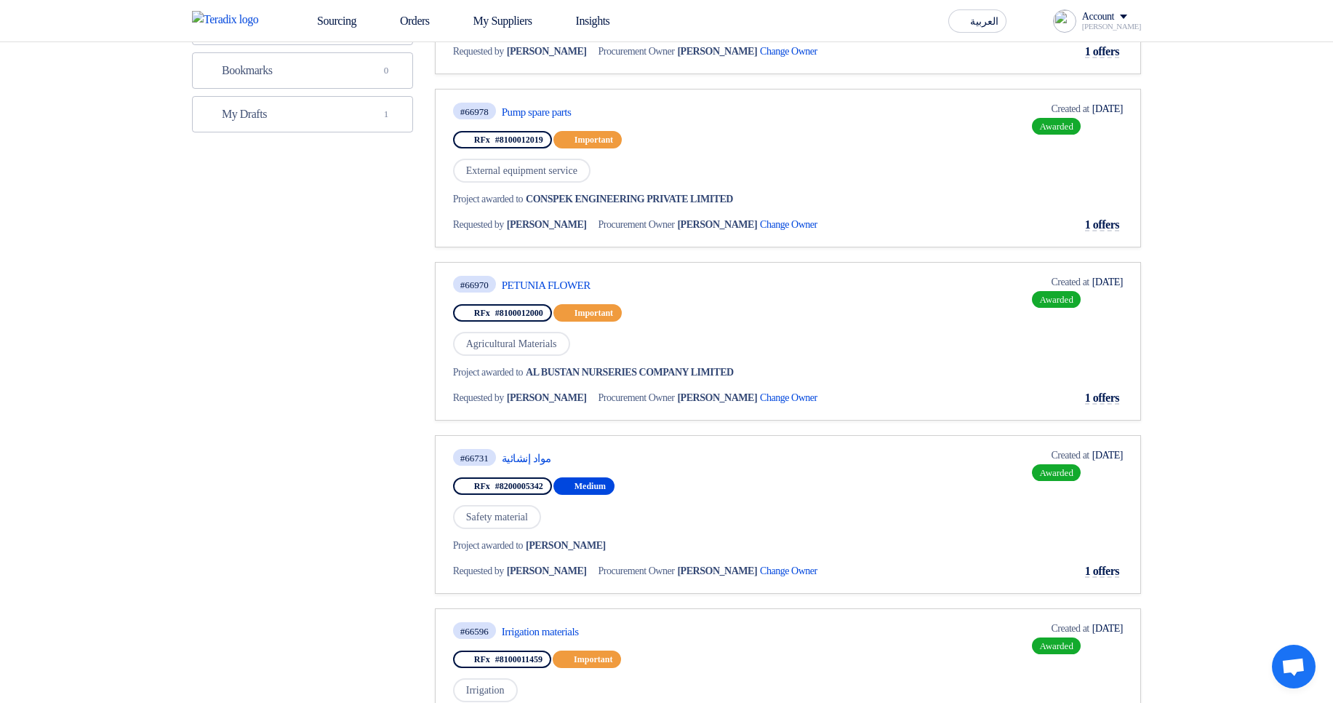
scroll to position [39, 0]
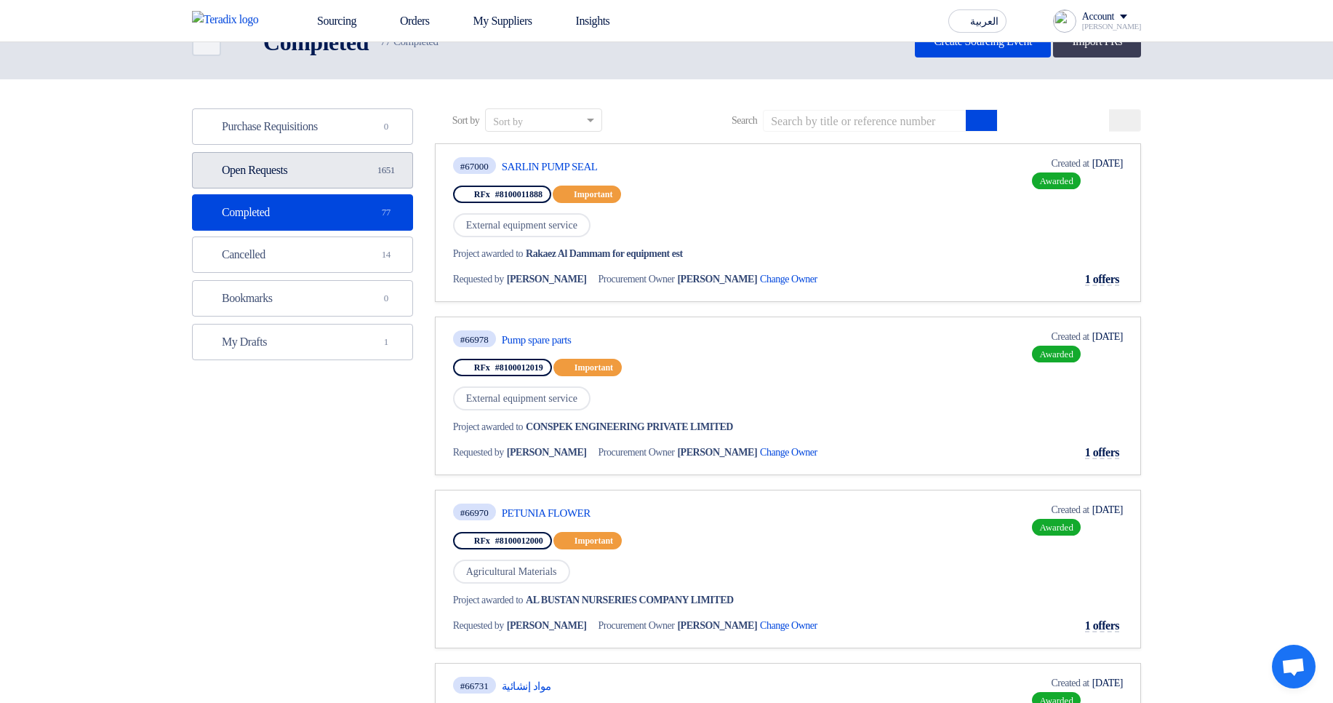
click at [333, 159] on link "Open Requests Open Requests 1651" at bounding box center [302, 170] width 221 height 36
